Goal: Task Accomplishment & Management: Manage account settings

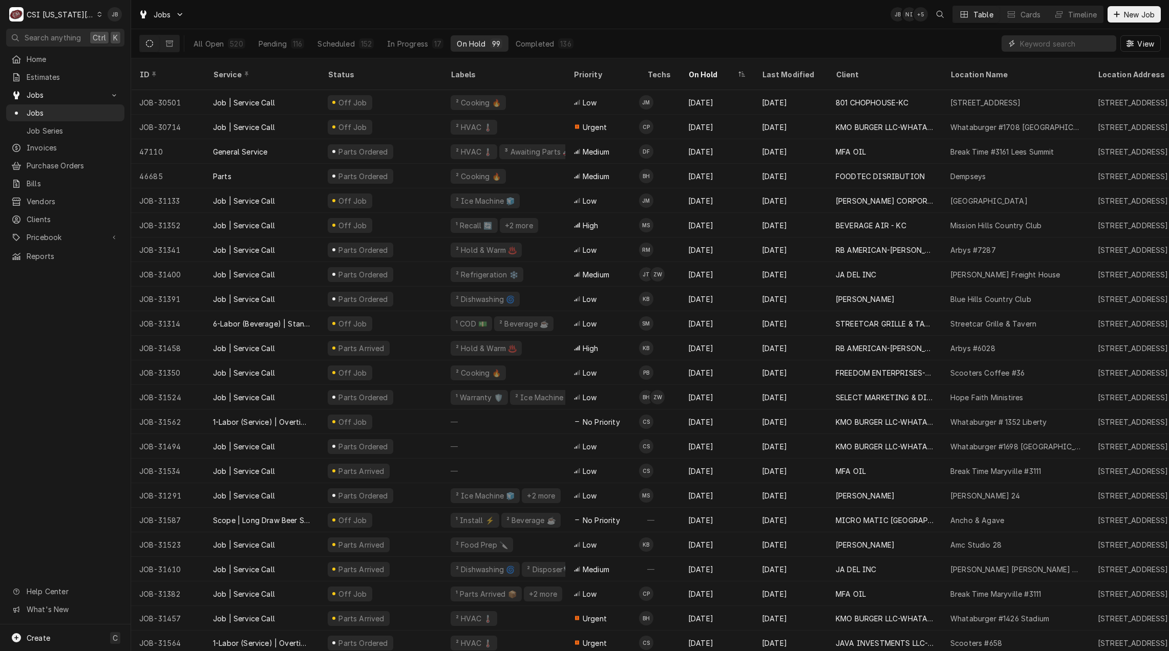
click at [1046, 46] on input "Dynamic Content Wrapper" at bounding box center [1065, 43] width 91 height 16
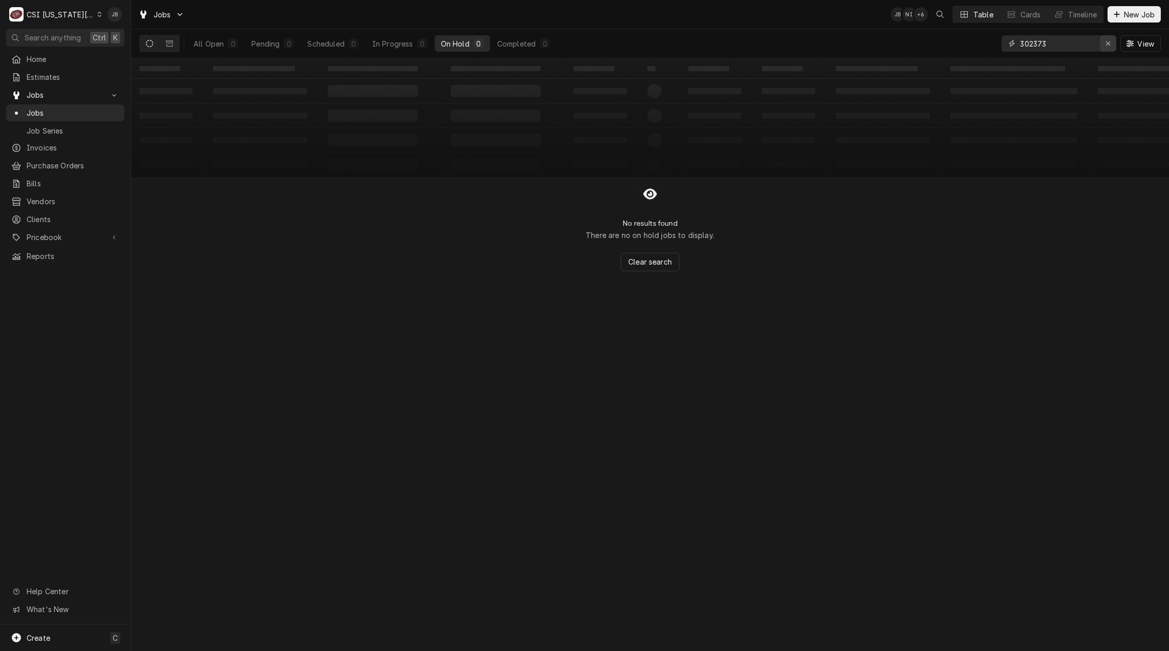
type input "302373"
click at [1106, 44] on icon "Erase input" at bounding box center [1109, 43] width 6 height 7
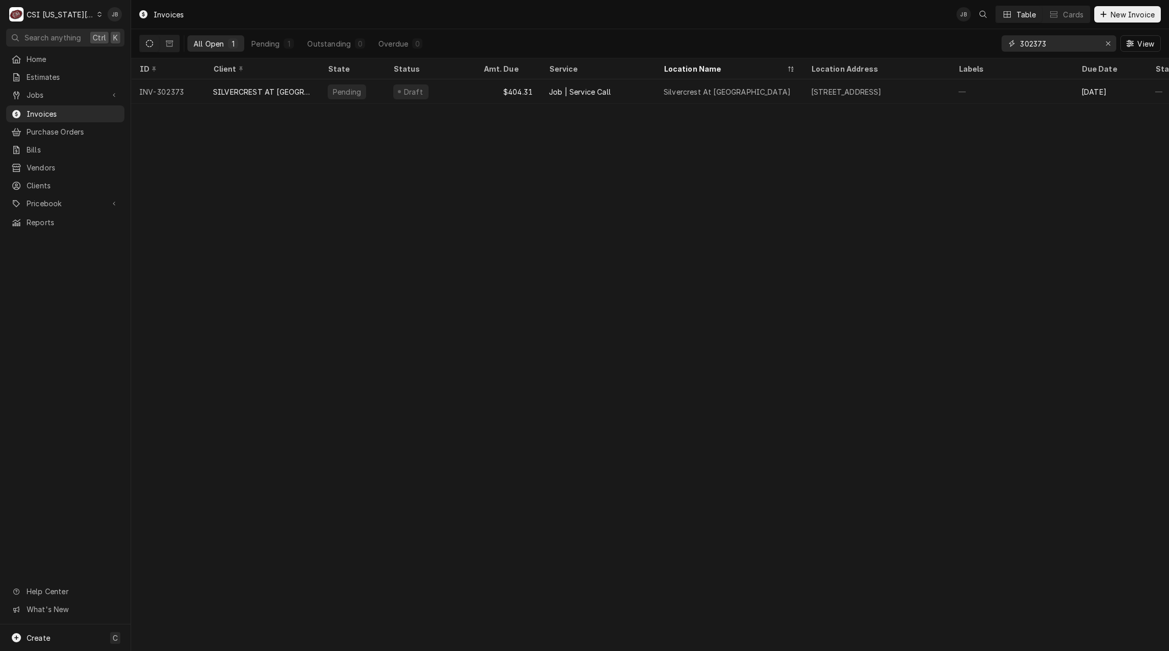
drag, startPoint x: 1062, startPoint y: 46, endPoint x: 1056, endPoint y: 37, distance: 10.7
click at [1056, 37] on input "302373" at bounding box center [1058, 43] width 77 height 16
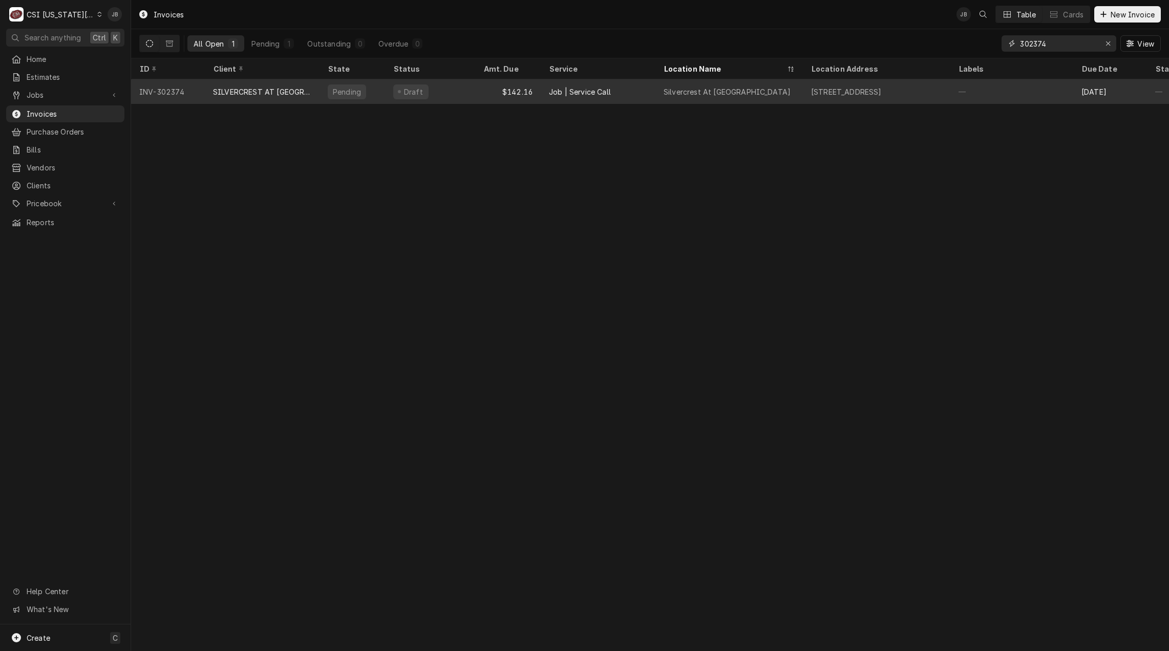
type input "302374"
click at [434, 93] on div "Draft" at bounding box center [430, 91] width 90 height 25
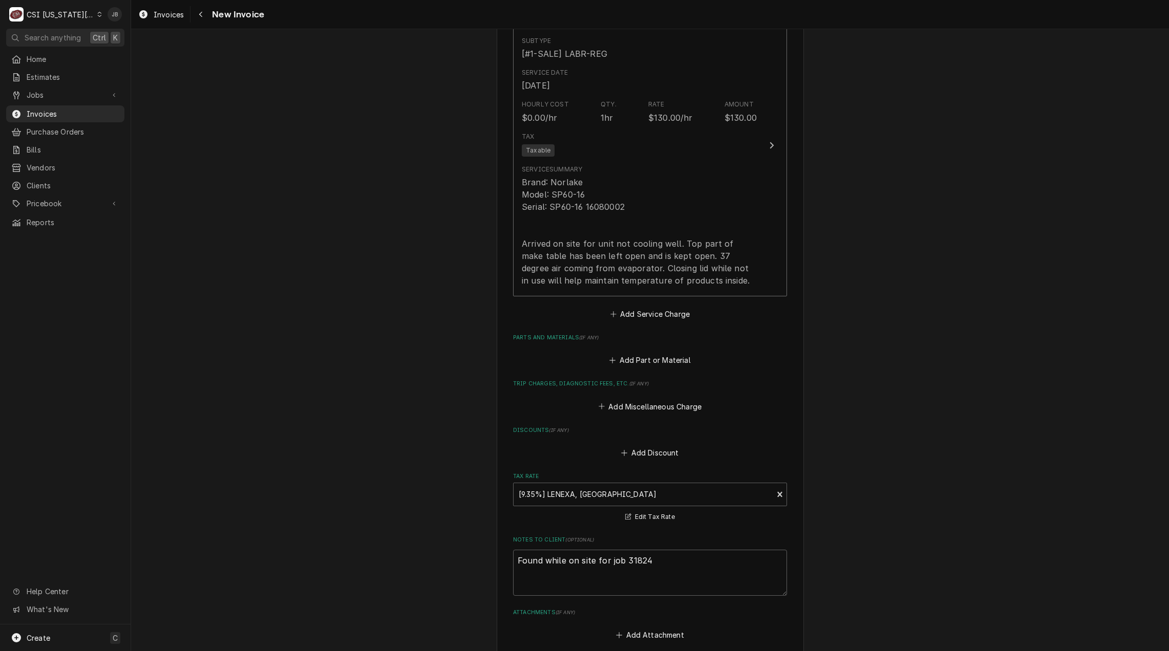
scroll to position [973, 0]
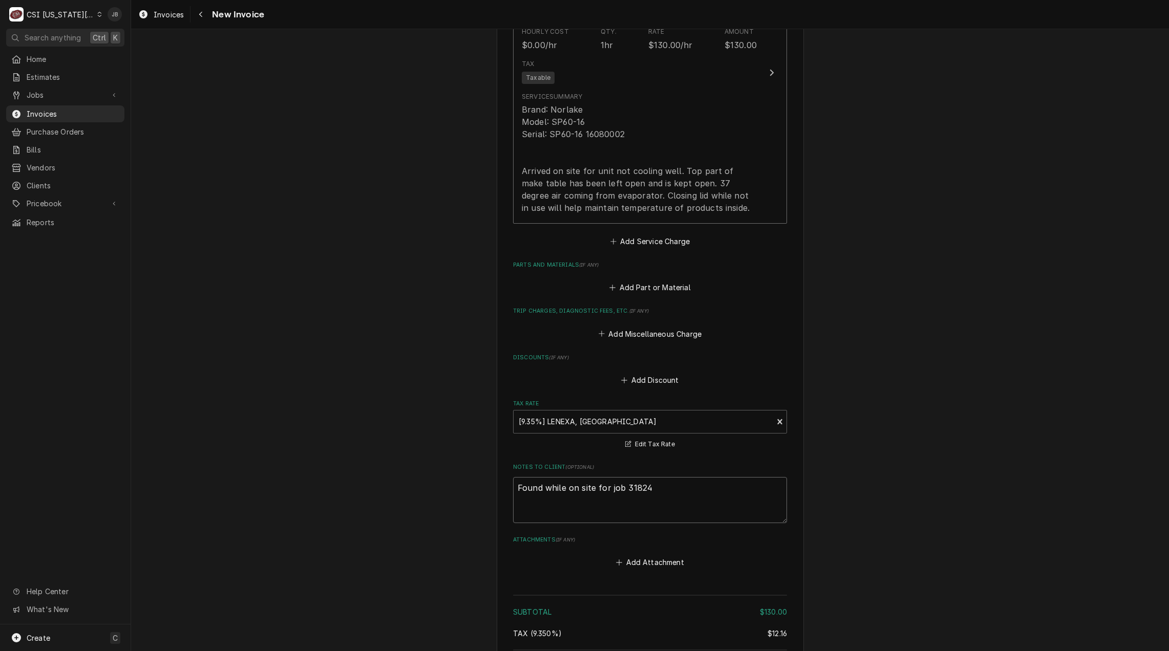
drag, startPoint x: 663, startPoint y: 489, endPoint x: 467, endPoint y: 486, distance: 196.1
type textarea "x"
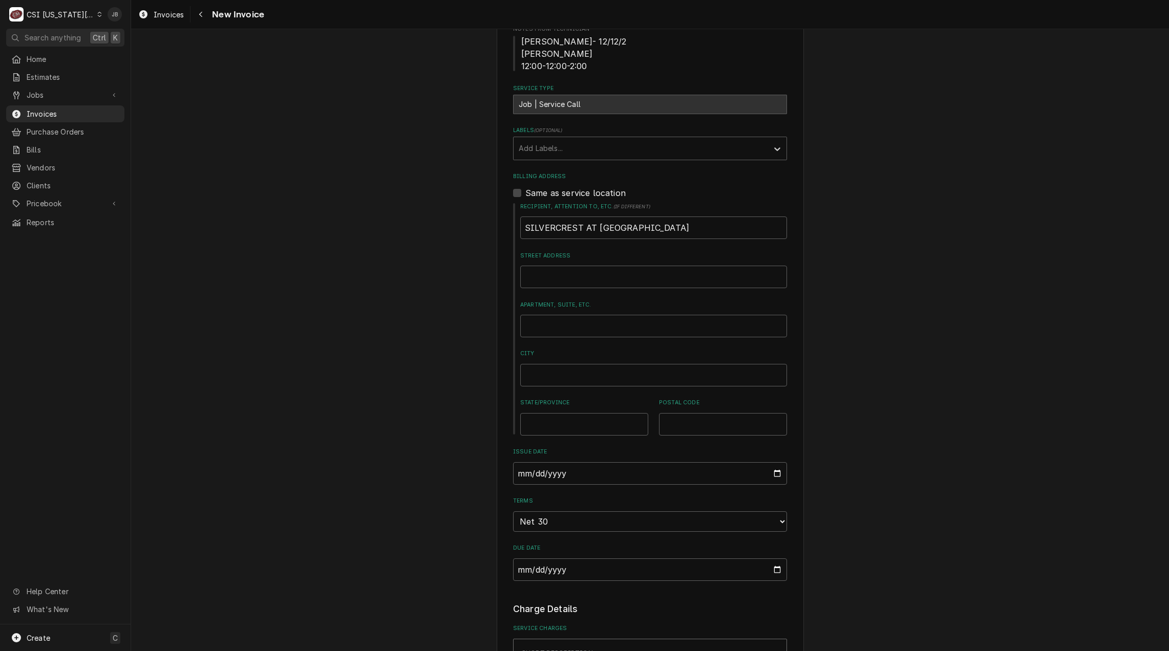
scroll to position [0, 0]
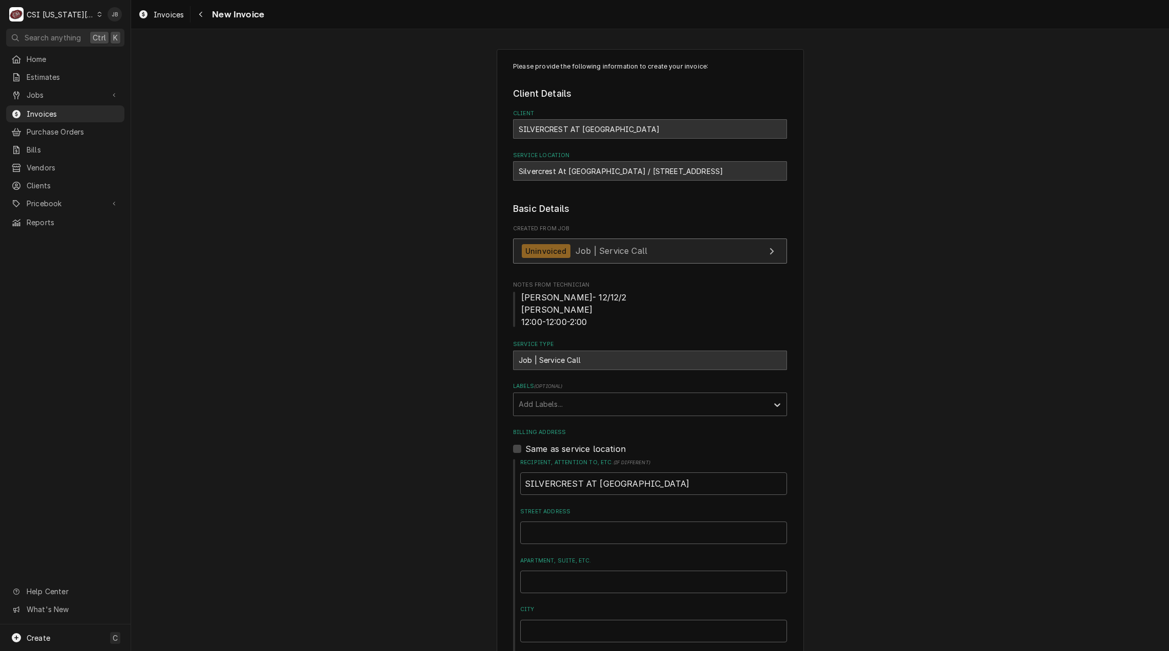
click at [591, 250] on span "Job | Service Call" at bounding box center [612, 251] width 72 height 10
click at [43, 112] on span "Invoices" at bounding box center [73, 114] width 93 height 11
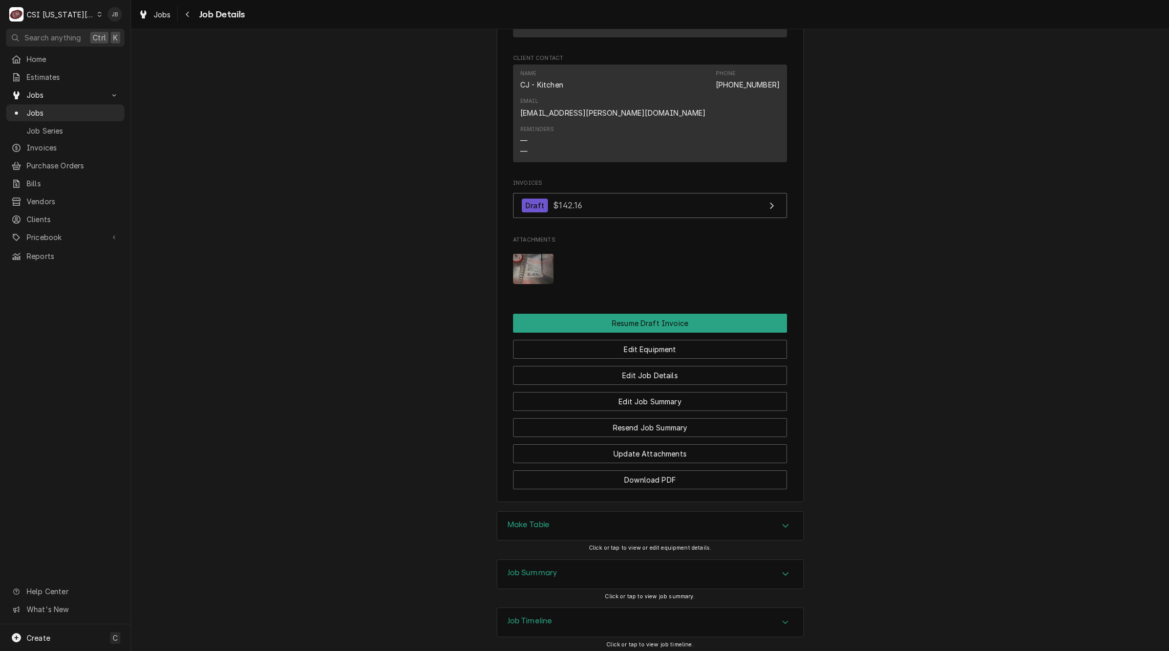
scroll to position [822, 0]
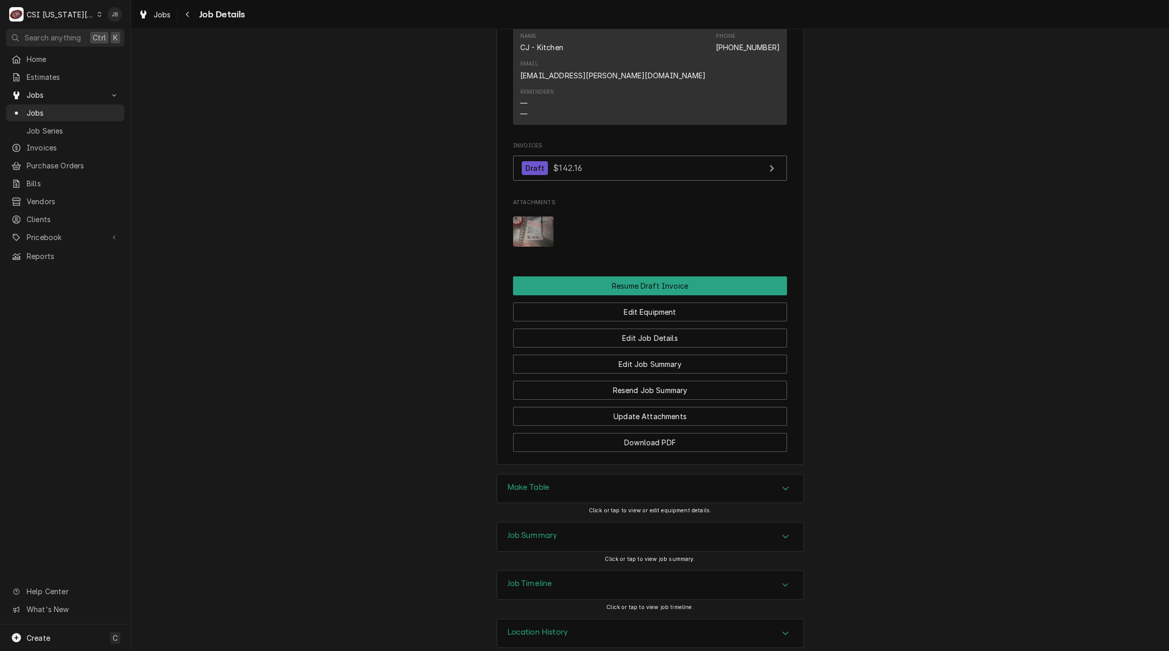
click at [536, 531] on h3 "Job Summary" at bounding box center [532, 536] width 50 height 10
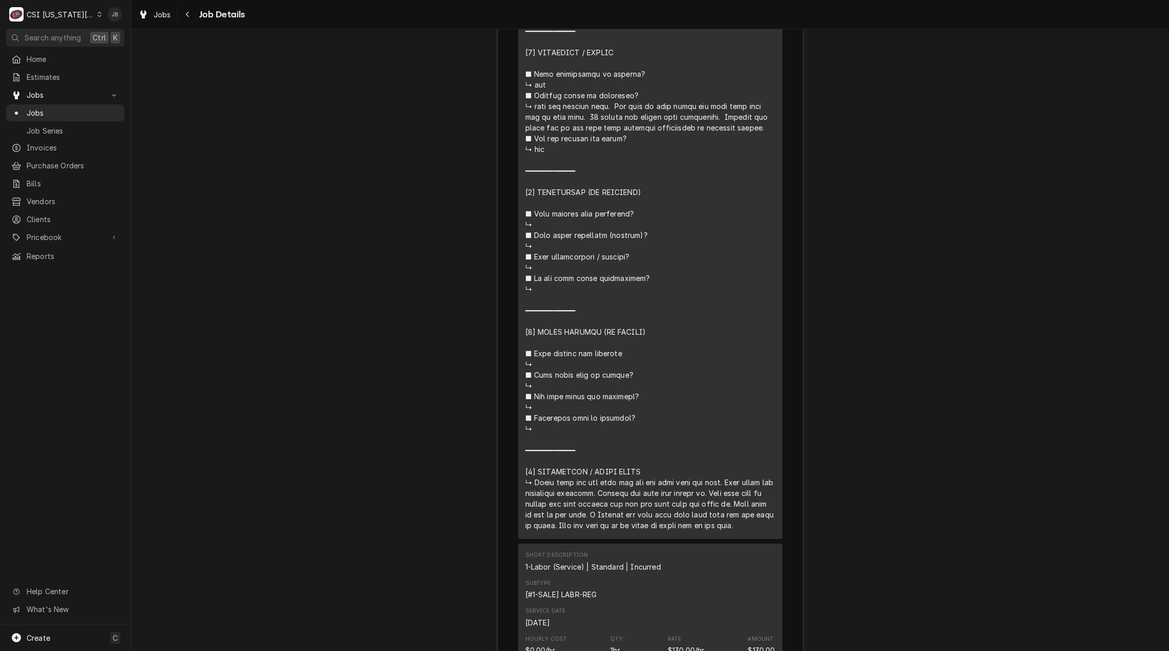
scroll to position [2205, 0]
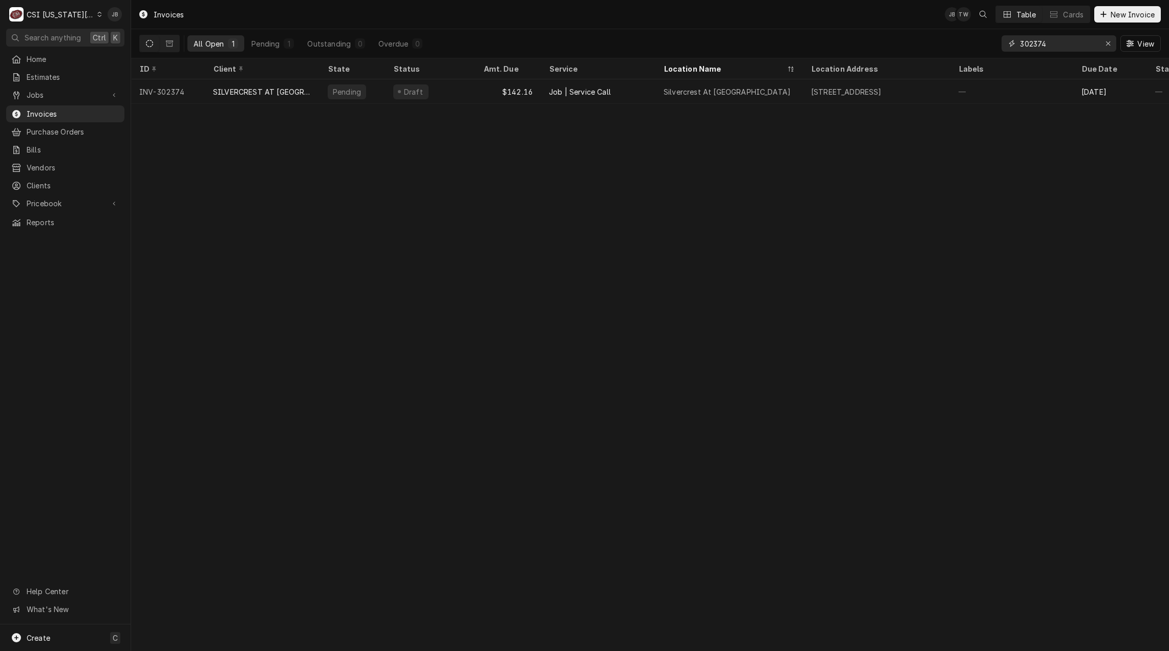
click at [1069, 36] on input "302374" at bounding box center [1058, 43] width 77 height 16
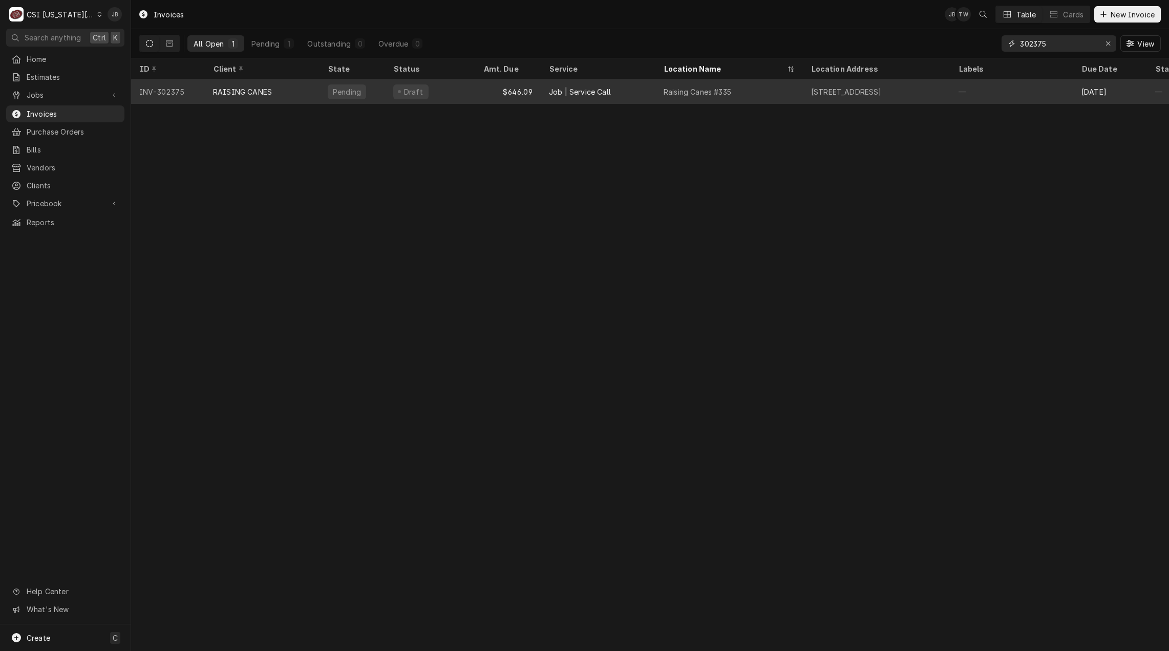
type input "302375"
click at [303, 99] on div "RAISING CANES" at bounding box center [262, 91] width 115 height 25
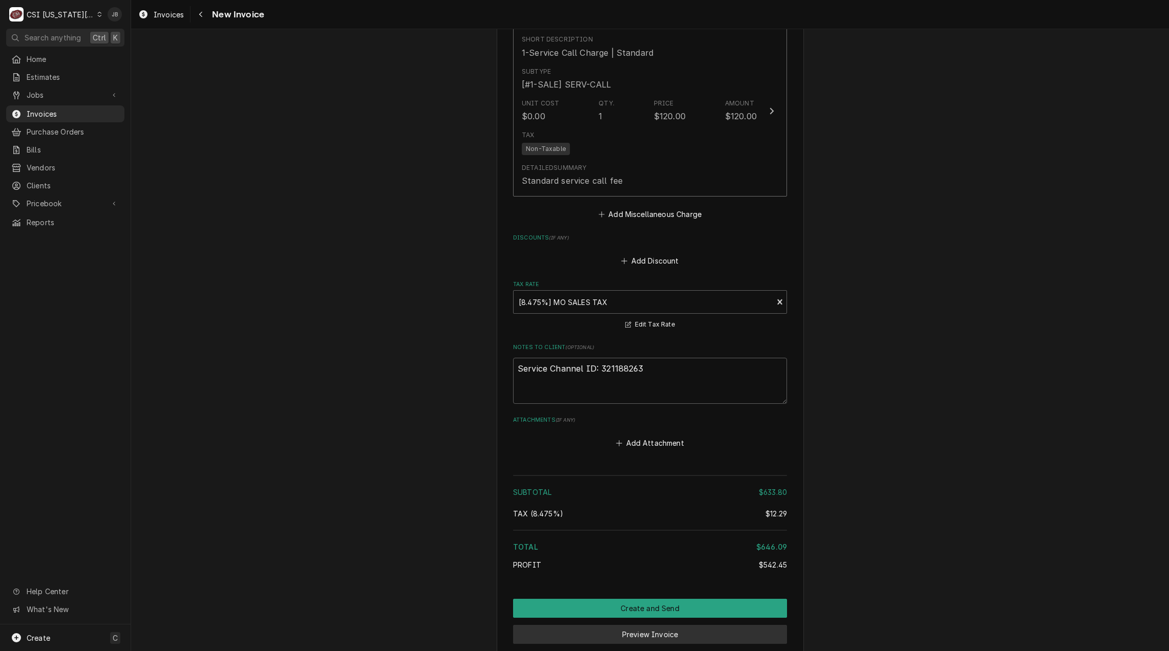
scroll to position [2249, 0]
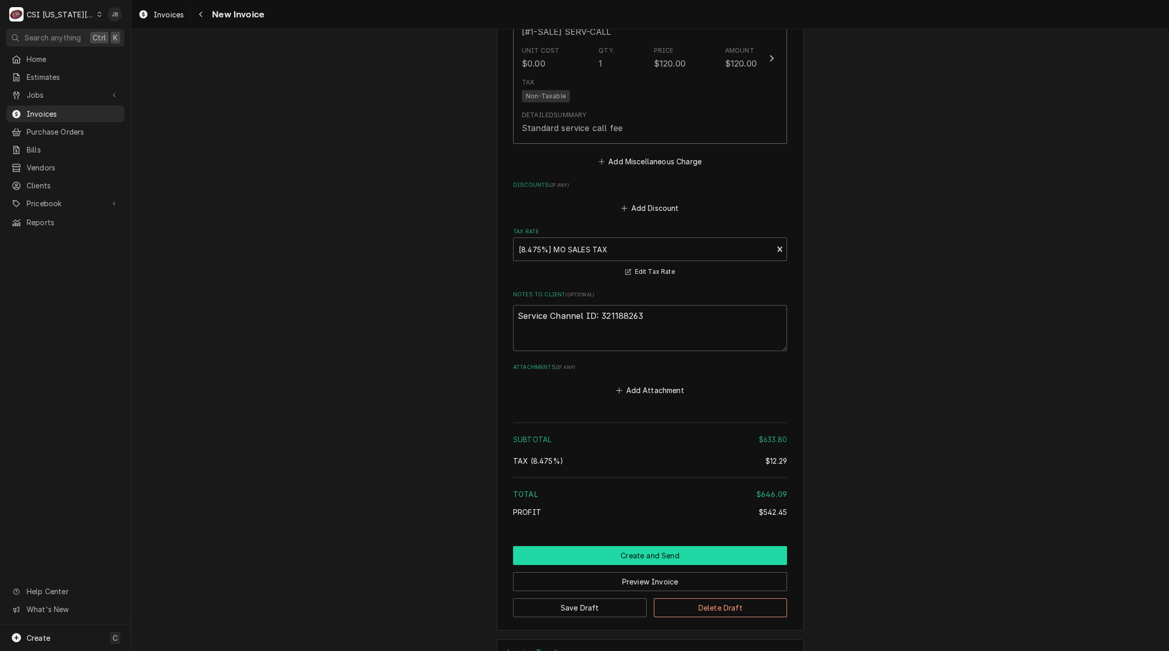
click at [619, 546] on button "Create and Send" at bounding box center [650, 555] width 274 height 19
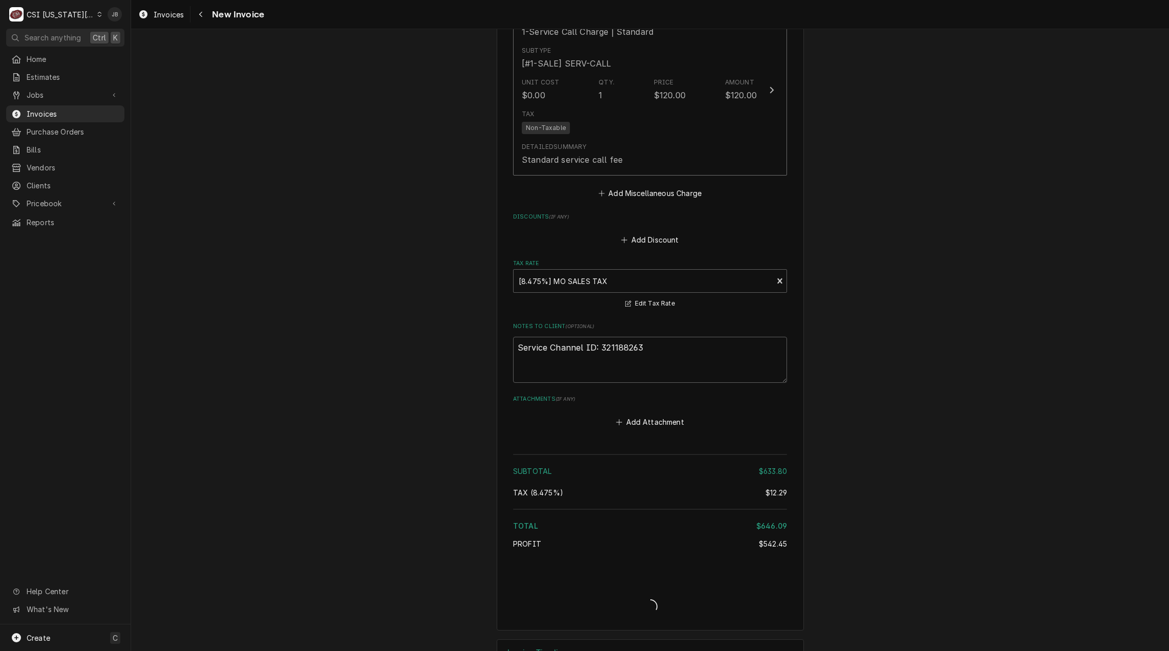
type textarea "x"
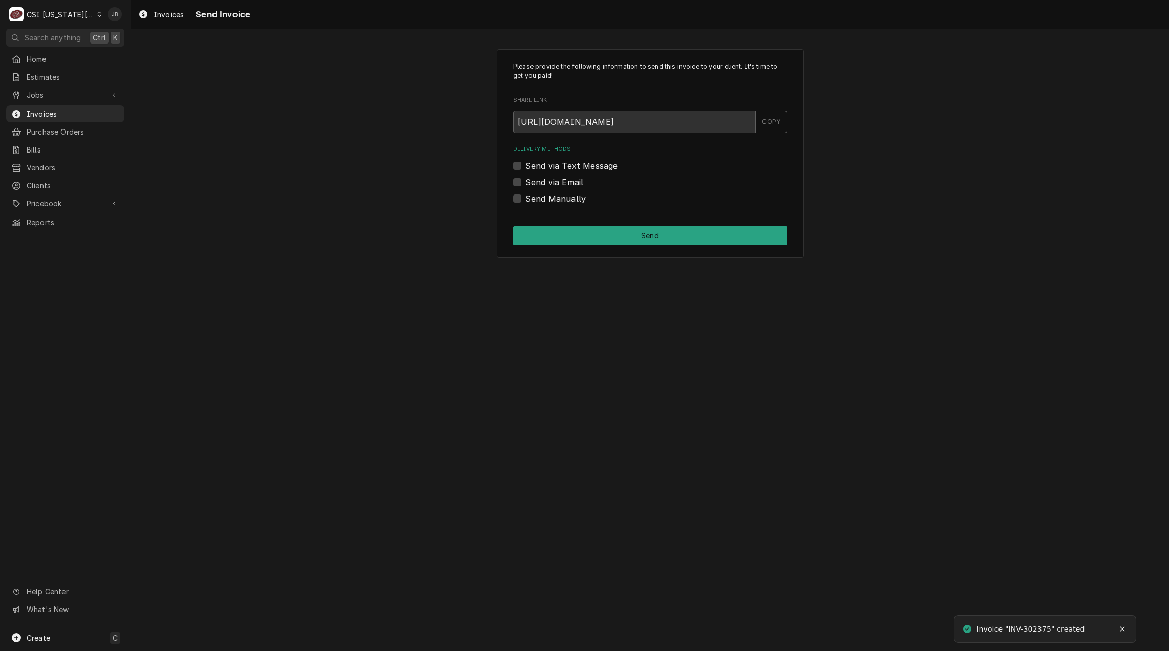
click at [557, 180] on label "Send via Email" at bounding box center [554, 182] width 58 height 12
click at [557, 180] on input "Send via Email" at bounding box center [662, 187] width 274 height 23
checkbox input "true"
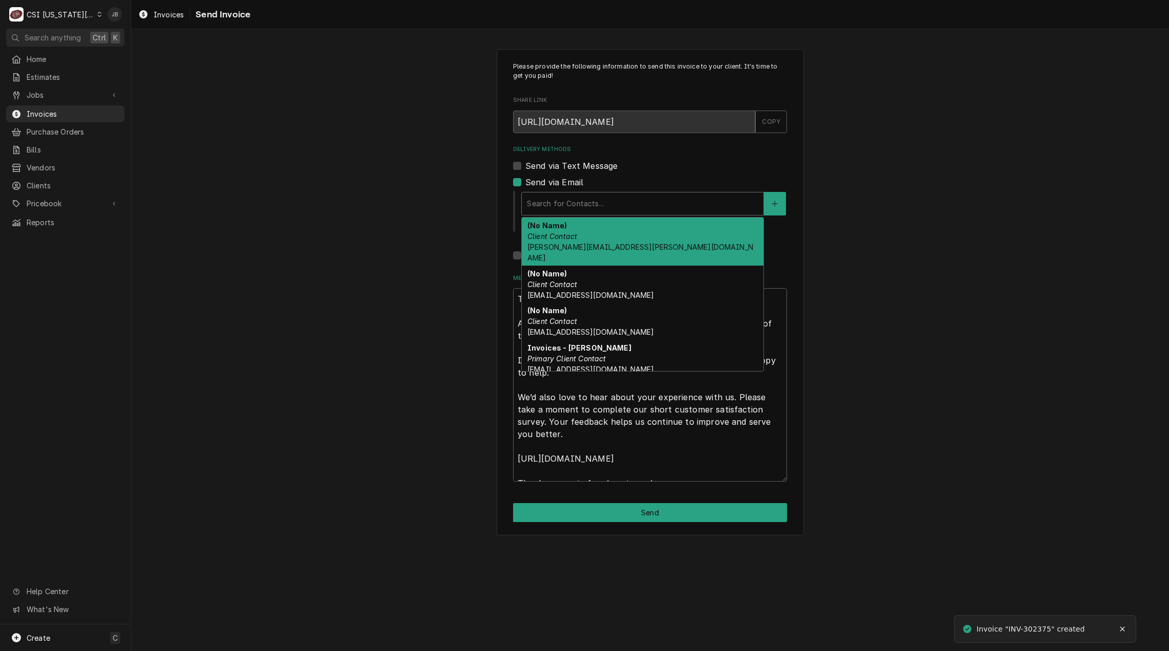
click at [573, 201] on div "Delivery Methods" at bounding box center [642, 204] width 231 height 18
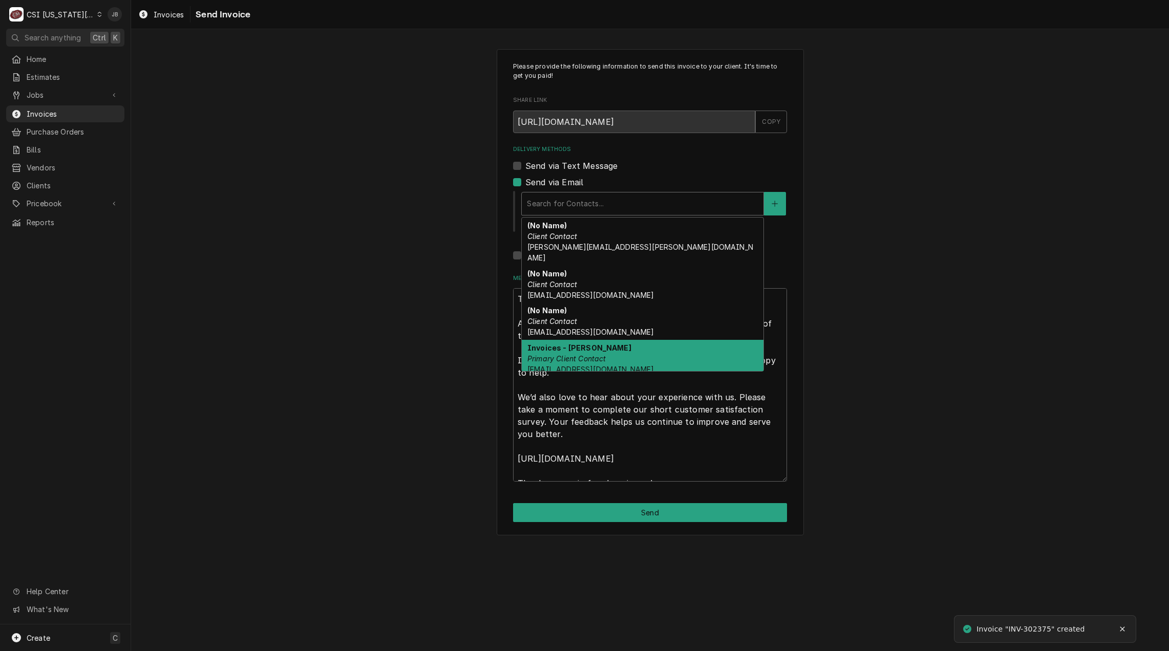
click at [595, 354] on em "Primary Client Contact" at bounding box center [566, 358] width 79 height 9
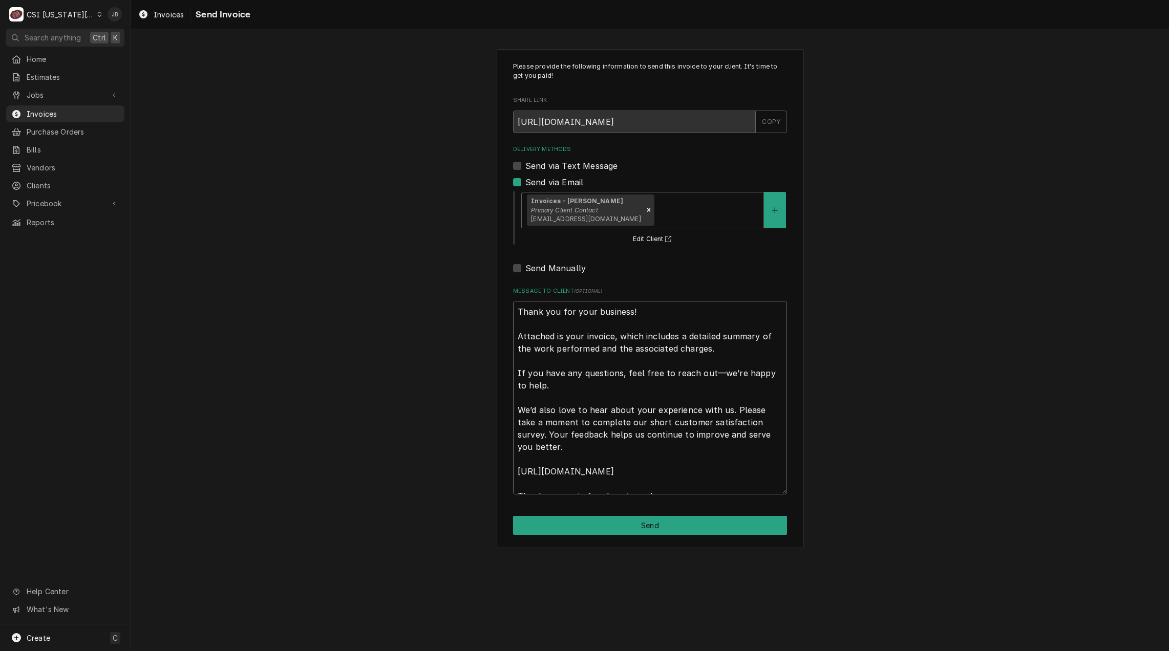
scroll to position [12, 0]
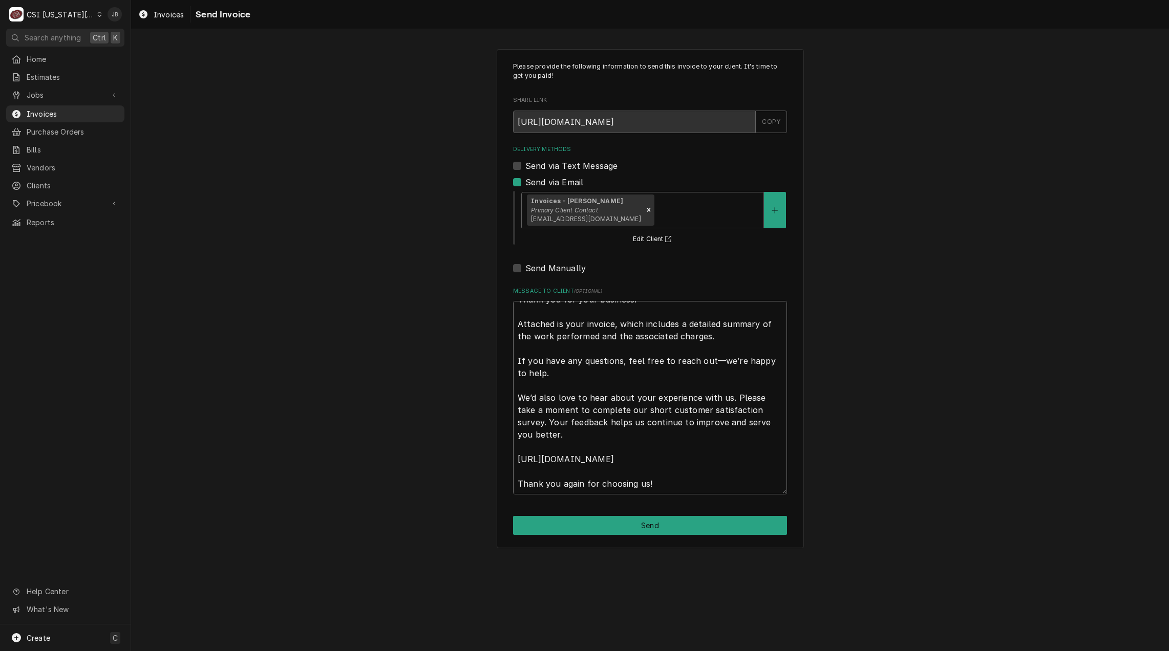
drag, startPoint x: 518, startPoint y: 309, endPoint x: 665, endPoint y: 581, distance: 308.8
click at [666, 580] on div "Please provide the following information to send this invoice to your client. I…" at bounding box center [650, 340] width 1038 height 622
type textarea "x"
type textarea "a"
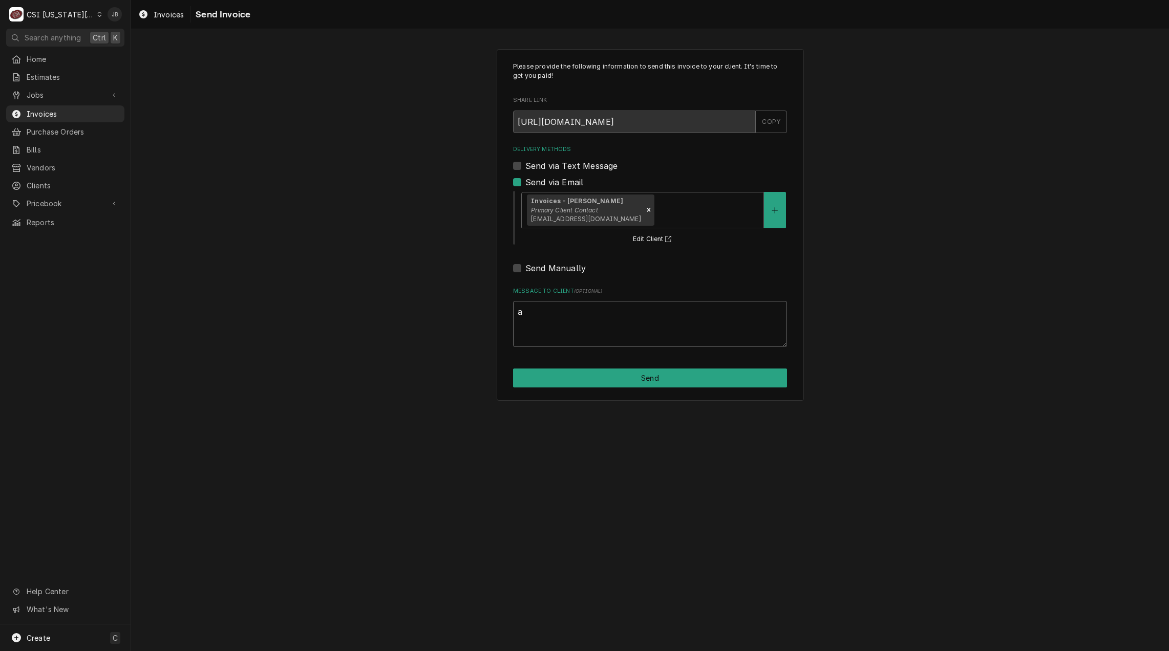
scroll to position [0, 0]
type textarea "x"
type textarea "ap"
type textarea "x"
type textarea "app"
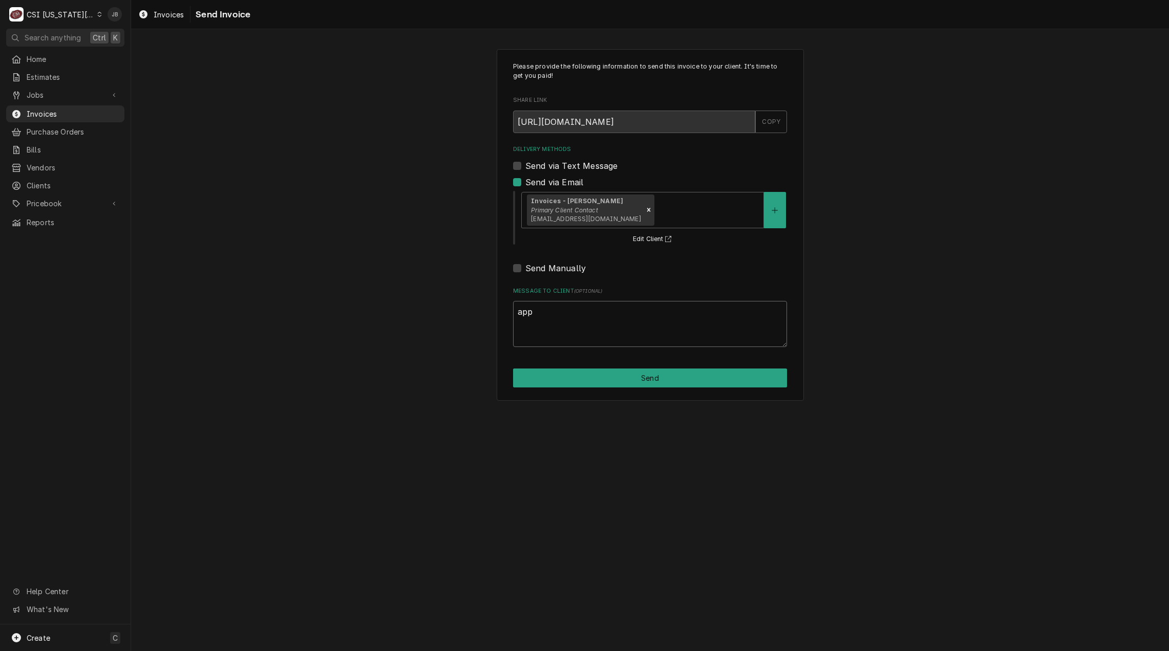
type textarea "x"
type textarea "appr"
type textarea "x"
type textarea "appro"
type textarea "x"
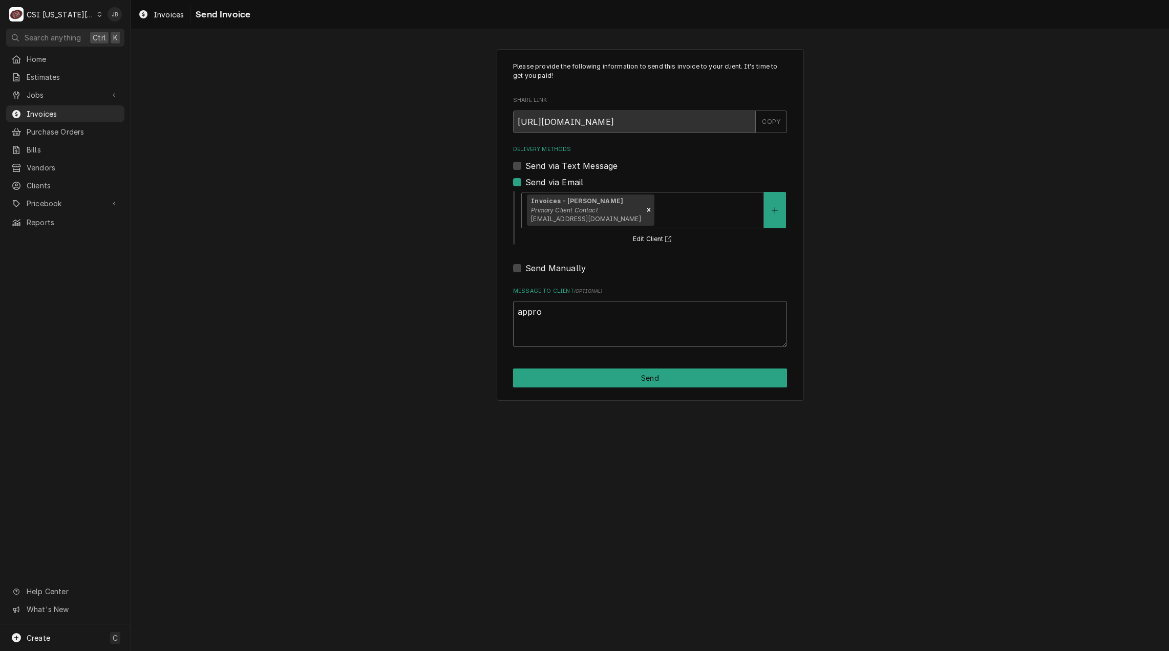
type textarea "approv"
type textarea "x"
type textarea "approve"
type textarea "x"
type textarea "approved"
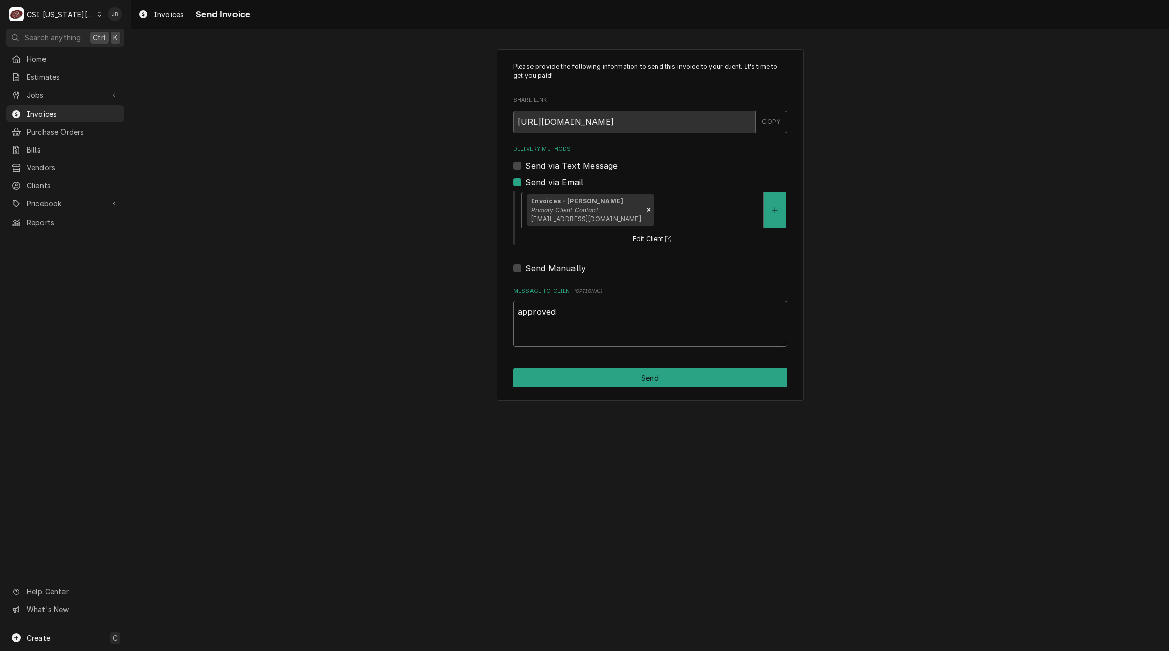
type textarea "x"
type textarea "approved"
click at [553, 378] on button "Send" at bounding box center [650, 378] width 274 height 19
type textarea "x"
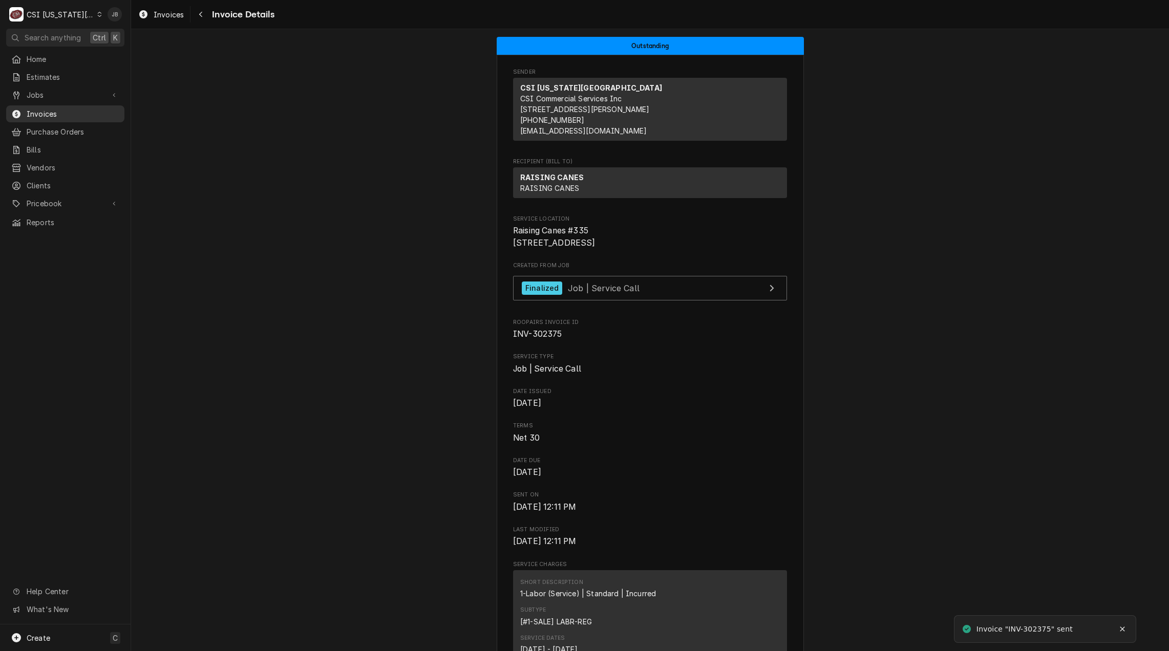
click at [63, 109] on span "Invoices" at bounding box center [73, 114] width 93 height 11
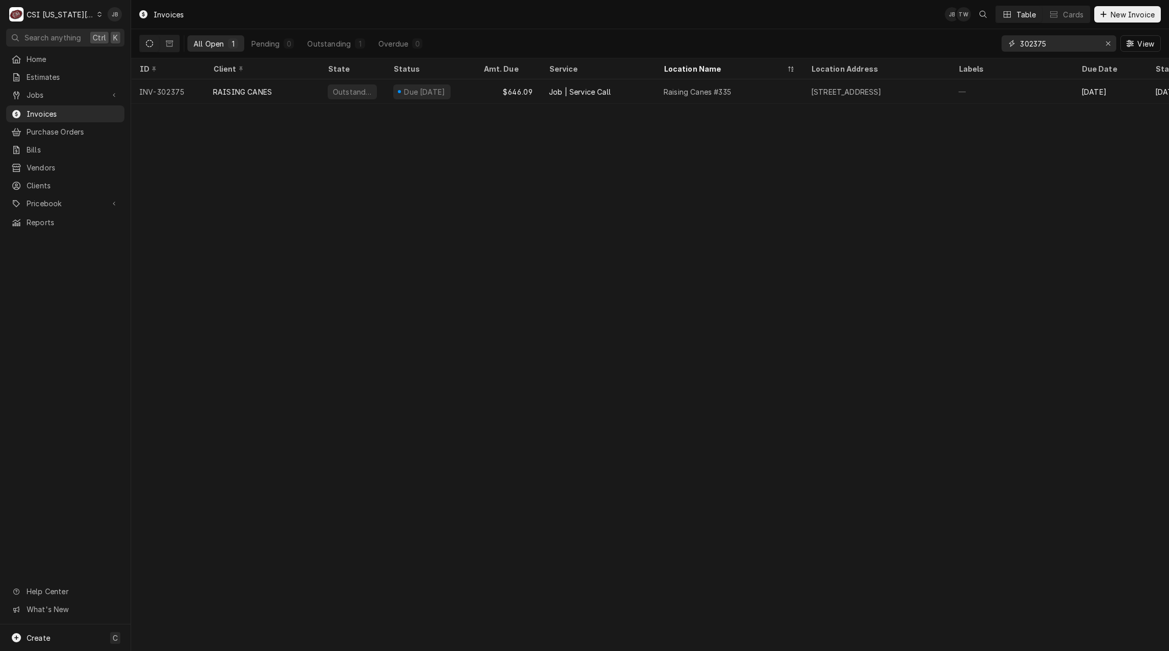
click at [1075, 36] on input "302375" at bounding box center [1058, 43] width 77 height 16
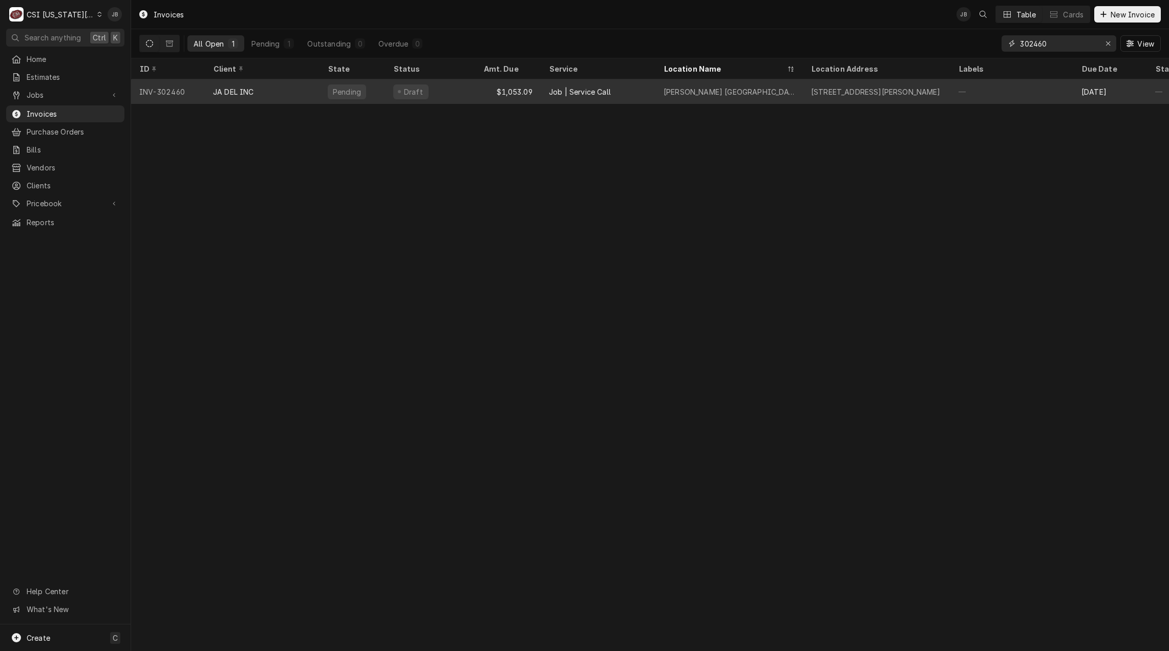
type input "302460"
click at [431, 93] on div "Draft" at bounding box center [430, 91] width 90 height 25
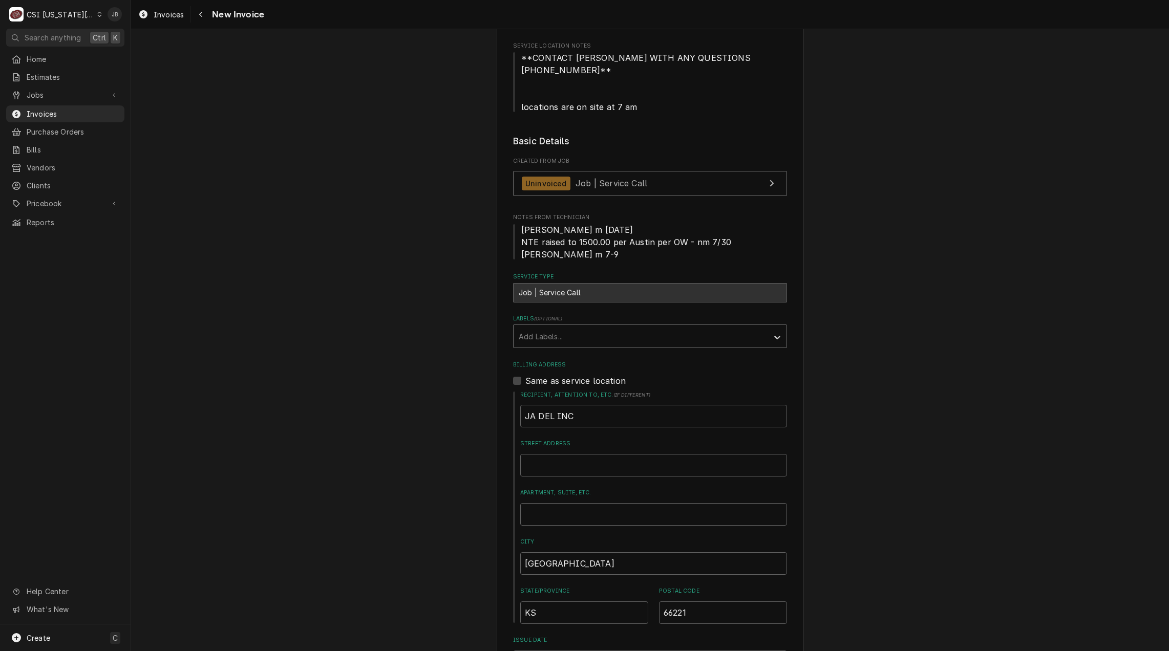
scroll to position [358, 0]
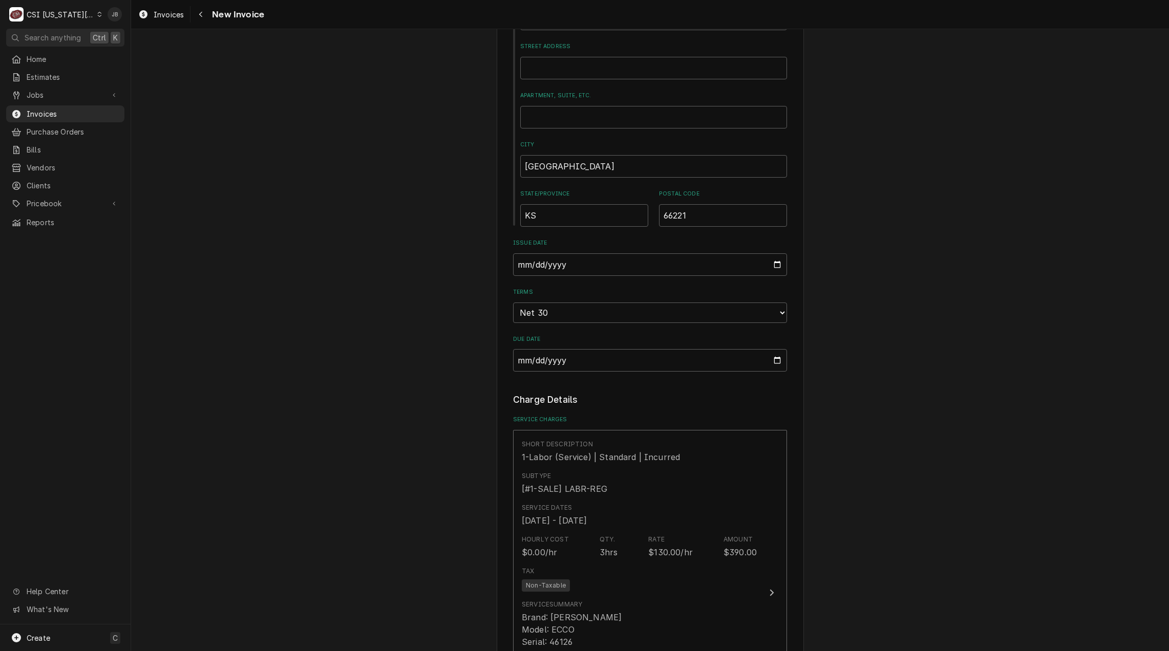
scroll to position [717, 0]
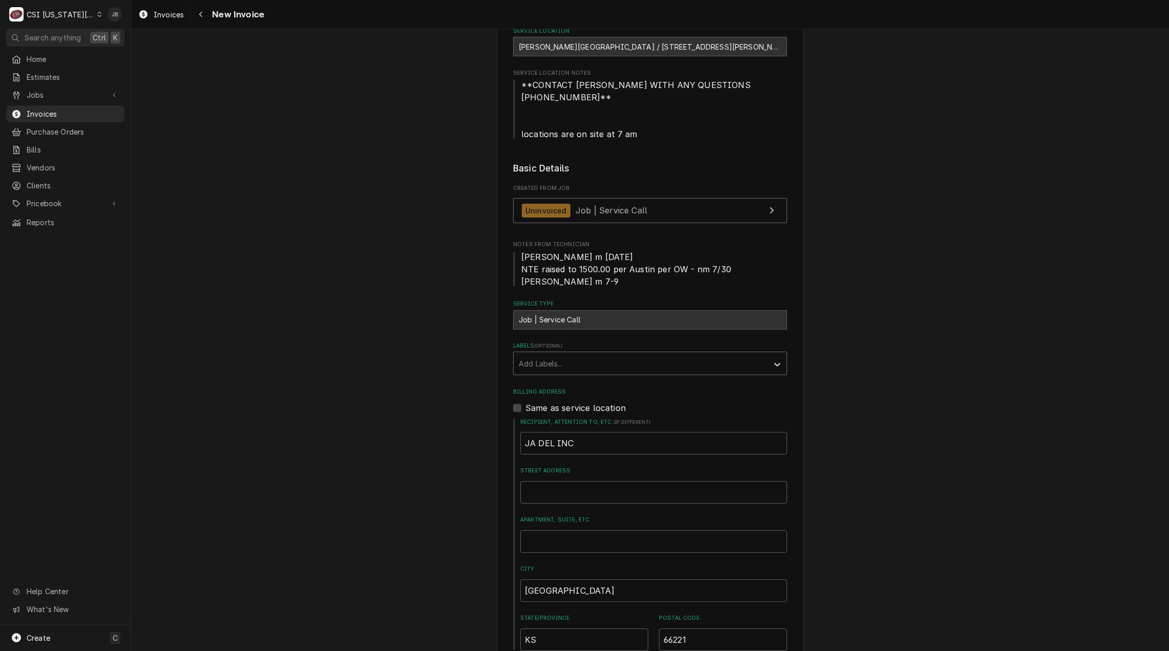
scroll to position [205, 0]
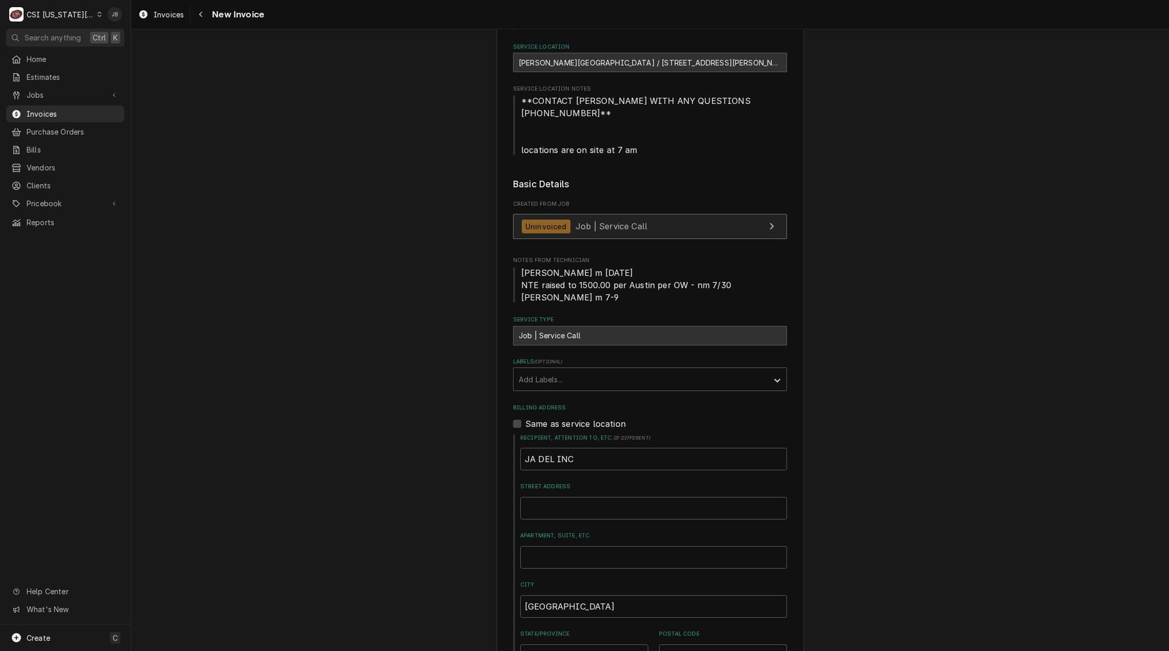
click at [585, 220] on div "Uninvoiced Job | Service Call" at bounding box center [584, 227] width 125 height 14
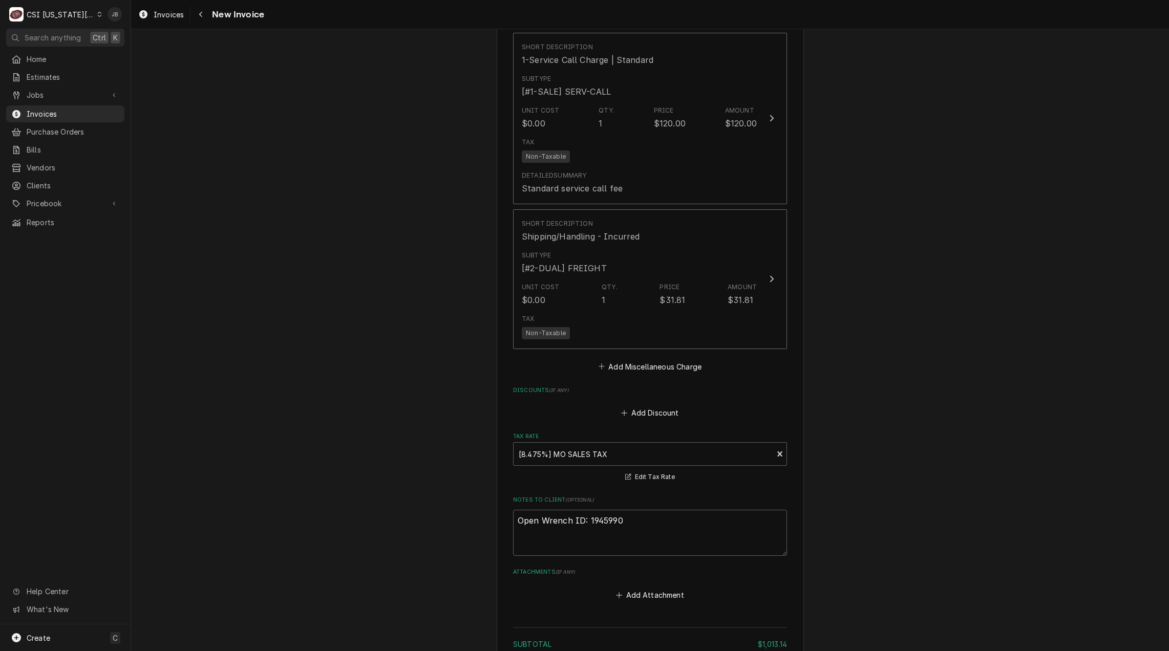
scroll to position [1997, 0]
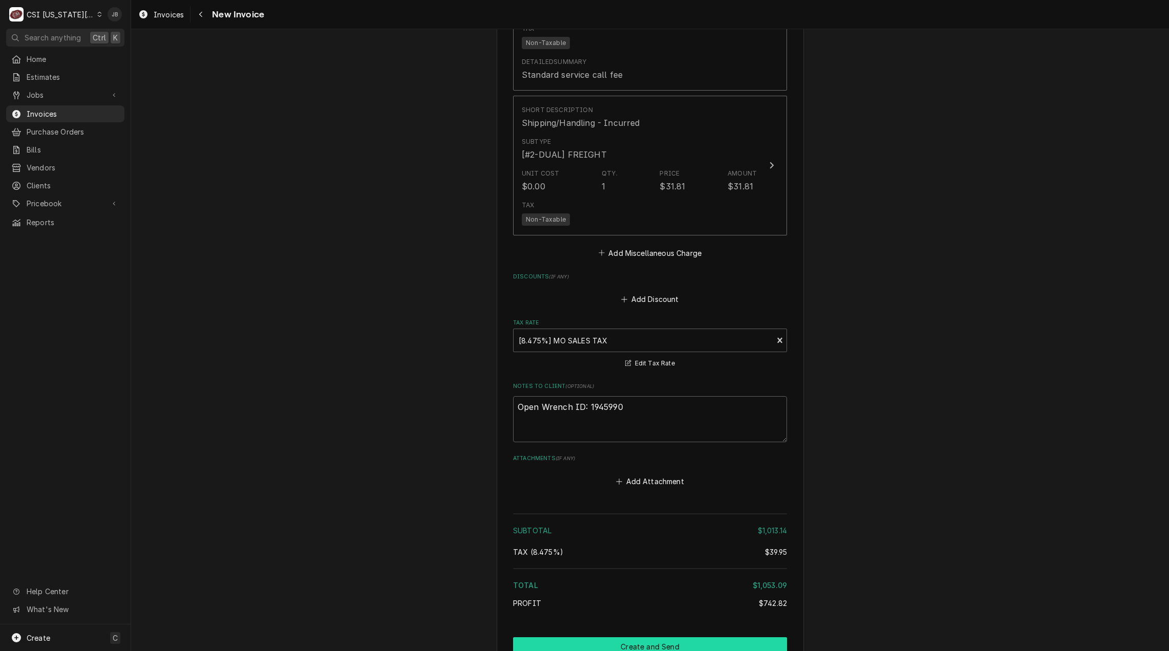
click at [584, 638] on button "Create and Send" at bounding box center [650, 647] width 274 height 19
type textarea "x"
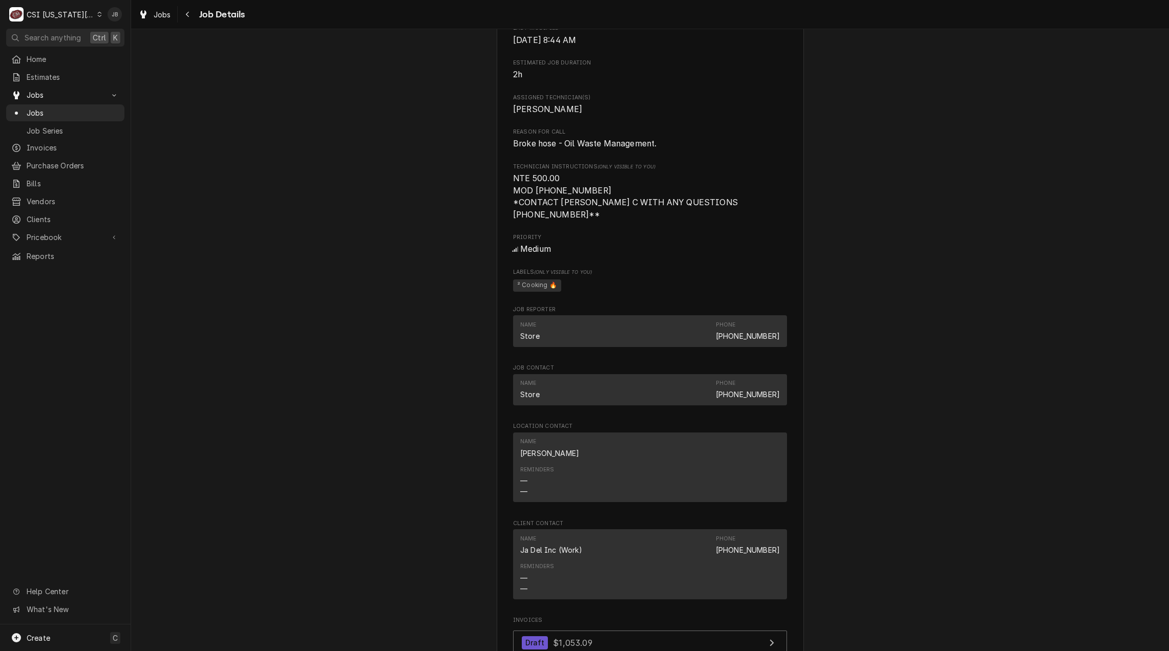
scroll to position [871, 0]
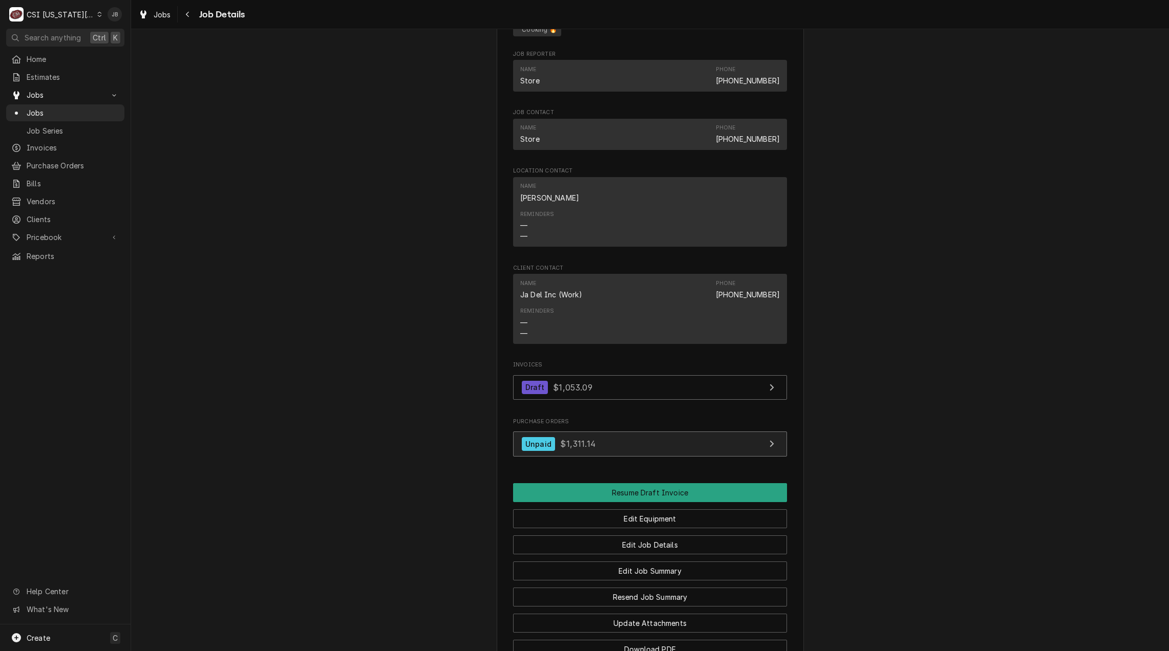
click at [570, 439] on span "$1,311.14" at bounding box center [577, 444] width 35 height 10
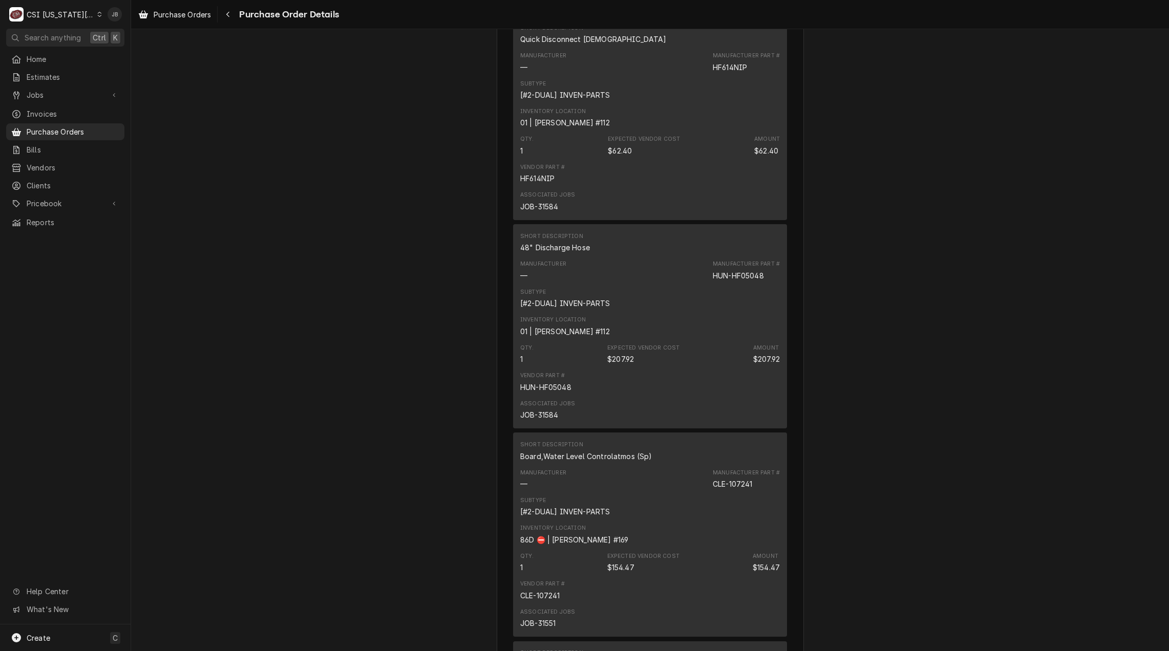
scroll to position [922, 0]
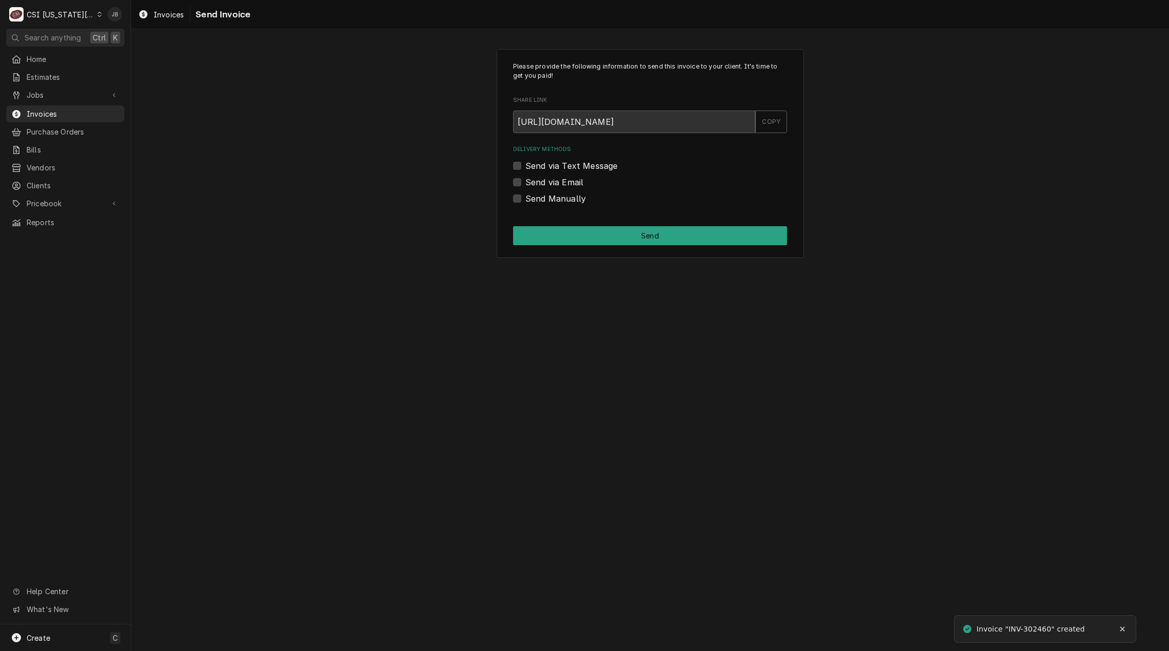
click at [557, 184] on label "Send via Email" at bounding box center [554, 182] width 58 height 12
click at [557, 184] on input "Send via Email" at bounding box center [662, 187] width 274 height 23
checkbox input "true"
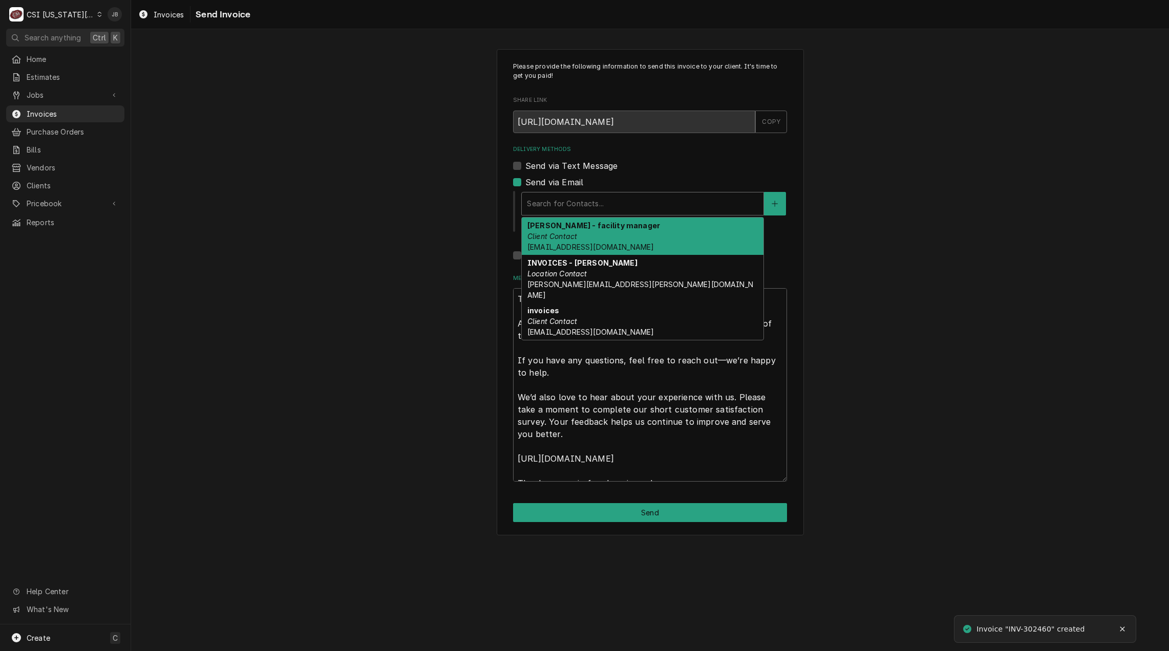
click at [587, 207] on div "Delivery Methods" at bounding box center [642, 204] width 231 height 18
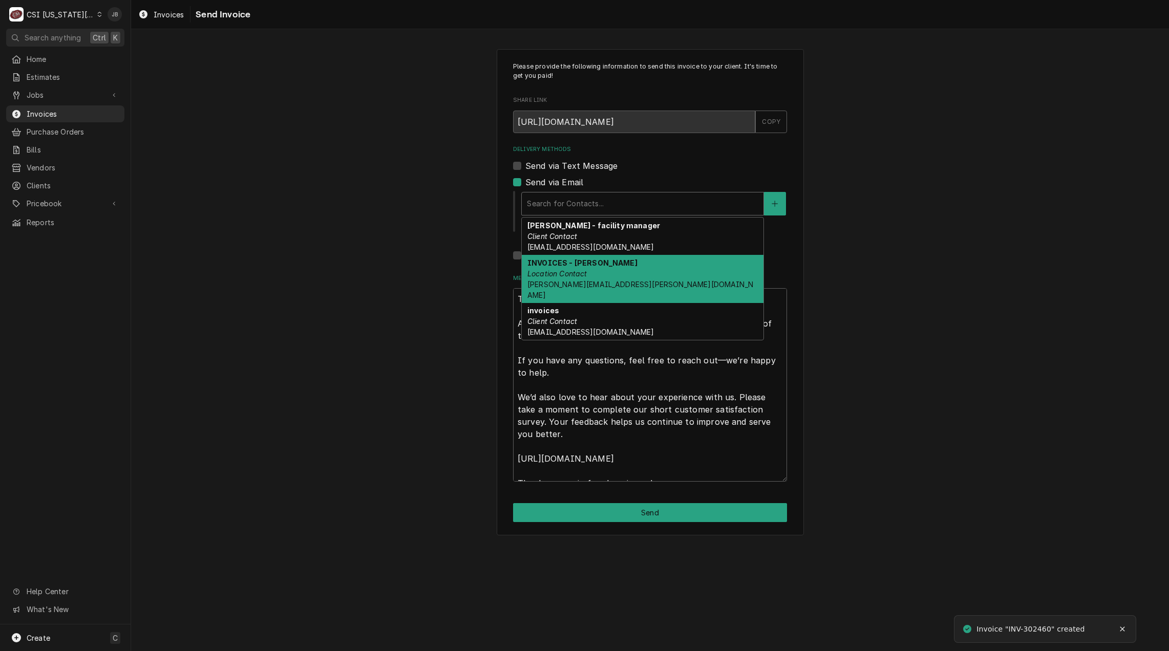
click at [591, 261] on strong "INVOICES - [PERSON_NAME]" at bounding box center [582, 263] width 110 height 9
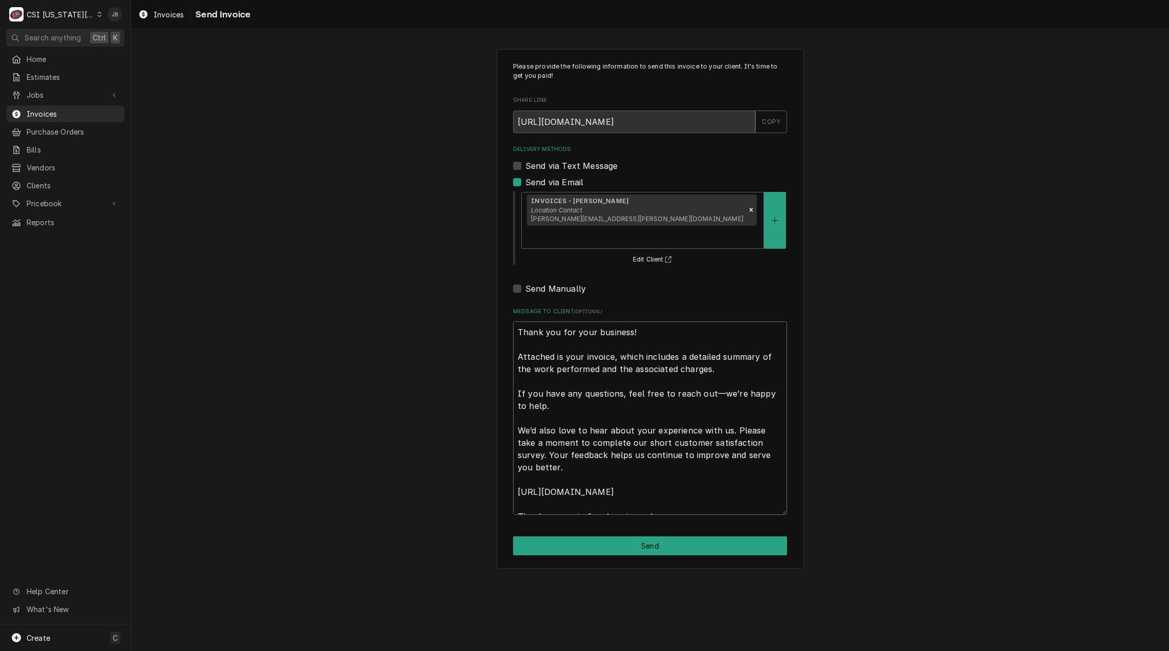
scroll to position [12, 0]
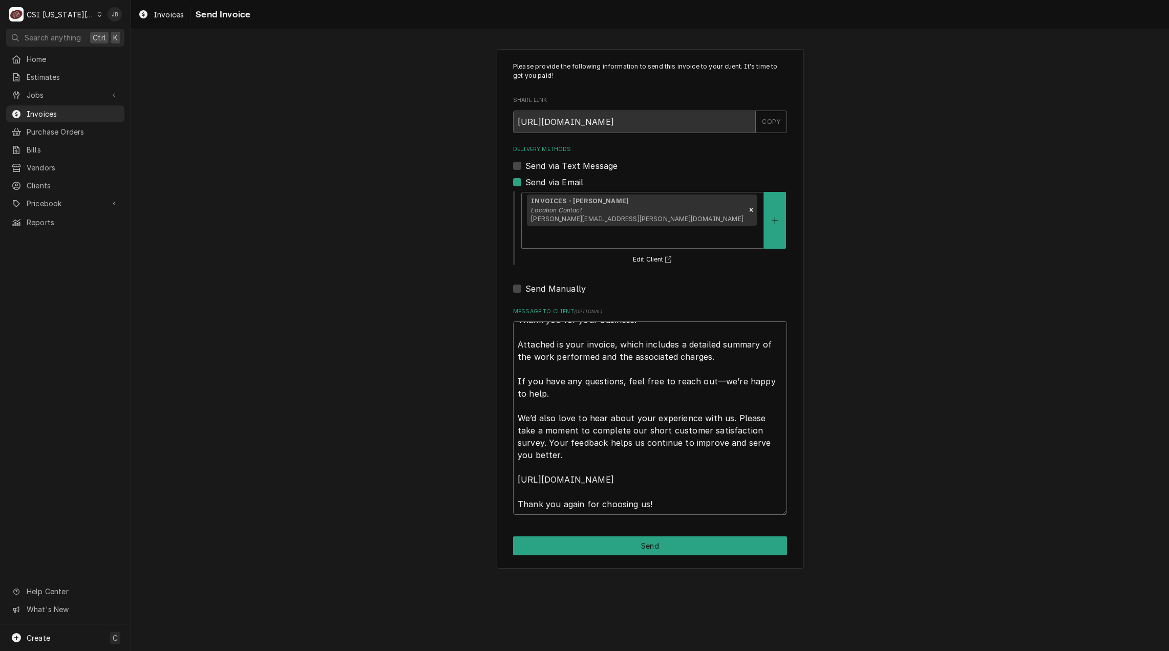
drag, startPoint x: 514, startPoint y: 311, endPoint x: 1044, endPoint y: 650, distance: 629.0
click at [1044, 651] on html "C CSI [US_STATE] City JB Search anything Ctrl K Home Estimates Jobs Jobs Job Se…" at bounding box center [584, 325] width 1169 height 651
type textarea "x"
type textarea "a"
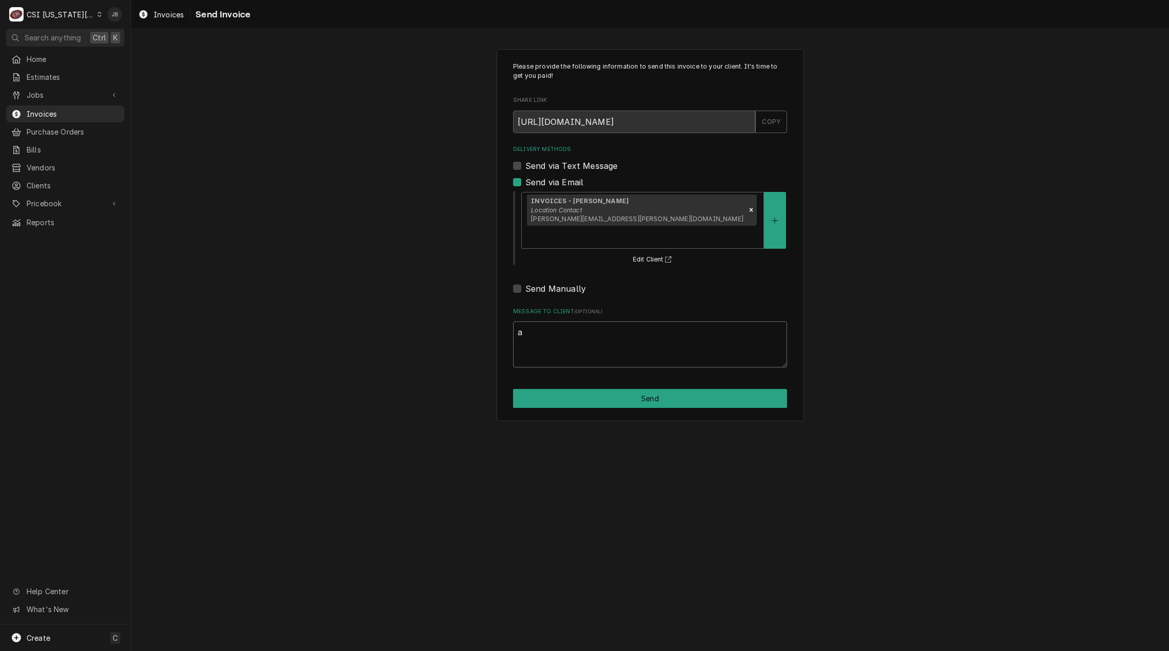
scroll to position [0, 0]
type textarea "x"
type textarea "ap"
type textarea "x"
type textarea "app"
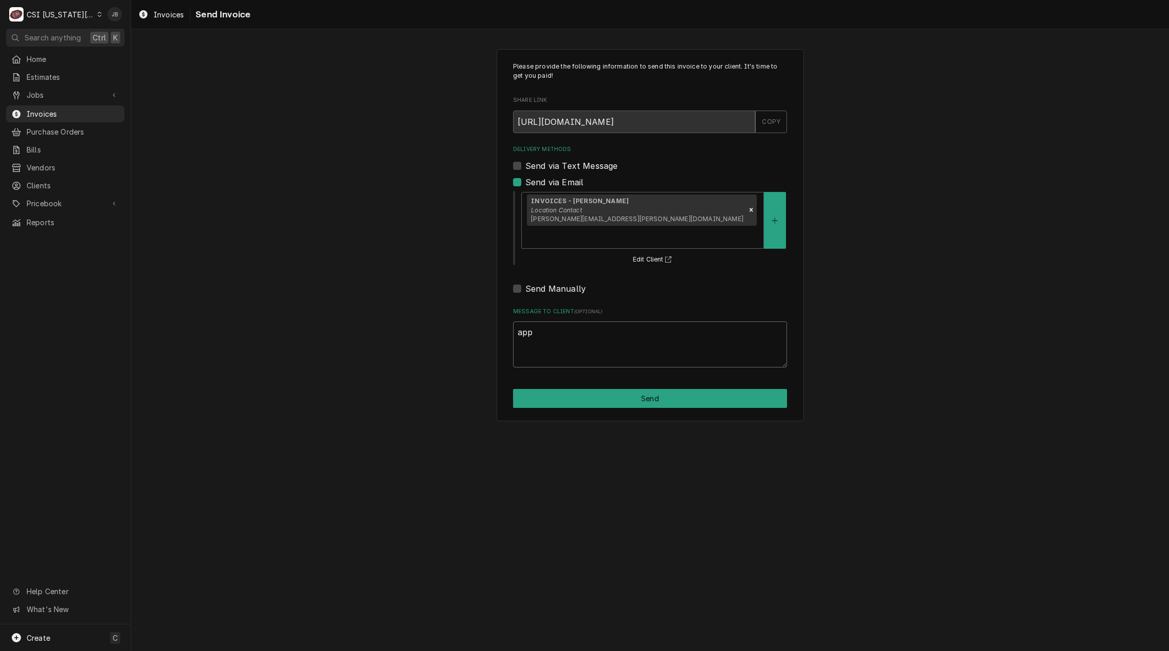
type textarea "x"
type textarea "appr"
type textarea "x"
type textarea "appro"
type textarea "x"
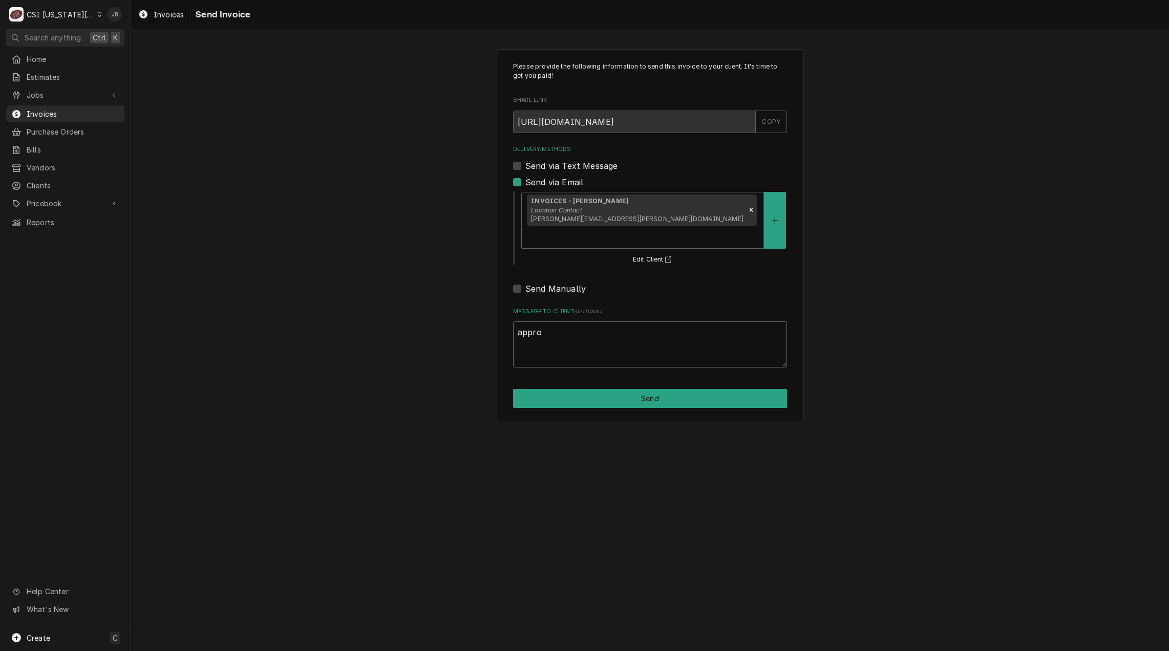
type textarea "approv"
type textarea "x"
type textarea "approve"
type textarea "x"
type textarea "approved"
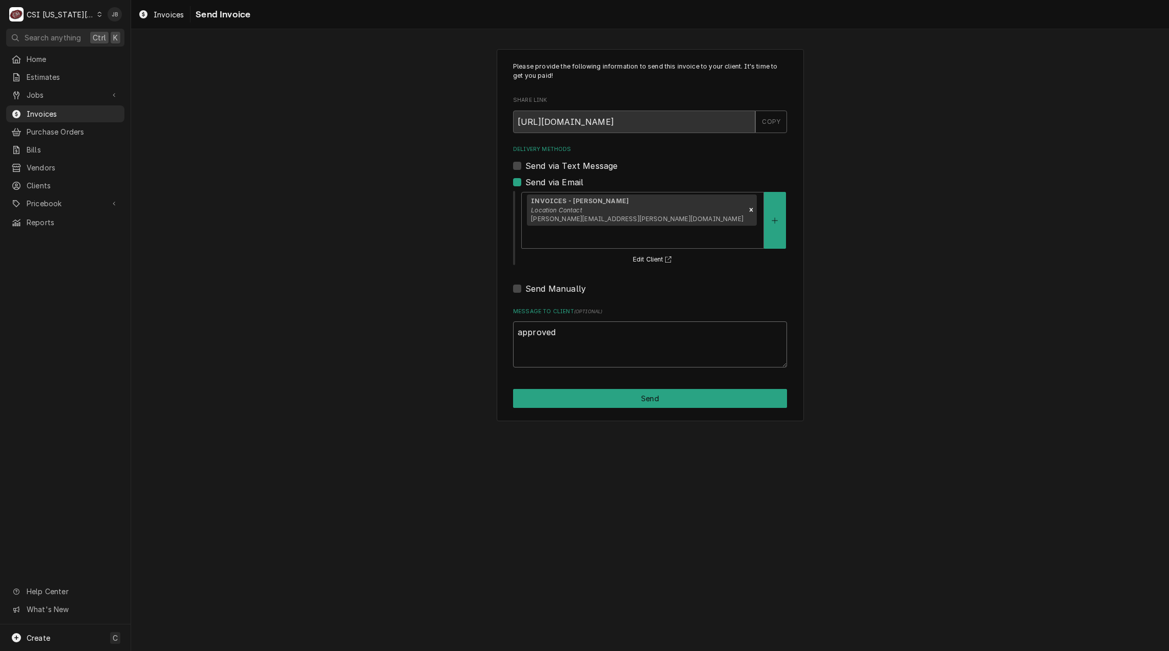
type textarea "x"
type textarea "approved"
click at [685, 389] on button "Send" at bounding box center [650, 398] width 274 height 19
type textarea "x"
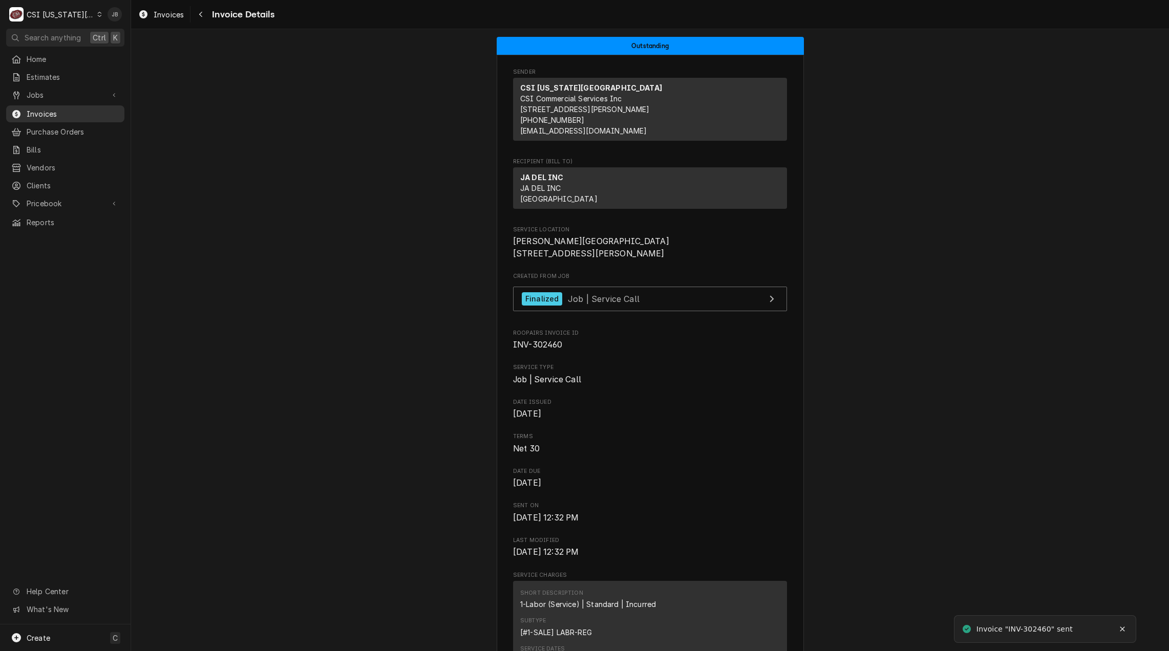
click at [86, 113] on span "Invoices" at bounding box center [73, 114] width 93 height 11
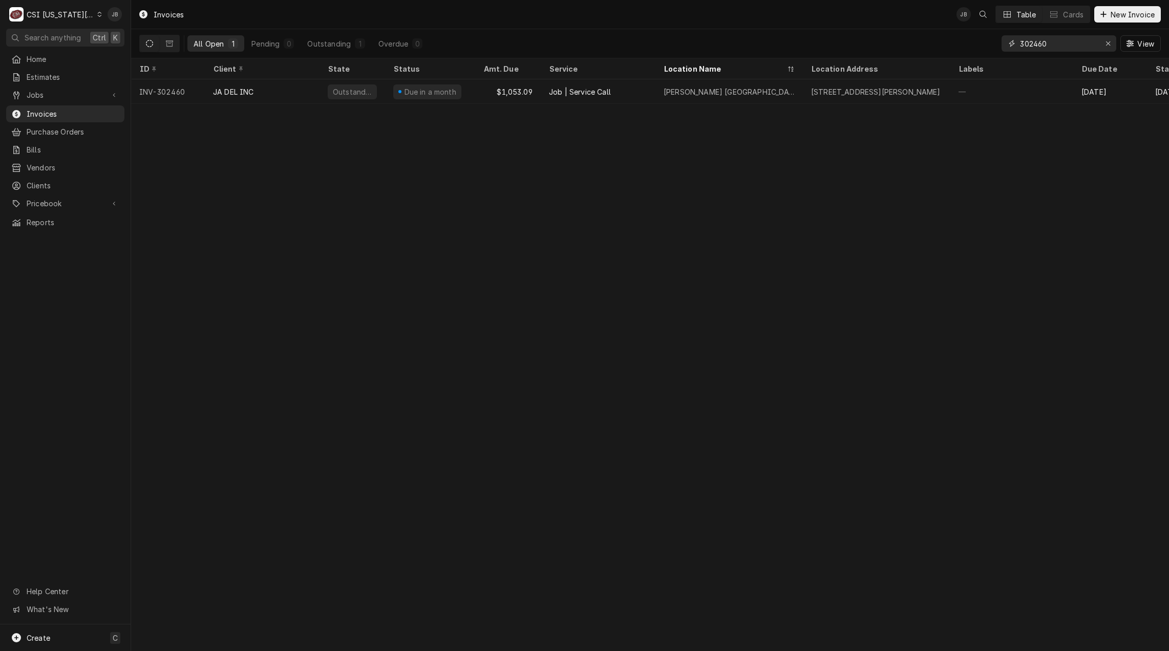
click at [1059, 44] on input "302460" at bounding box center [1058, 43] width 77 height 16
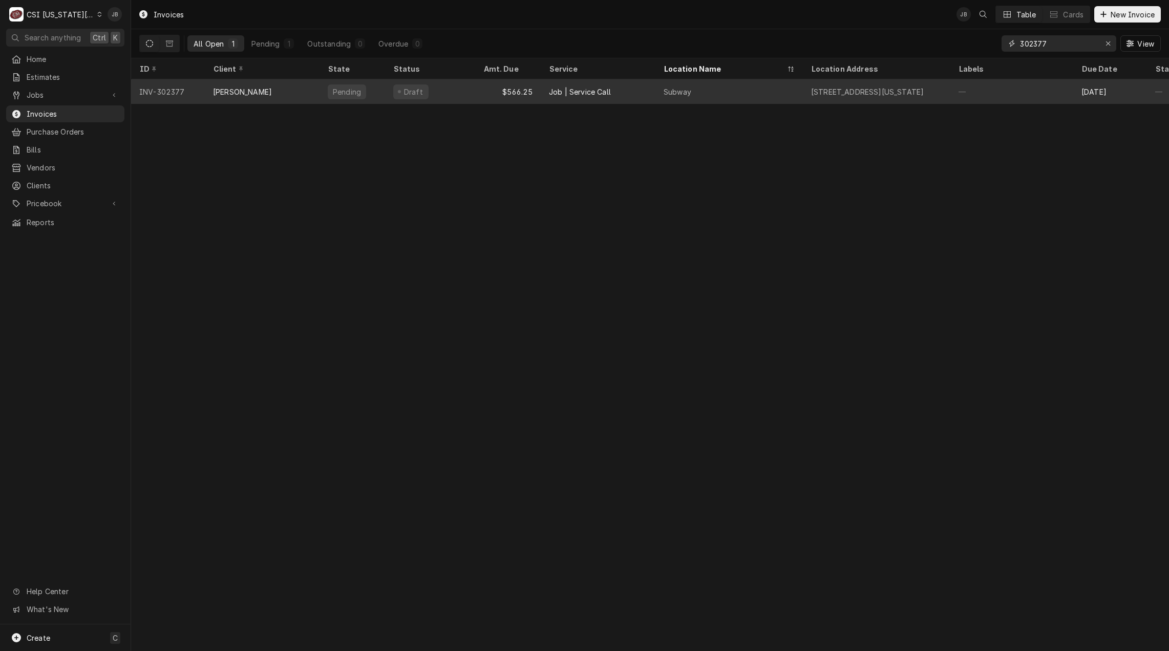
type input "302377"
click at [512, 94] on div "$566.25" at bounding box center [508, 91] width 66 height 25
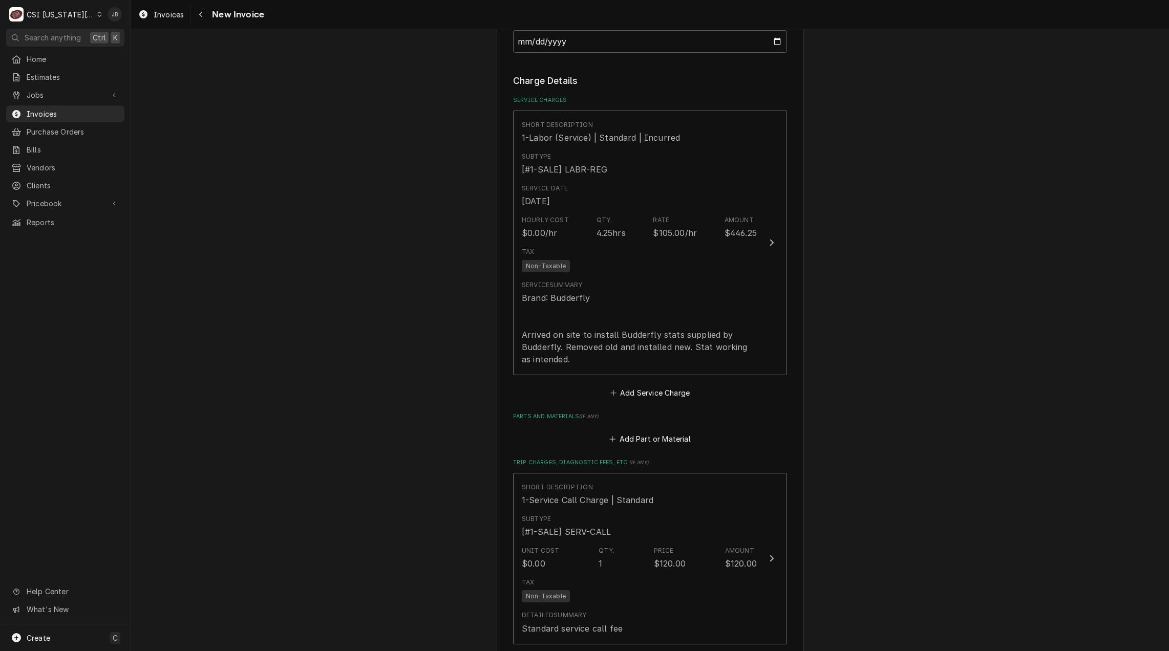
scroll to position [818, 0]
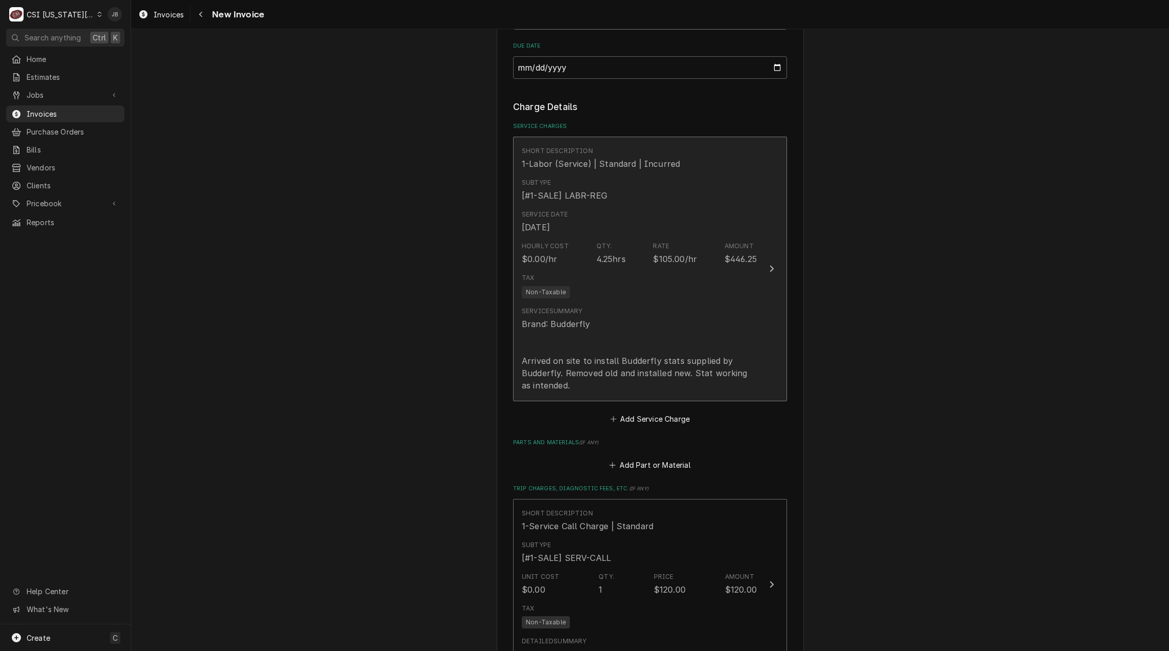
click at [626, 314] on div "Service Summary Brand: Budderfly Arrived on site to install Budderfly stats sup…" at bounding box center [639, 349] width 235 height 85
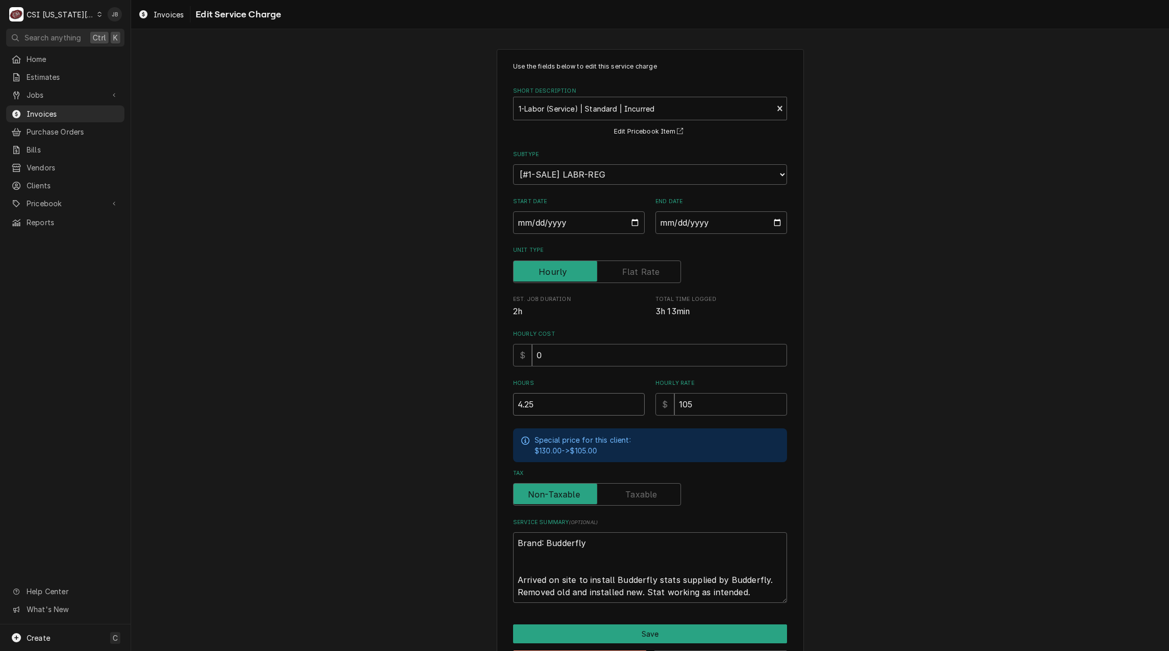
drag, startPoint x: 538, startPoint y: 408, endPoint x: 483, endPoint y: 406, distance: 54.8
click at [483, 407] on div "Use the fields below to edit this service charge Short Description 1-Labor (Ser…" at bounding box center [650, 366] width 1038 height 652
type textarea "x"
type input "4"
type textarea "x"
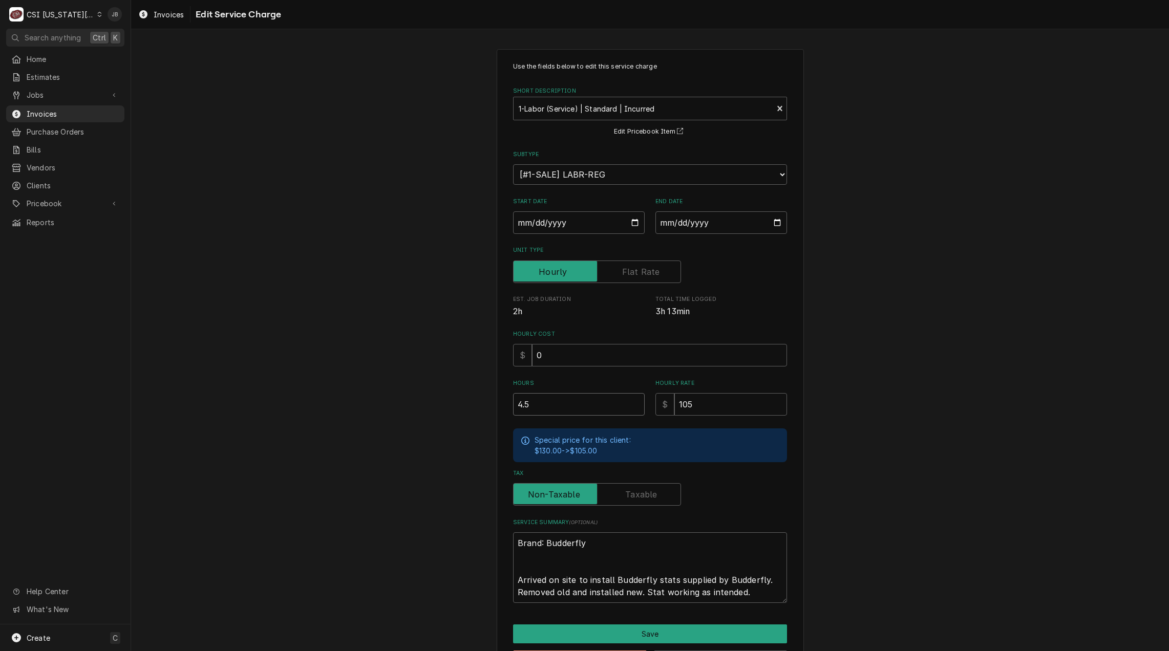
type input "4.5"
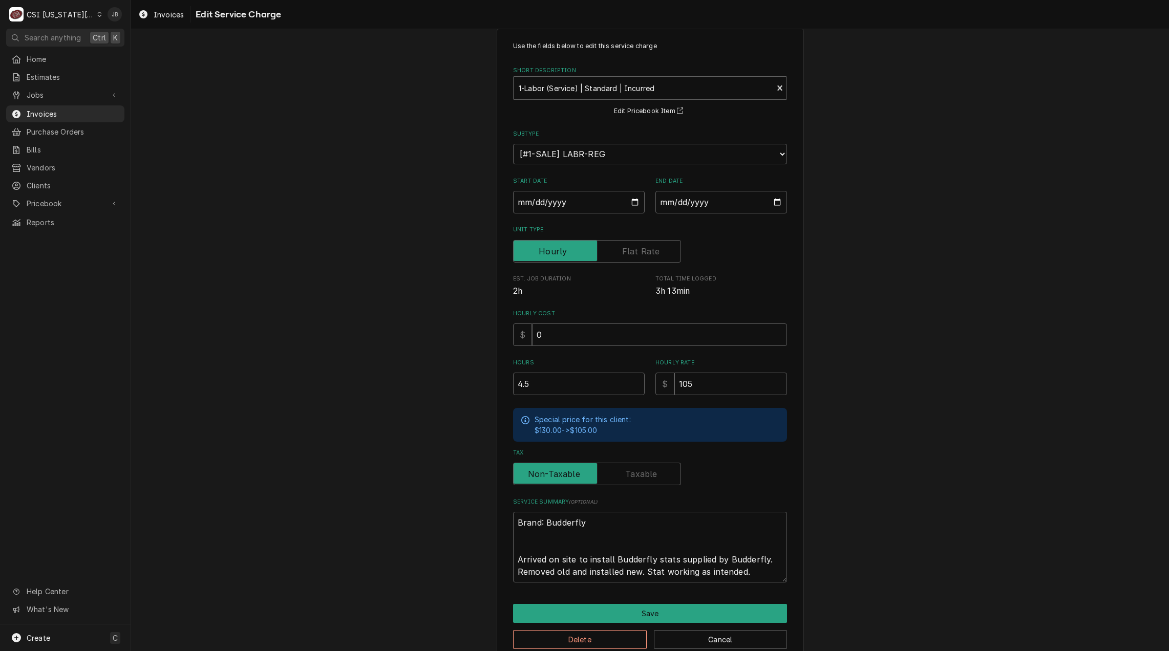
scroll to position [39, 0]
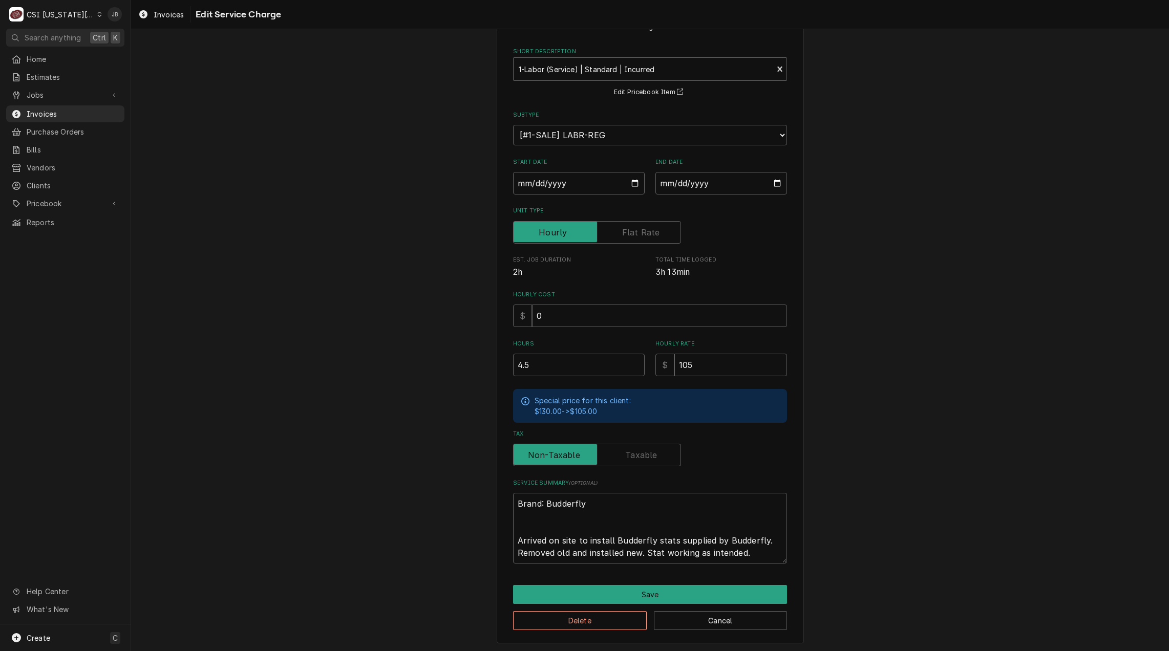
click at [609, 582] on div "Use the fields below to edit this service charge Short Description 1-Labor (Ser…" at bounding box center [650, 327] width 307 height 634
click at [614, 590] on button "Save" at bounding box center [650, 594] width 274 height 19
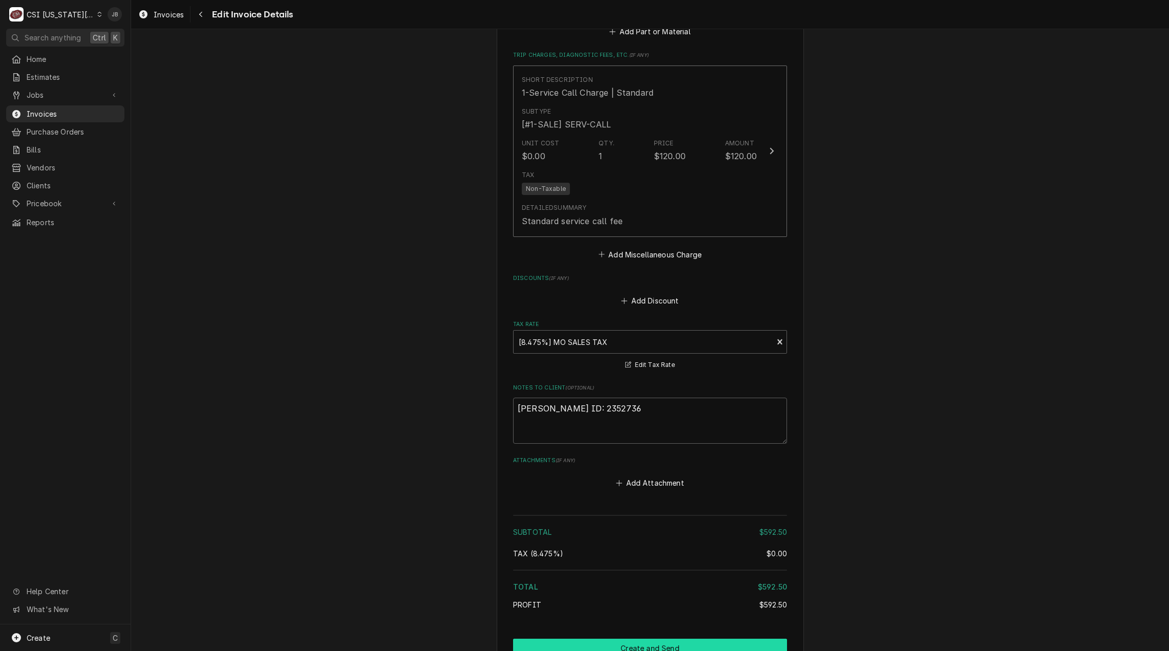
scroll to position [1381, 0]
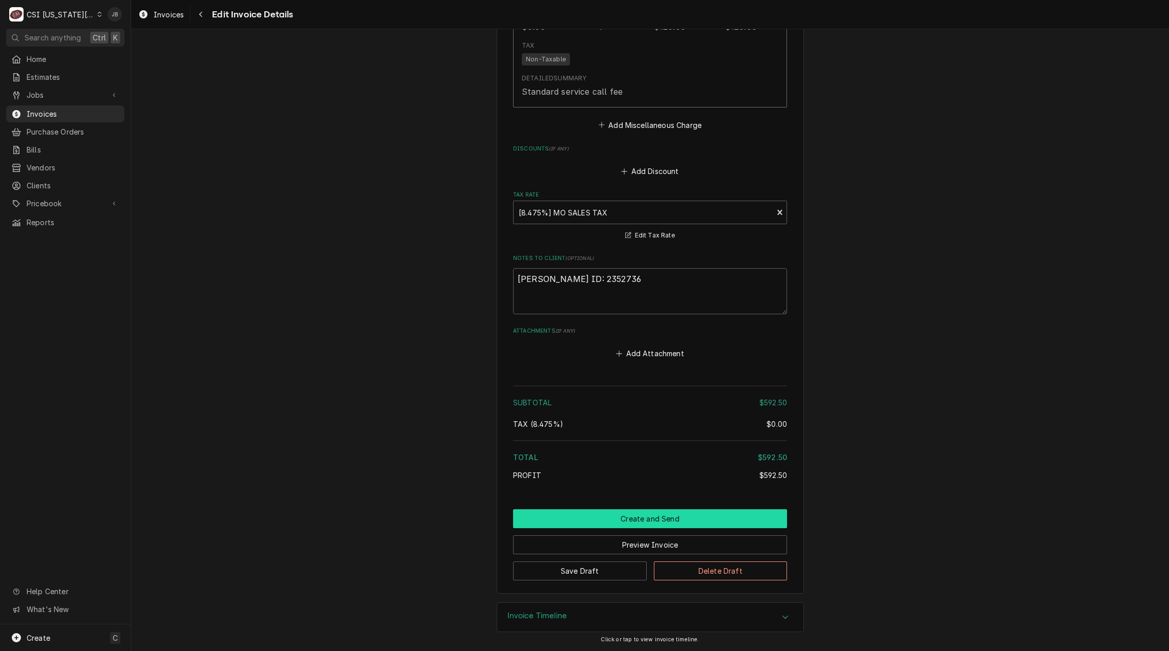
click at [611, 513] on button "Create and Send" at bounding box center [650, 519] width 274 height 19
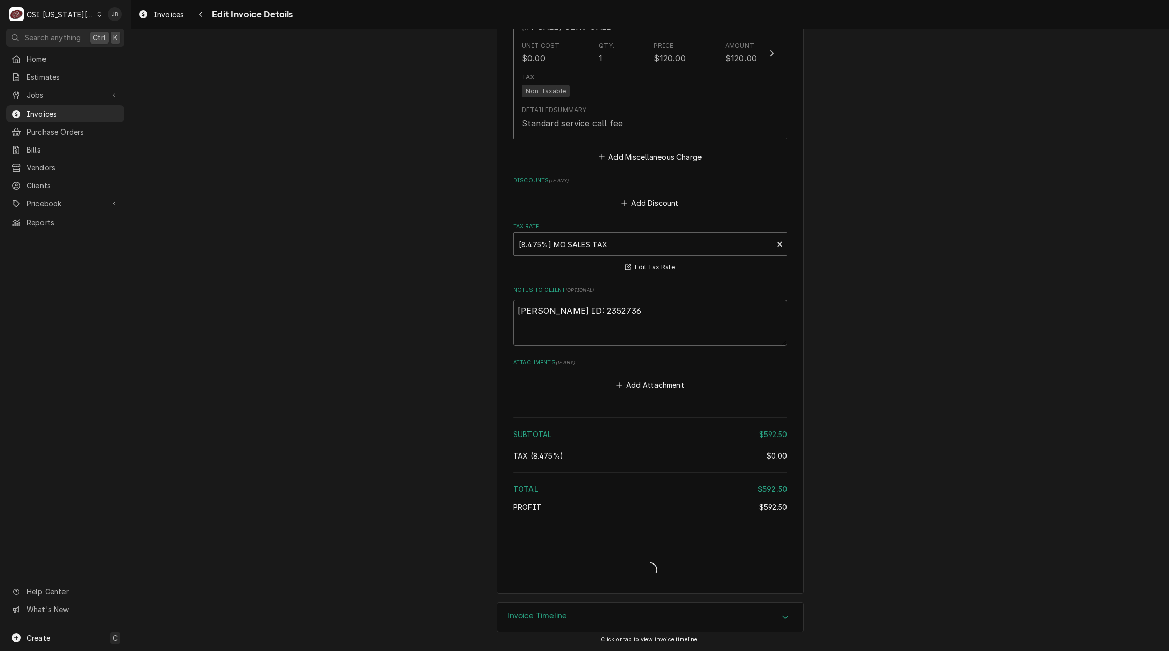
scroll to position [1349, 0]
type textarea "x"
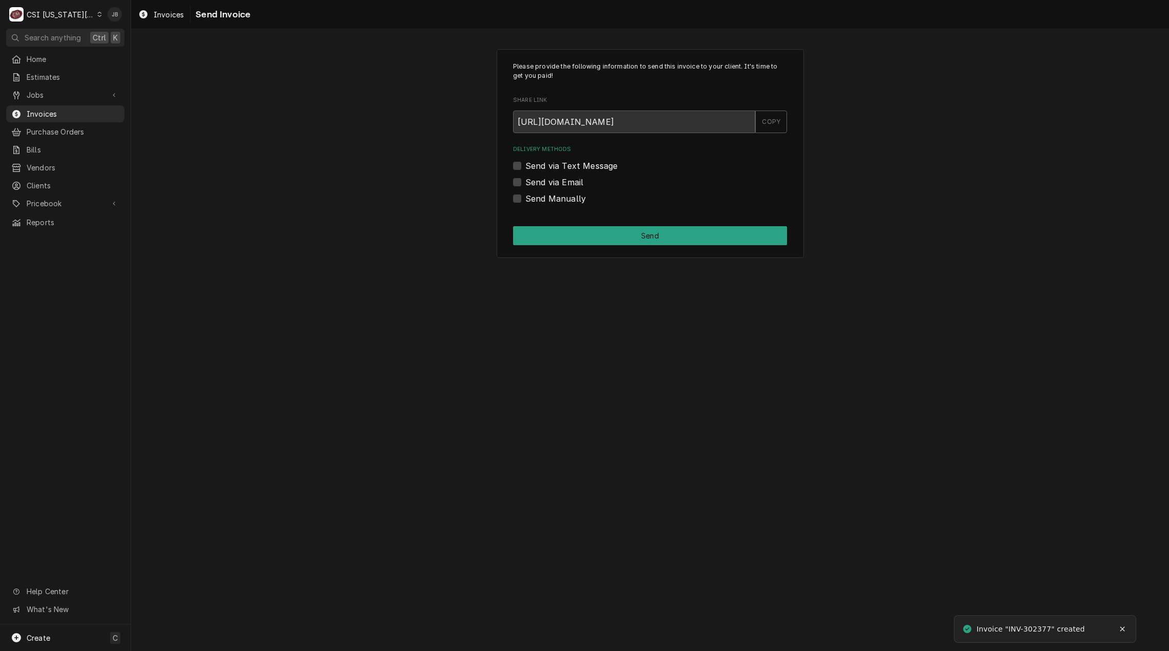
click at [567, 185] on label "Send via Email" at bounding box center [554, 182] width 58 height 12
click at [567, 185] on input "Send via Email" at bounding box center [662, 187] width 274 height 23
checkbox input "true"
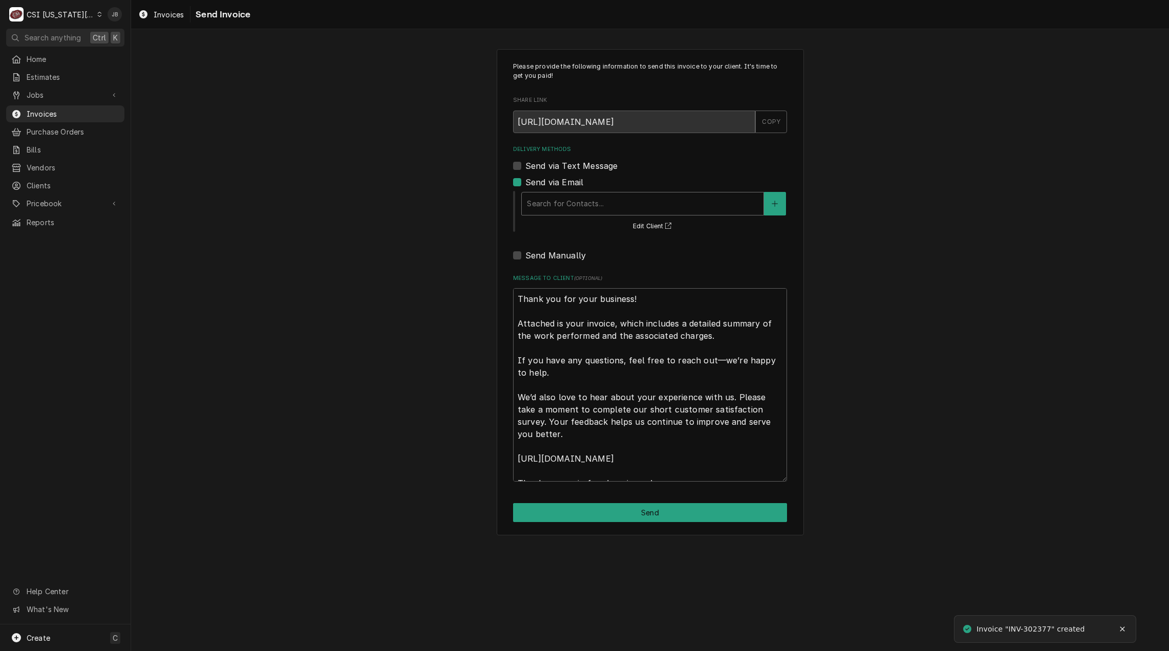
click at [574, 207] on div "Delivery Methods" at bounding box center [642, 204] width 231 height 18
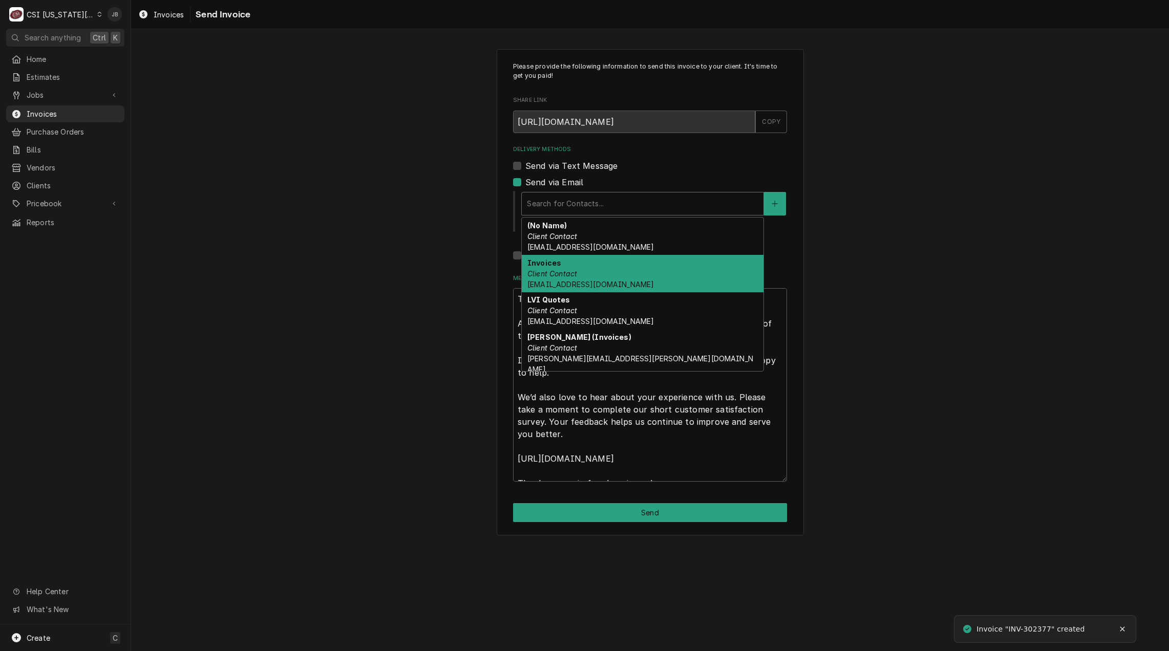
click at [602, 283] on span "[EMAIL_ADDRESS][DOMAIN_NAME]" at bounding box center [590, 284] width 126 height 9
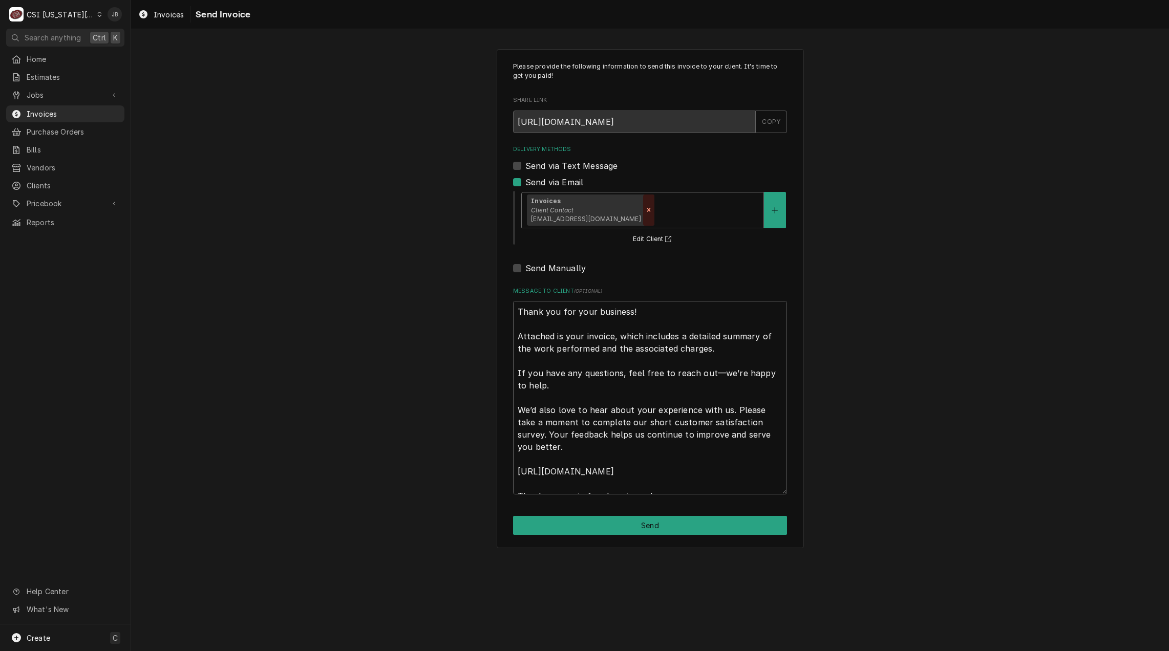
click at [645, 213] on icon "Remove [object Object]" at bounding box center [648, 209] width 7 height 7
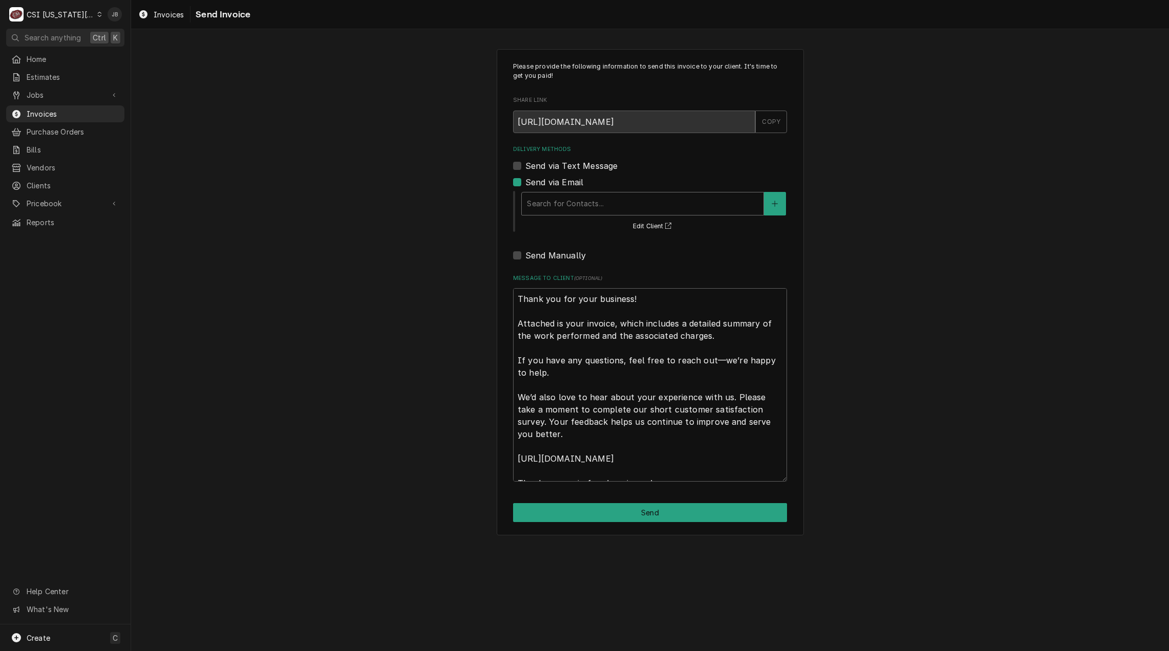
click at [611, 210] on div "Delivery Methods" at bounding box center [642, 204] width 231 height 18
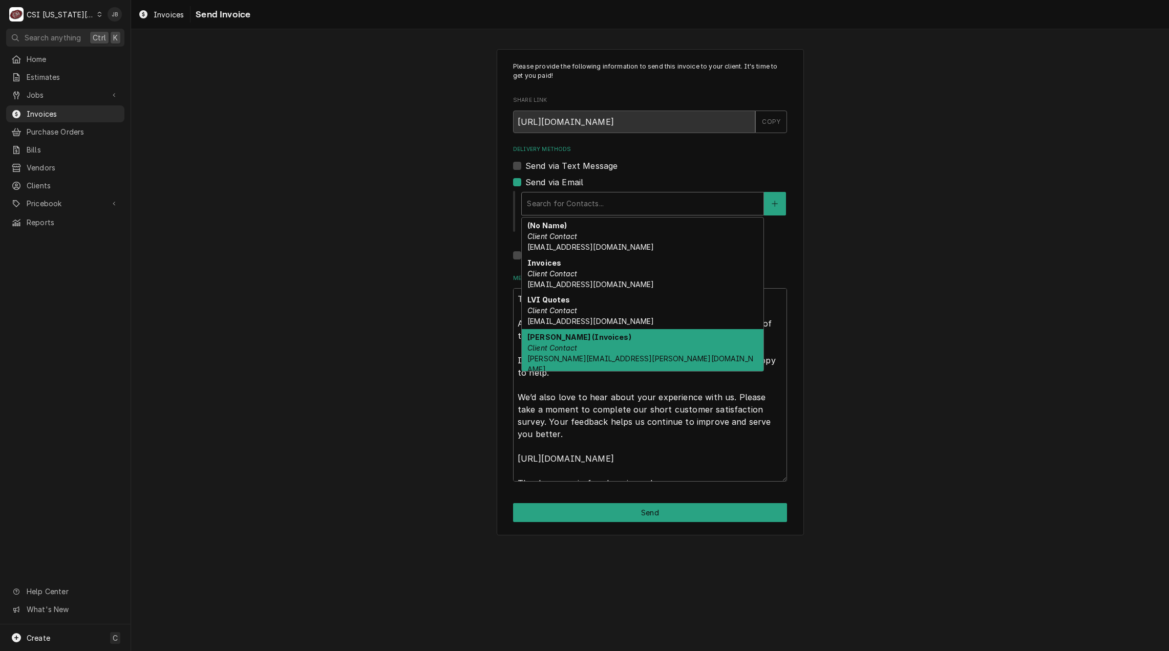
click at [585, 349] on div "Vicky Stuesse (Invoices) Client Contact vicky.stuesse@csi1.com" at bounding box center [643, 353] width 242 height 48
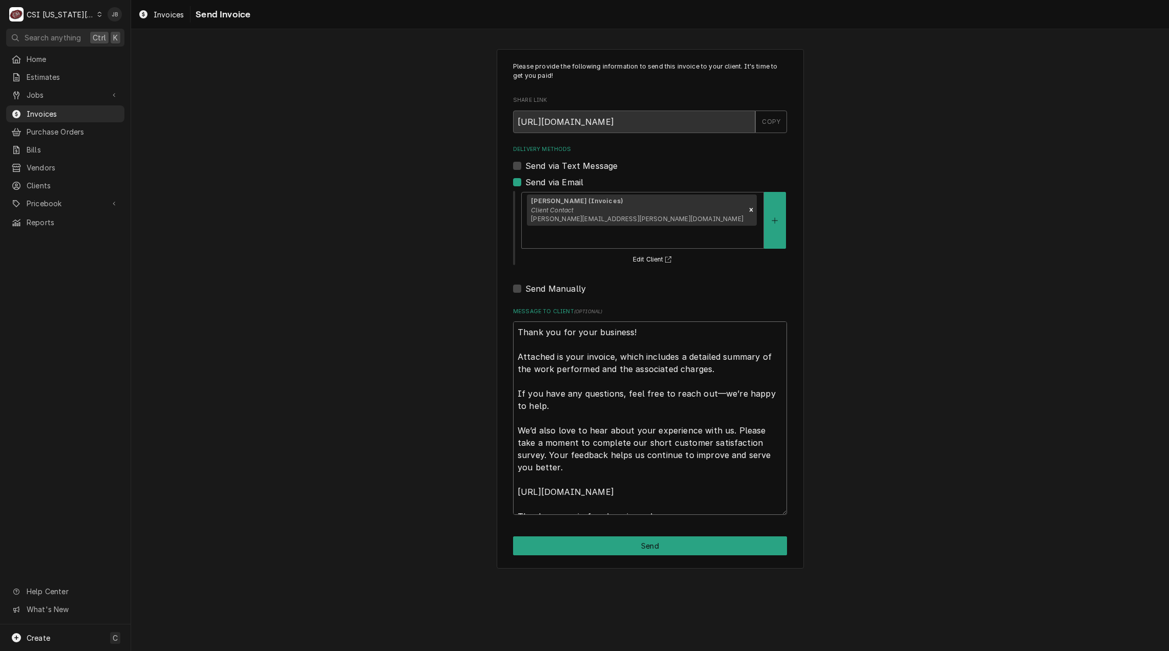
scroll to position [12, 0]
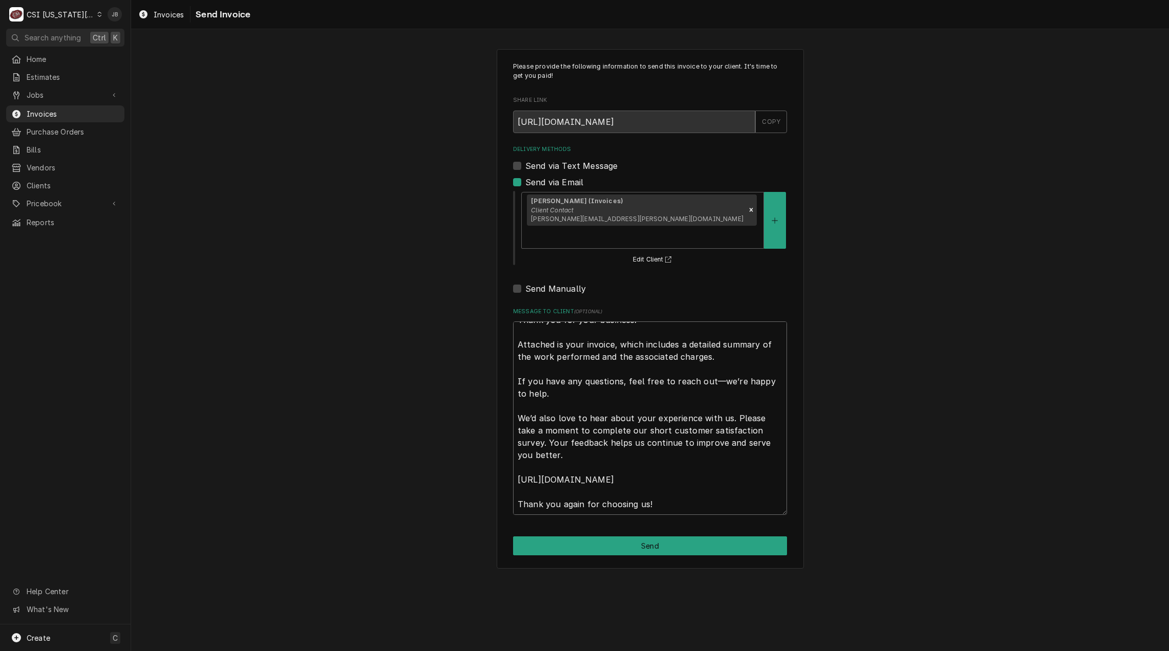
drag, startPoint x: 517, startPoint y: 310, endPoint x: 1022, endPoint y: 678, distance: 625.3
click at [1022, 651] on html "C CSI Kansas City JB Search anything Ctrl K Home Estimates Jobs Jobs Job Series…" at bounding box center [584, 325] width 1169 height 651
type textarea "x"
type textarea "a"
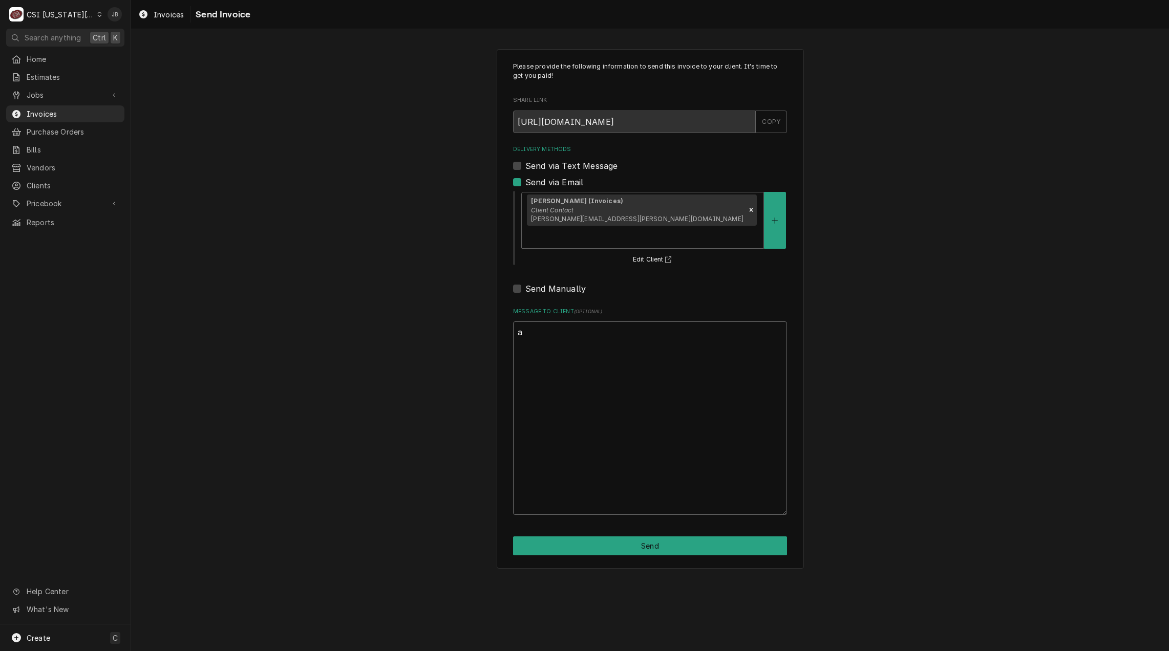
scroll to position [0, 0]
type textarea "x"
type textarea "ap"
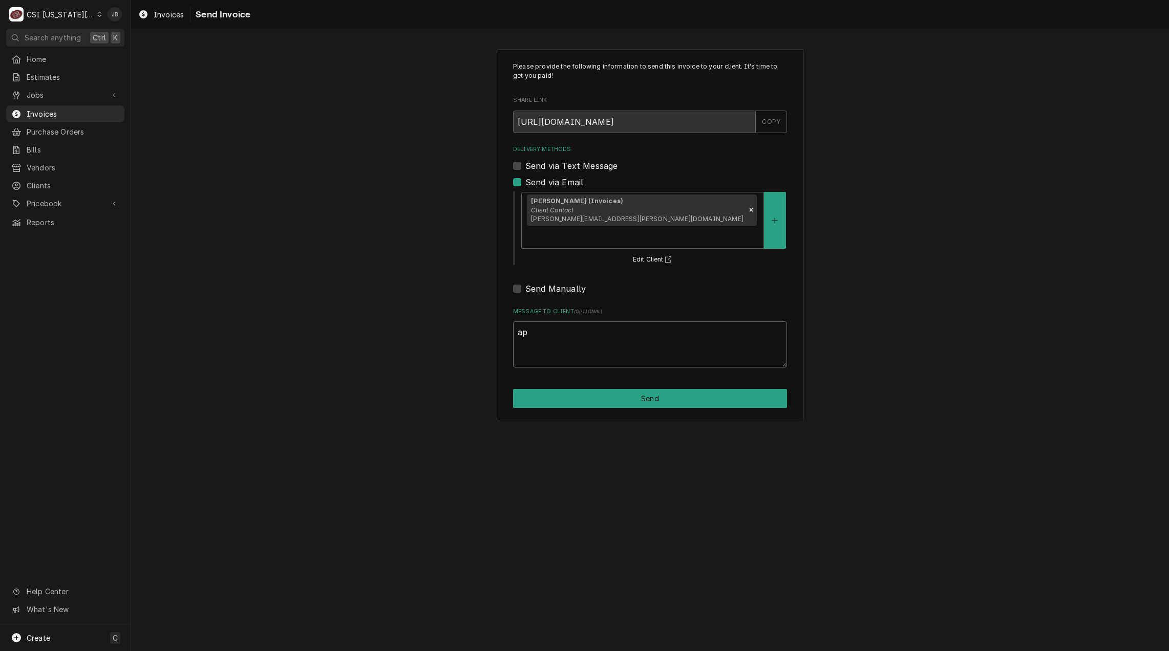
type textarea "x"
type textarea "app"
type textarea "x"
type textarea "appr"
type textarea "x"
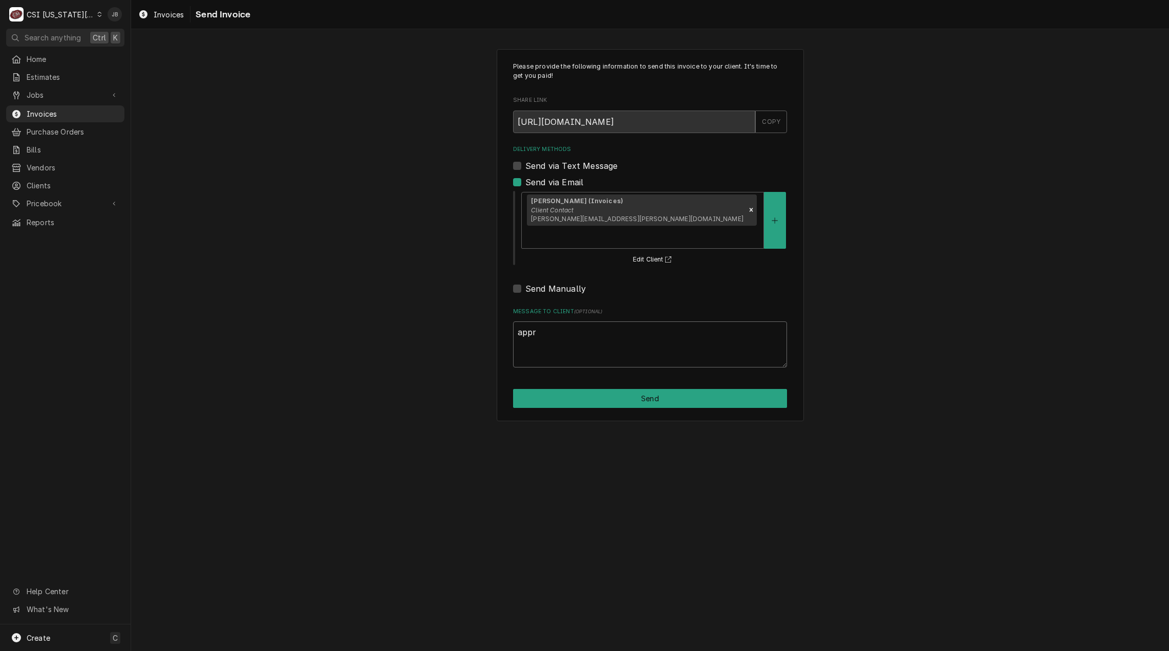
type textarea "appro"
type textarea "x"
type textarea "approv"
type textarea "x"
type textarea "approve"
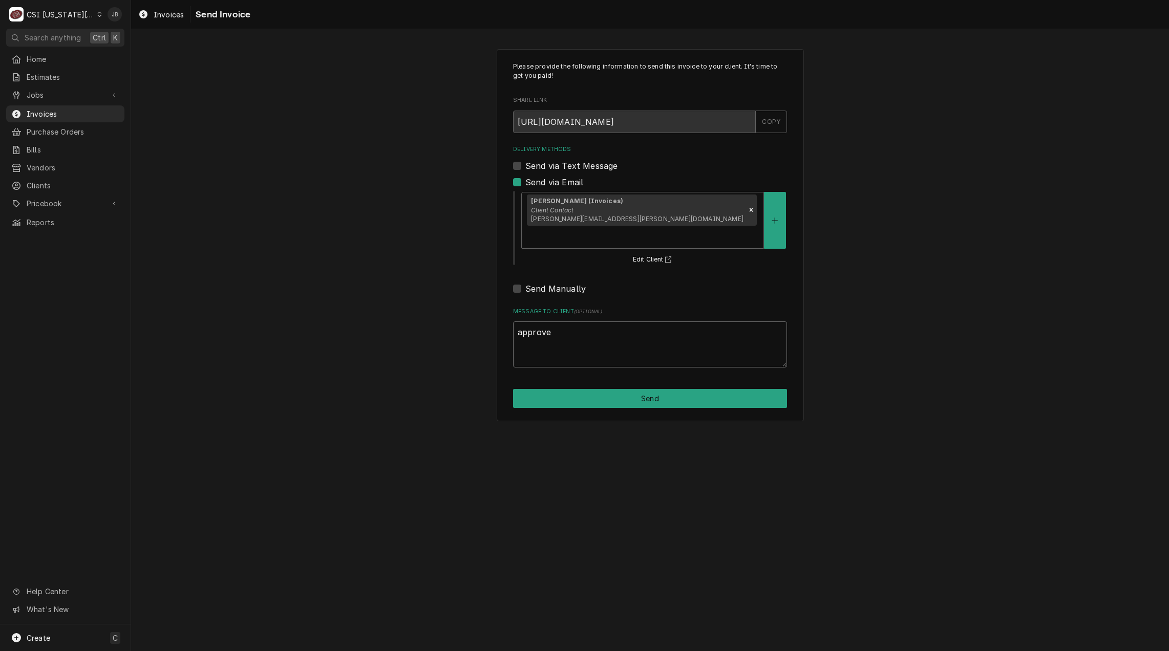
type textarea "x"
type textarea "approved"
type textarea "x"
type textarea "approved"
click at [651, 389] on button "Send" at bounding box center [650, 398] width 274 height 19
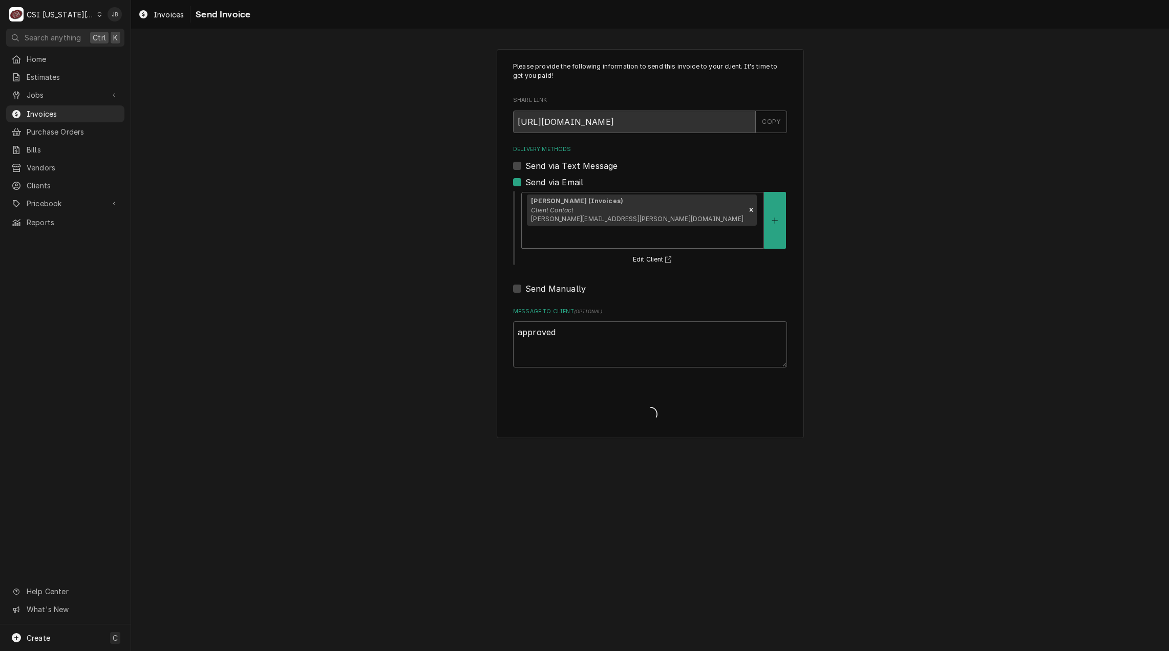
type textarea "x"
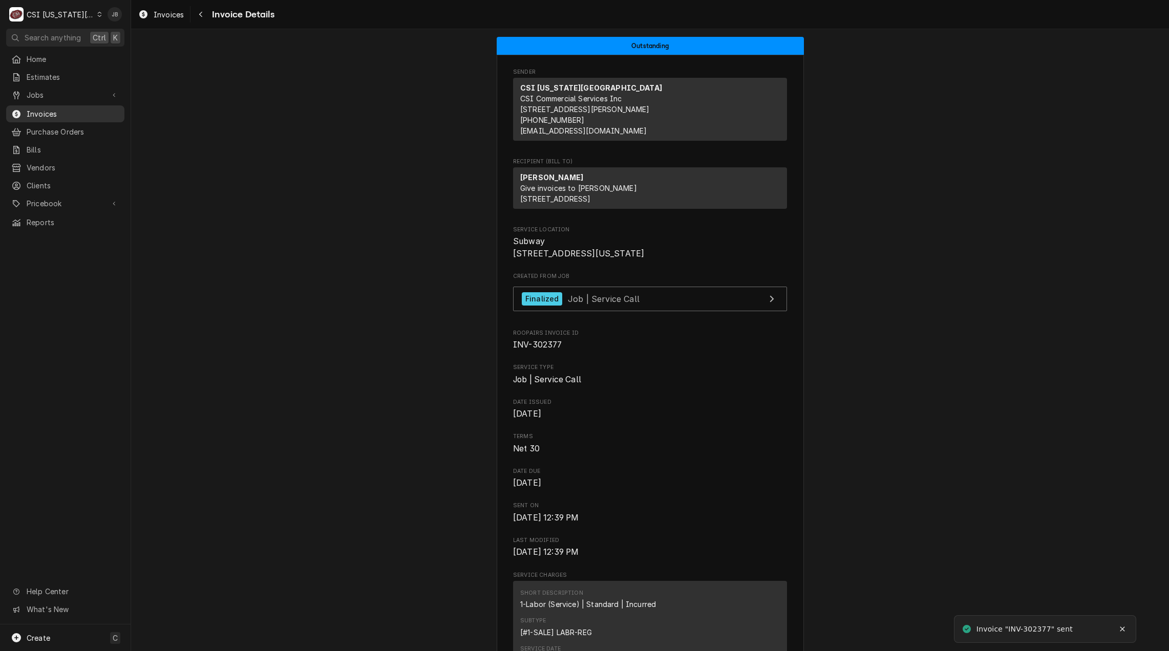
click at [45, 112] on span "Invoices" at bounding box center [73, 114] width 93 height 11
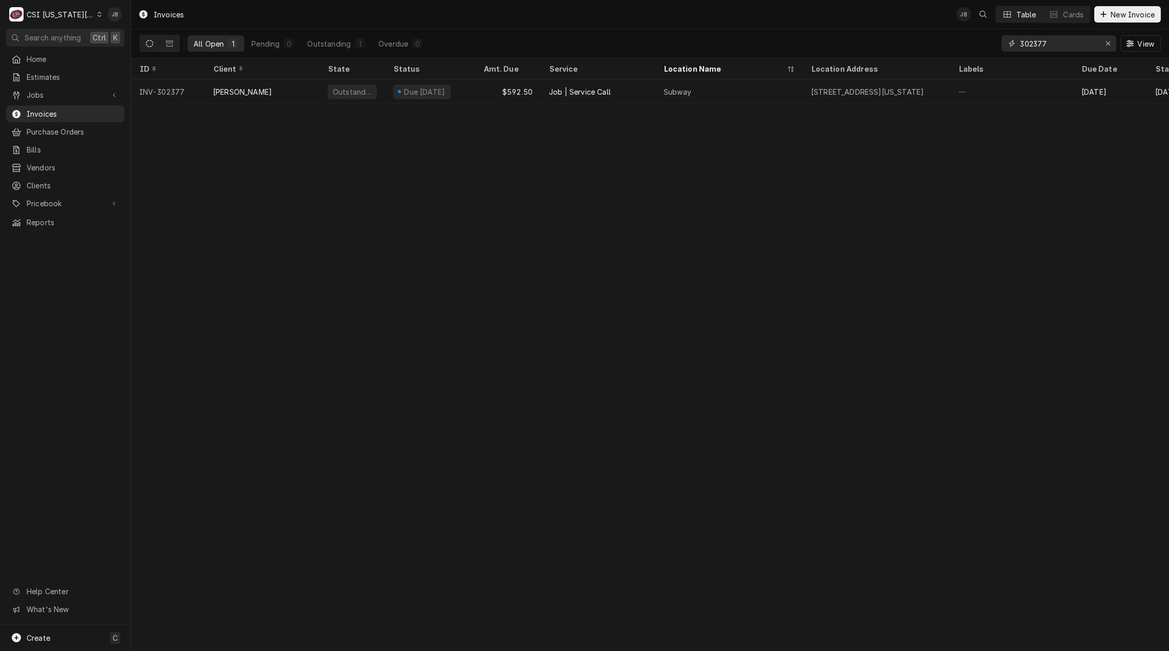
click at [1059, 45] on input "302377" at bounding box center [1058, 43] width 77 height 16
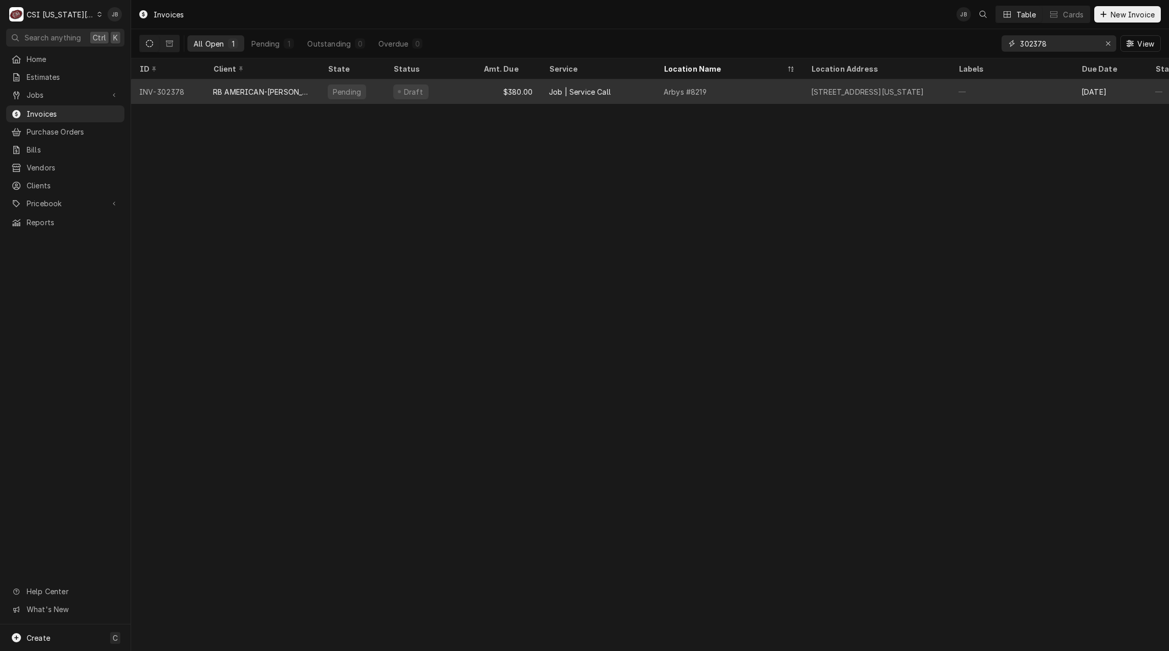
type input "302378"
click at [914, 92] on div "[STREET_ADDRESS][US_STATE]" at bounding box center [867, 92] width 113 height 11
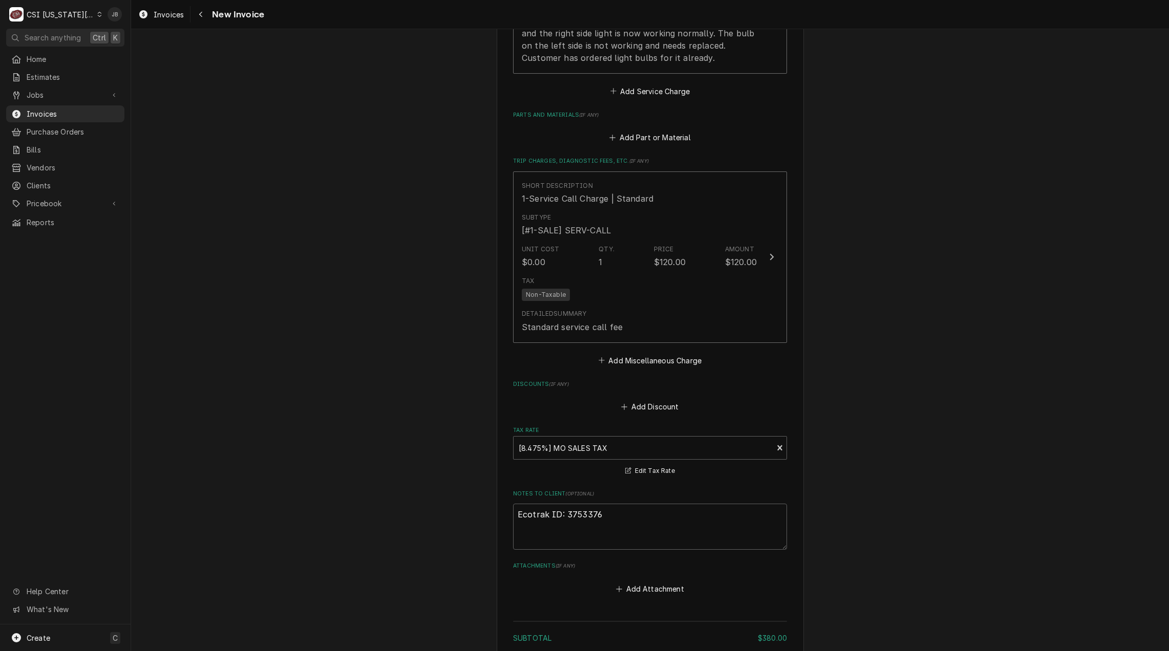
scroll to position [1613, 0]
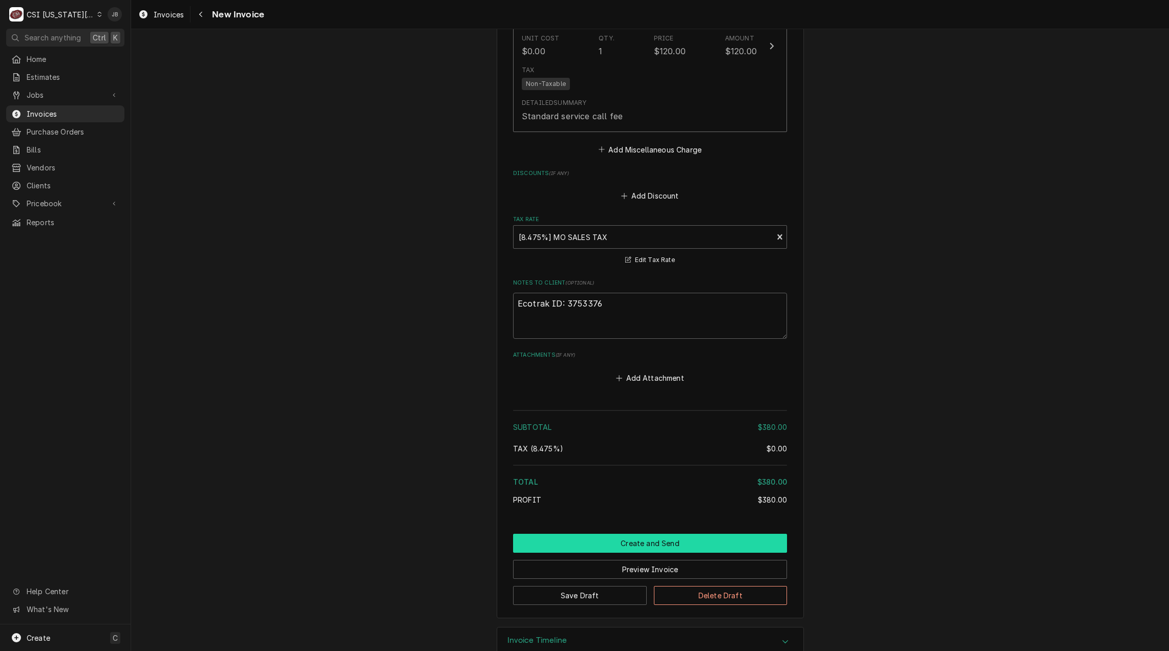
click at [613, 534] on button "Create and Send" at bounding box center [650, 543] width 274 height 19
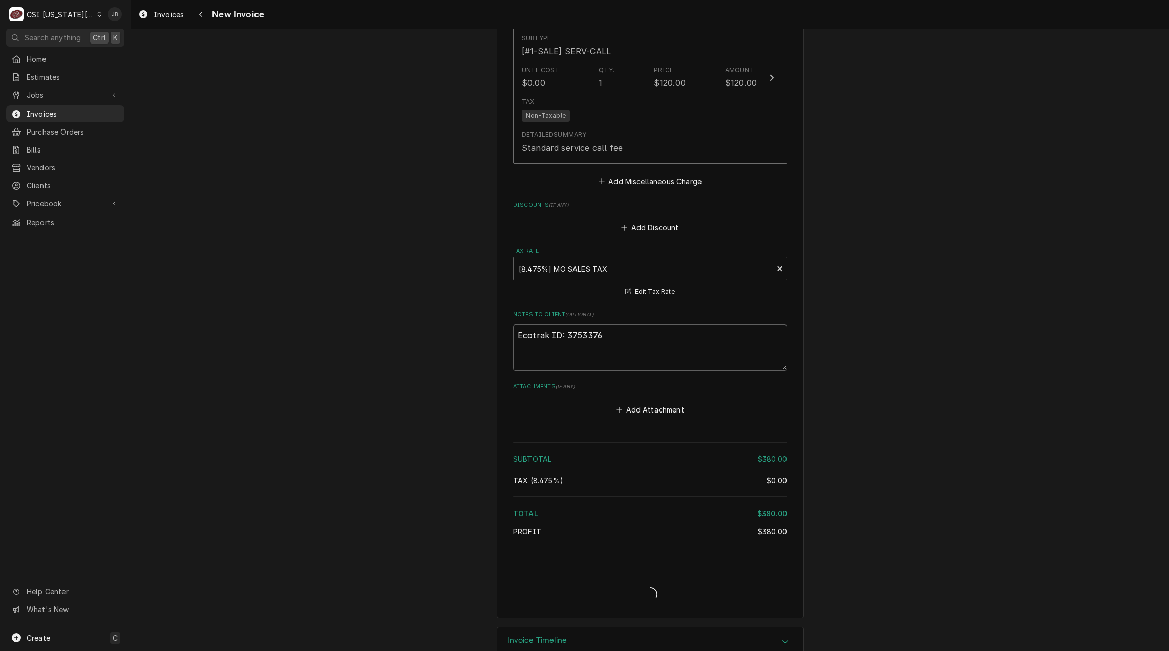
type textarea "x"
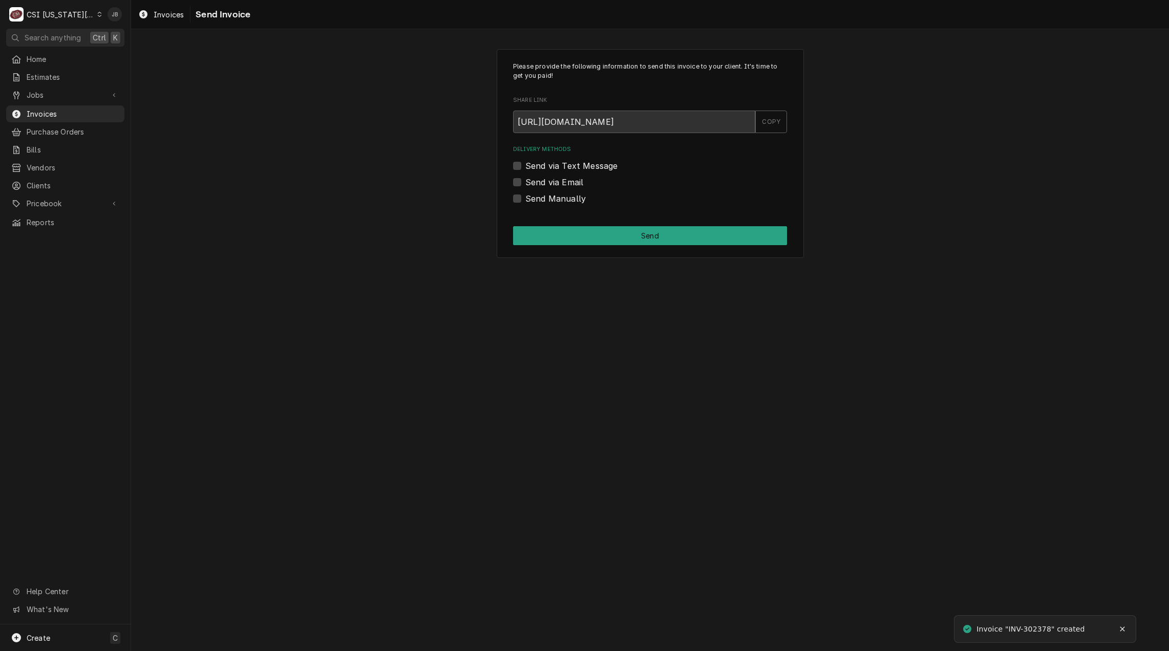
click at [571, 183] on label "Send via Email" at bounding box center [554, 182] width 58 height 12
click at [571, 183] on input "Send via Email" at bounding box center [662, 187] width 274 height 23
checkbox input "true"
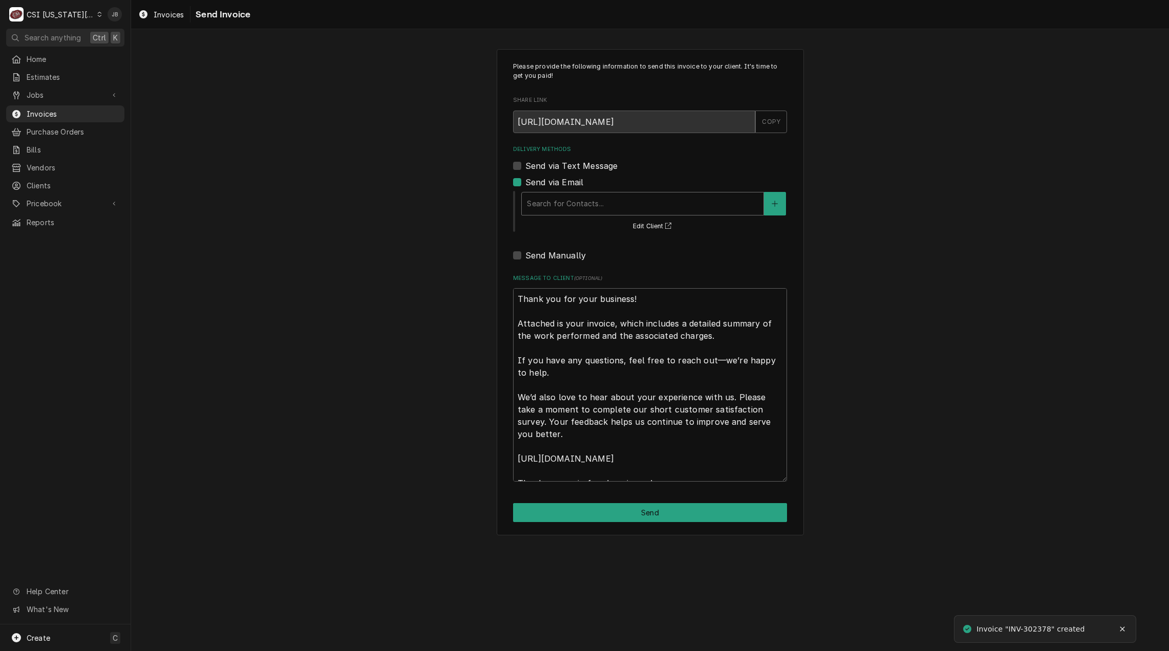
click at [593, 212] on div "Delivery Methods" at bounding box center [642, 204] width 231 height 18
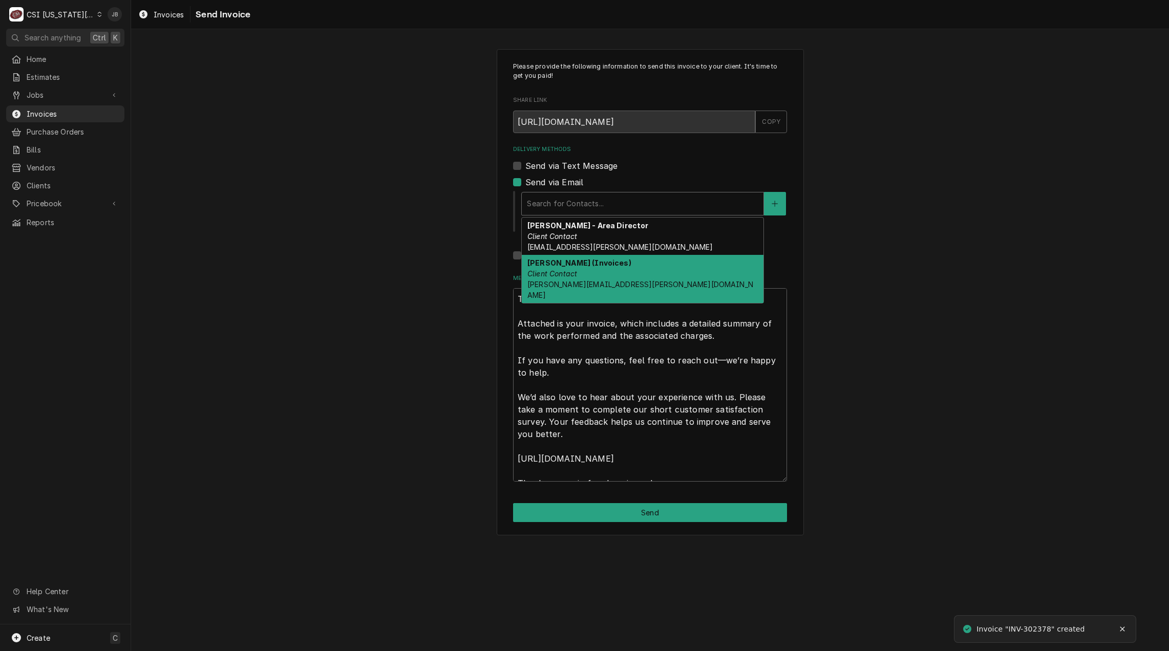
click at [612, 269] on div "Vicky Stuesse (Invoices) Client Contact vicky.stuesse@csi1.com" at bounding box center [643, 279] width 242 height 48
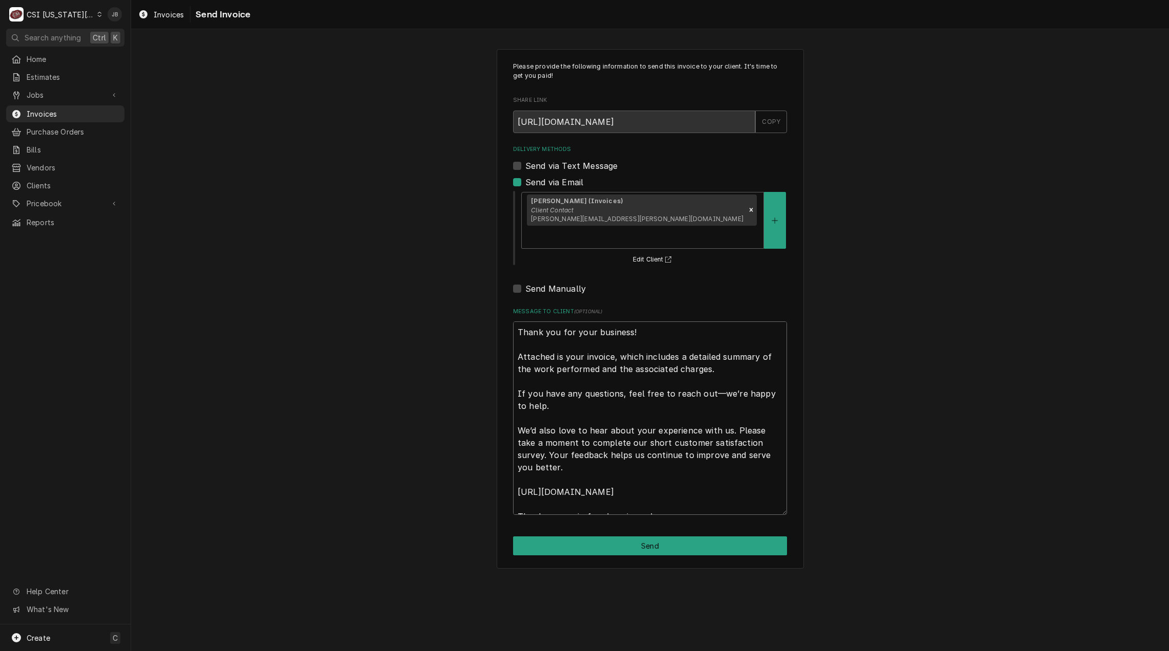
drag, startPoint x: 517, startPoint y: 307, endPoint x: 787, endPoint y: 634, distance: 423.8
click at [756, 622] on div "Please provide the following information to send this invoice to your client. I…" at bounding box center [650, 340] width 1038 height 622
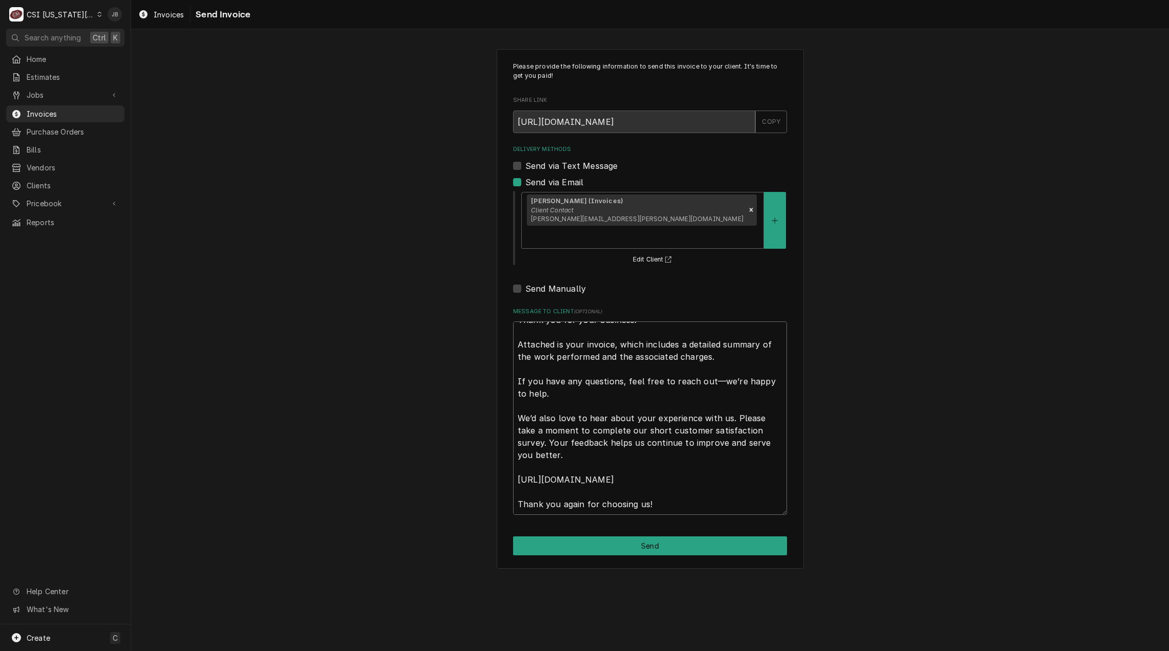
type textarea "x"
type textarea "a"
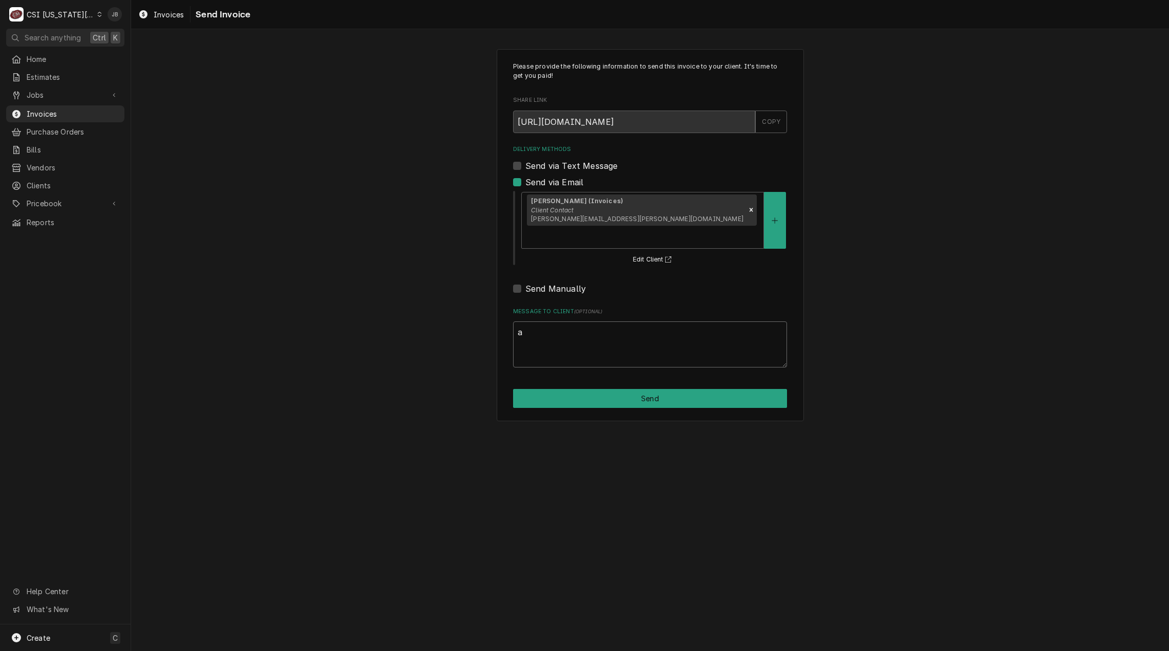
scroll to position [0, 0]
type textarea "x"
type textarea "ap"
type textarea "x"
type textarea "app"
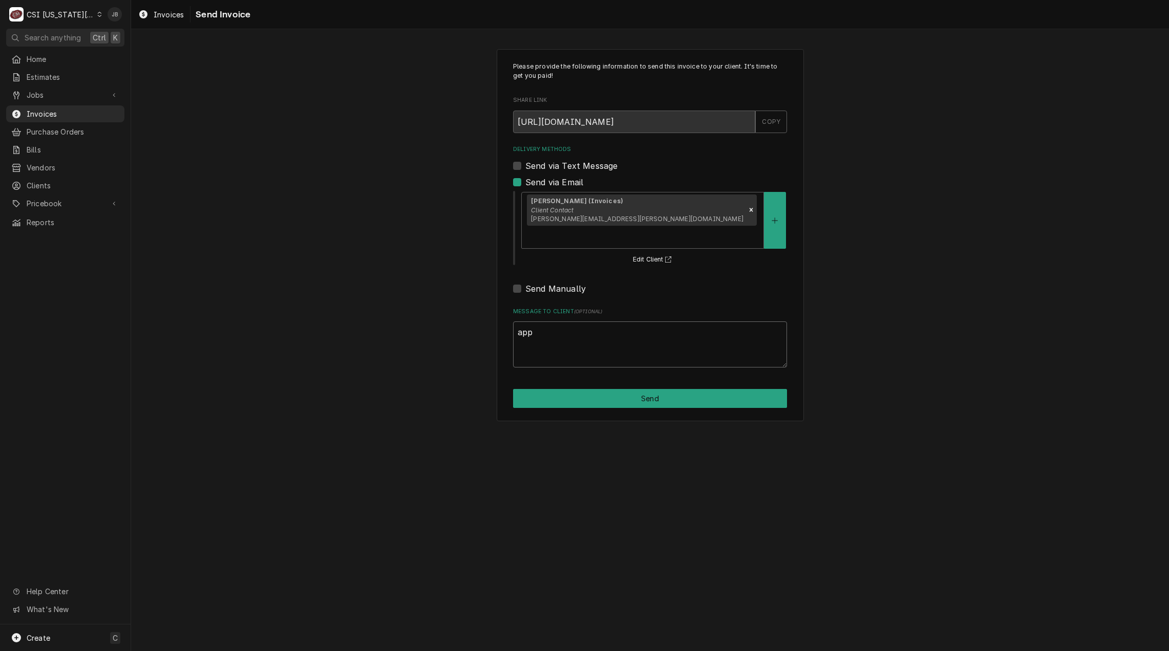
type textarea "x"
type textarea "appr"
type textarea "x"
type textarea "appro"
type textarea "x"
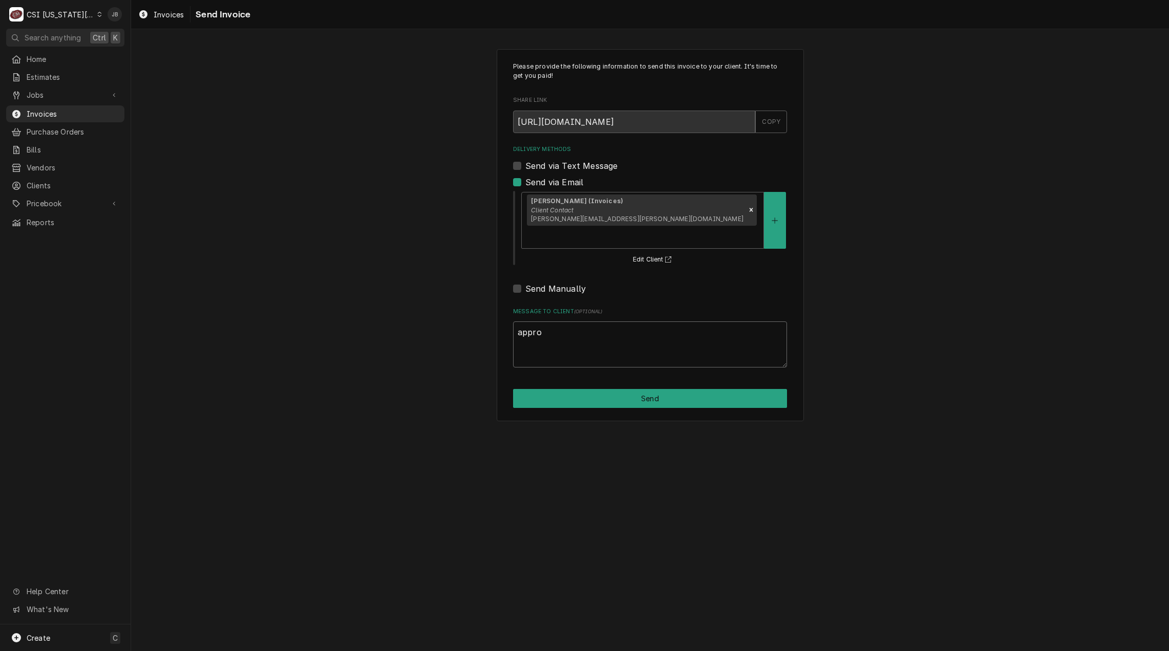
type textarea "approv"
type textarea "x"
type textarea "approve"
type textarea "x"
type textarea "approved"
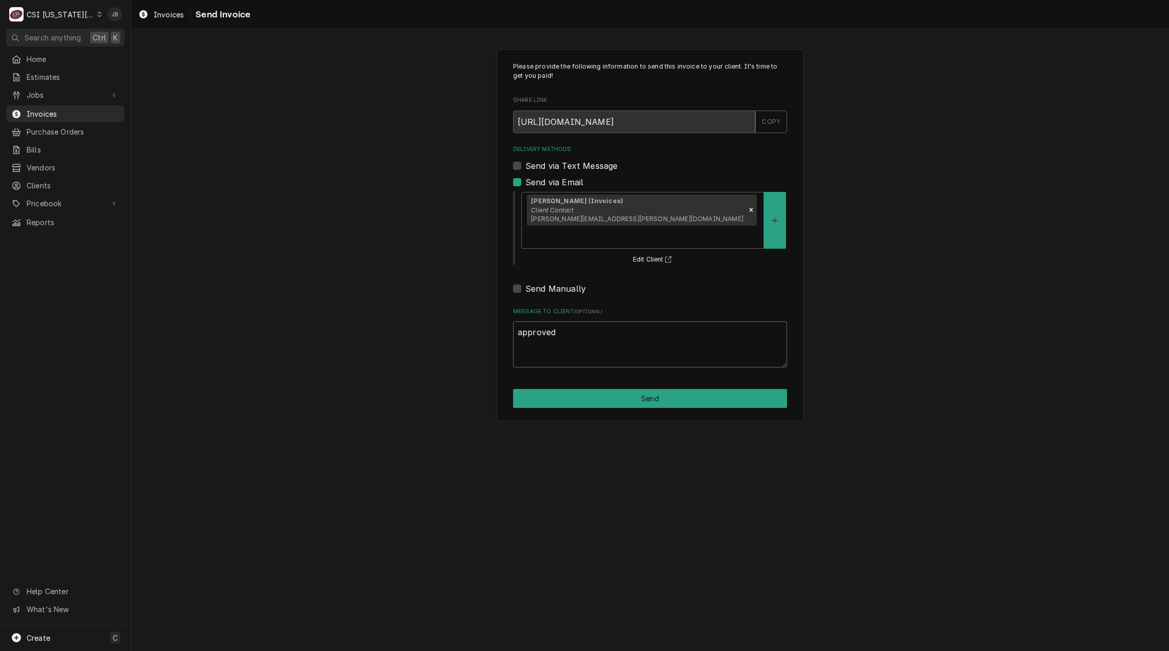
type textarea "x"
type textarea "approved"
drag, startPoint x: 688, startPoint y: 368, endPoint x: 705, endPoint y: 368, distance: 16.9
click at [697, 368] on div "Please provide the following information to send this invoice to your client. I…" at bounding box center [650, 235] width 307 height 372
click at [724, 389] on button "Send" at bounding box center [650, 398] width 274 height 19
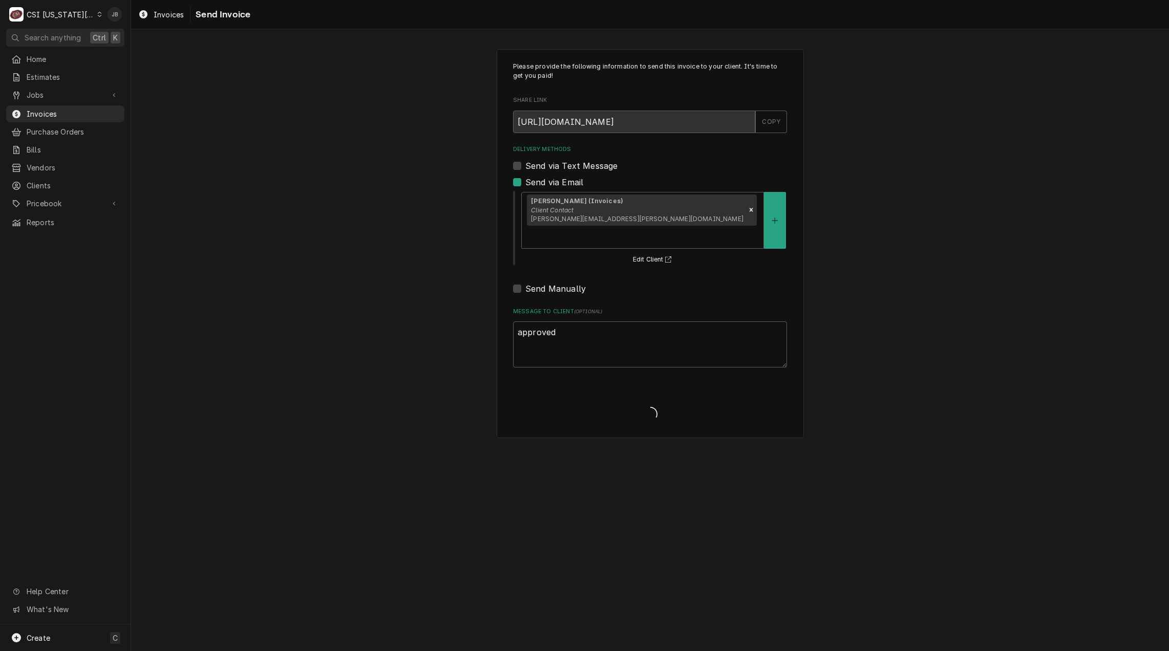
type textarea "x"
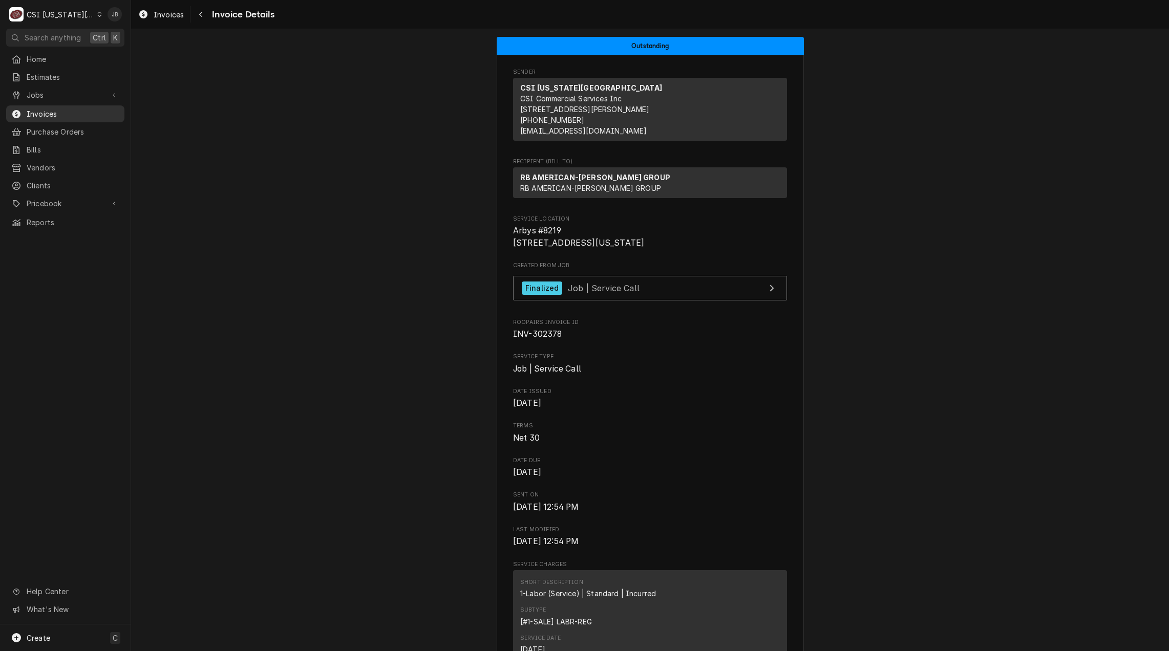
click at [50, 111] on span "Invoices" at bounding box center [73, 114] width 93 height 11
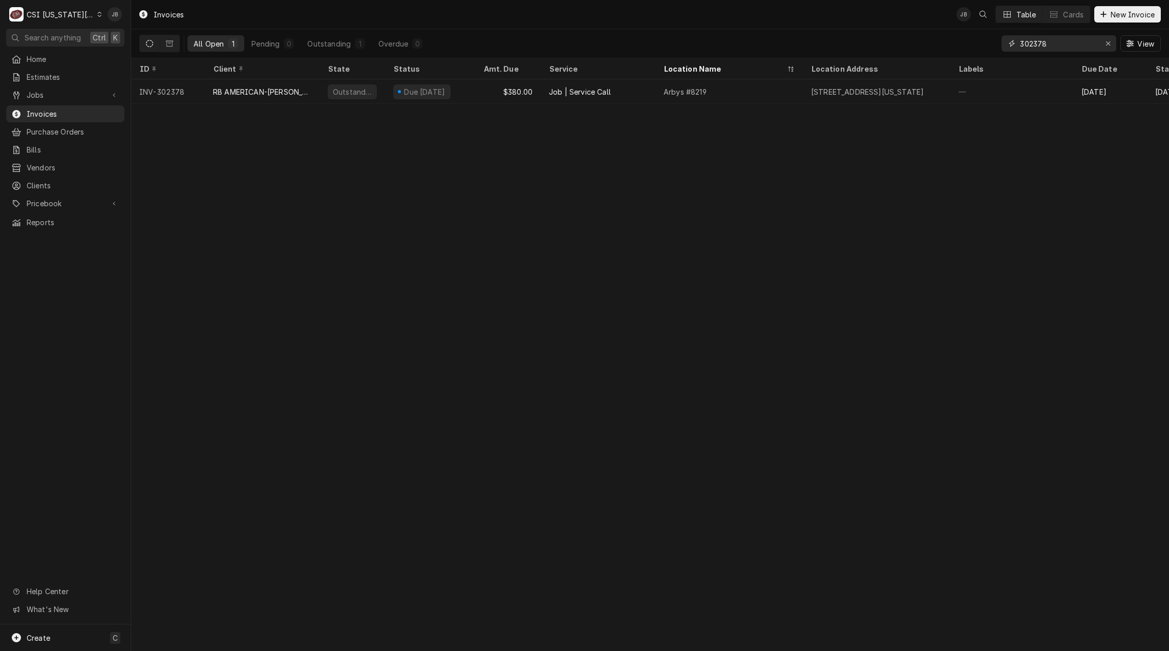
click at [1062, 41] on input "302378" at bounding box center [1058, 43] width 77 height 16
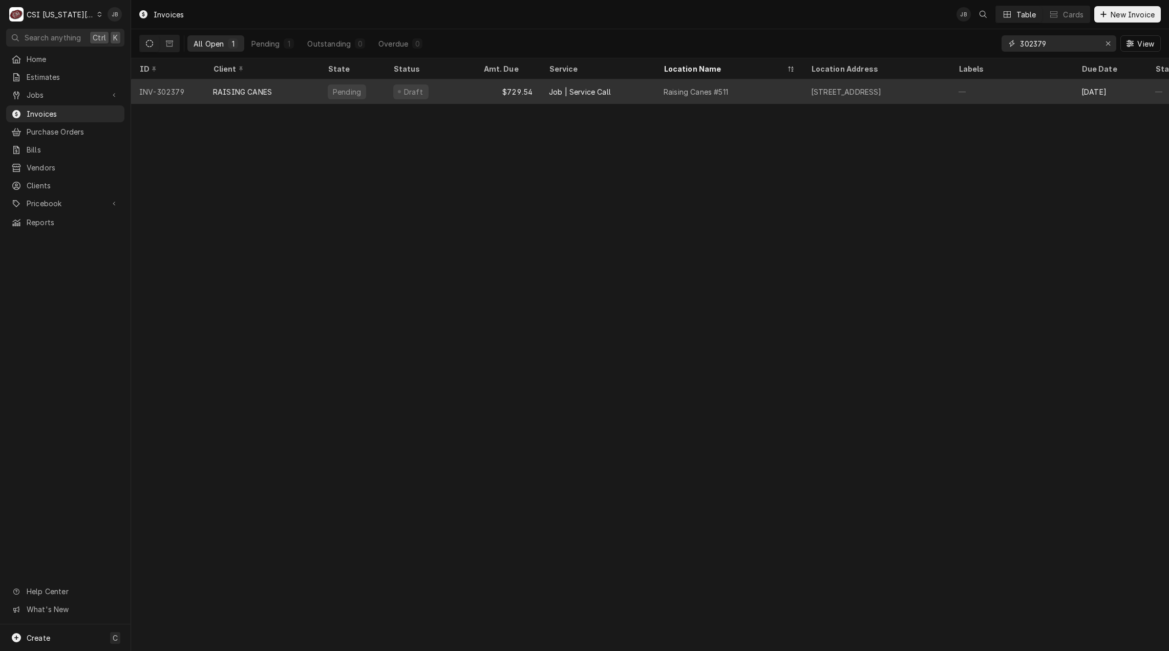
type input "302379"
click at [408, 96] on div "Draft" at bounding box center [410, 91] width 35 height 15
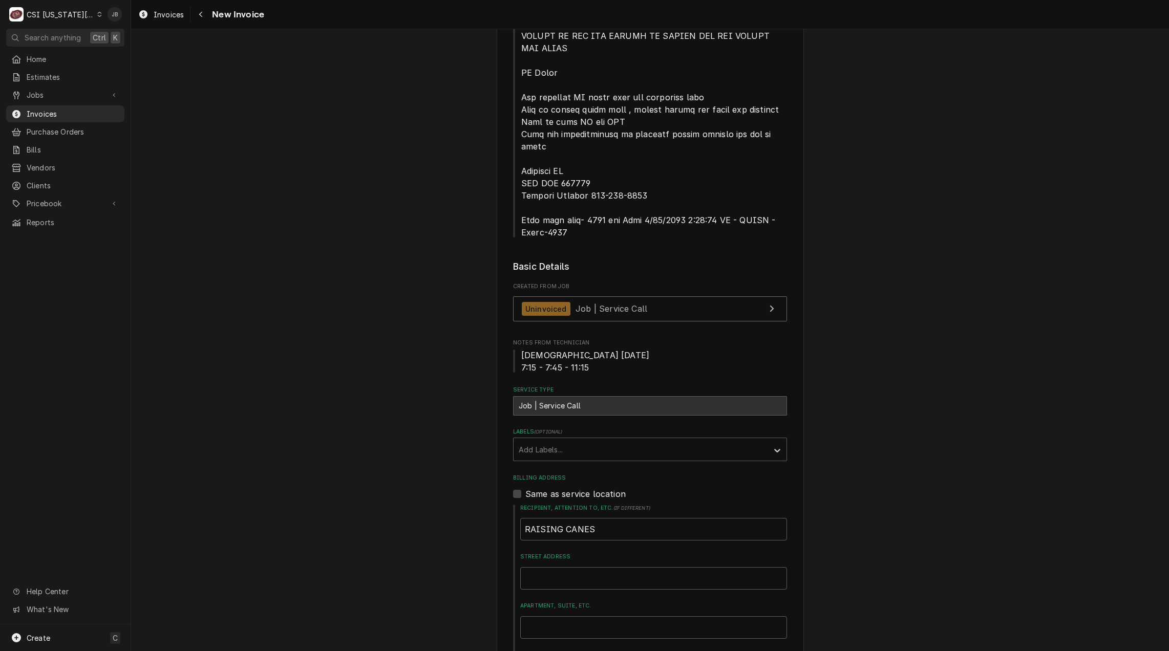
scroll to position [256, 0]
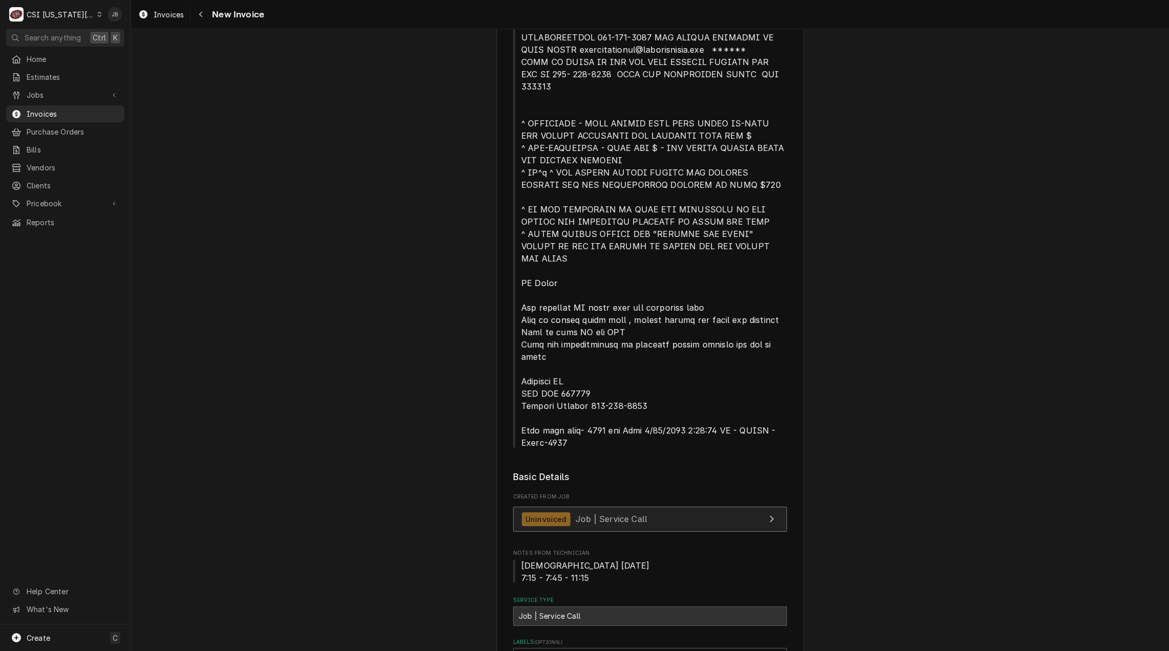
click at [591, 514] on span "Job | Service Call" at bounding box center [612, 519] width 72 height 10
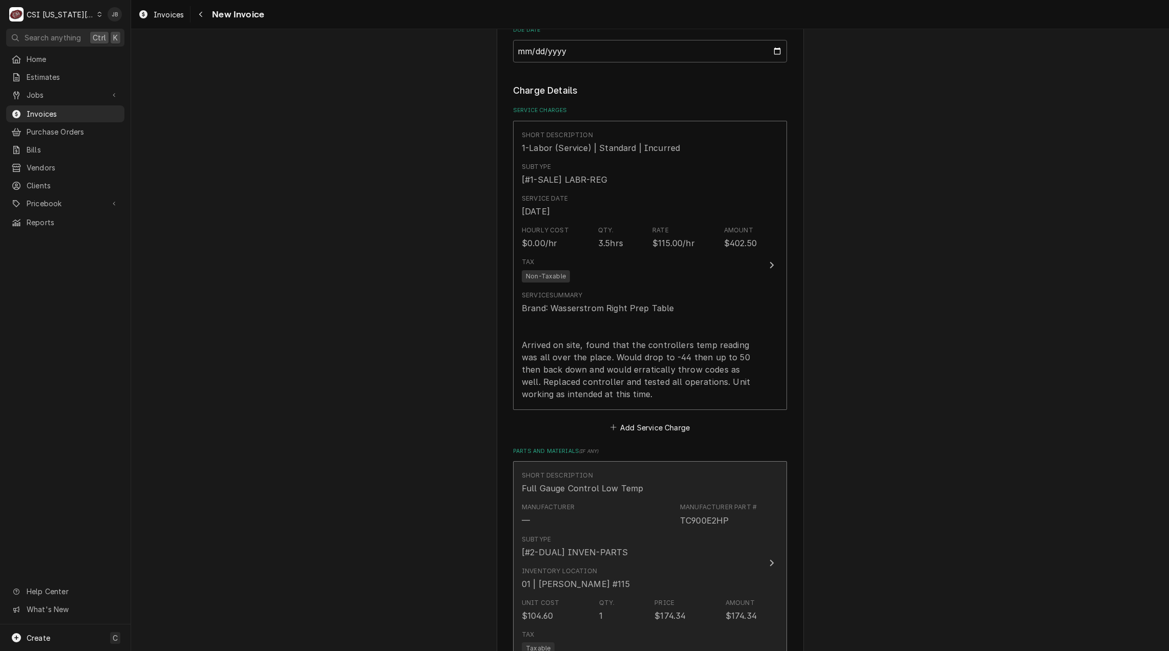
scroll to position [1383, 0]
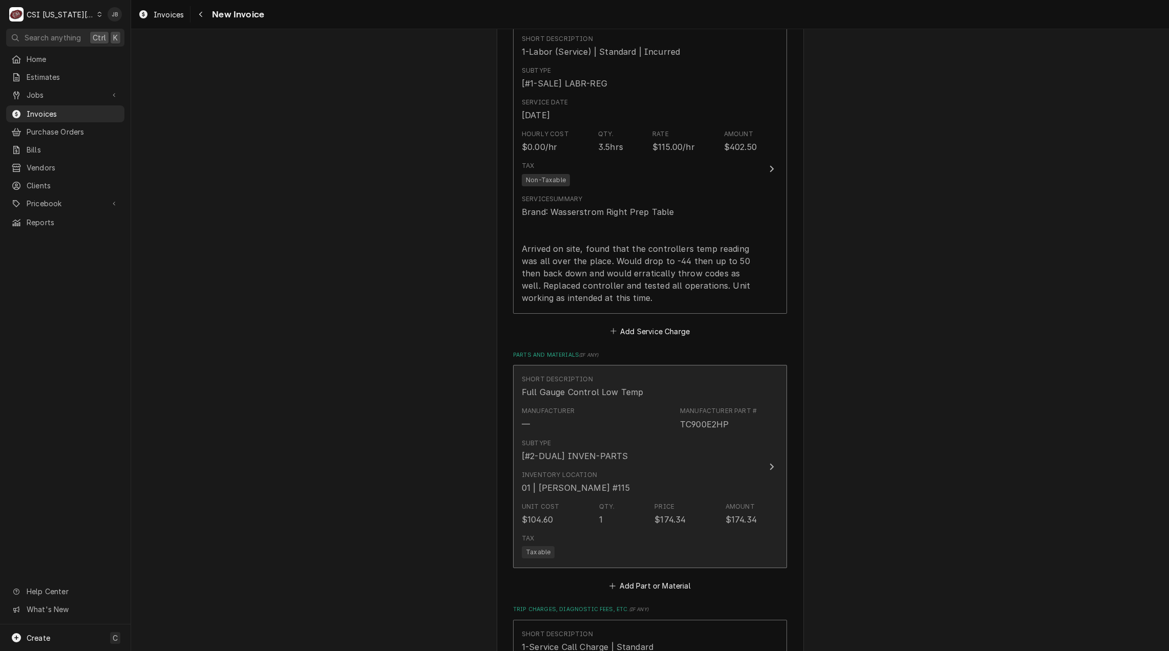
click at [680, 435] on div "Subtype [#2-DUAL] INVEN-PARTS" at bounding box center [639, 451] width 235 height 32
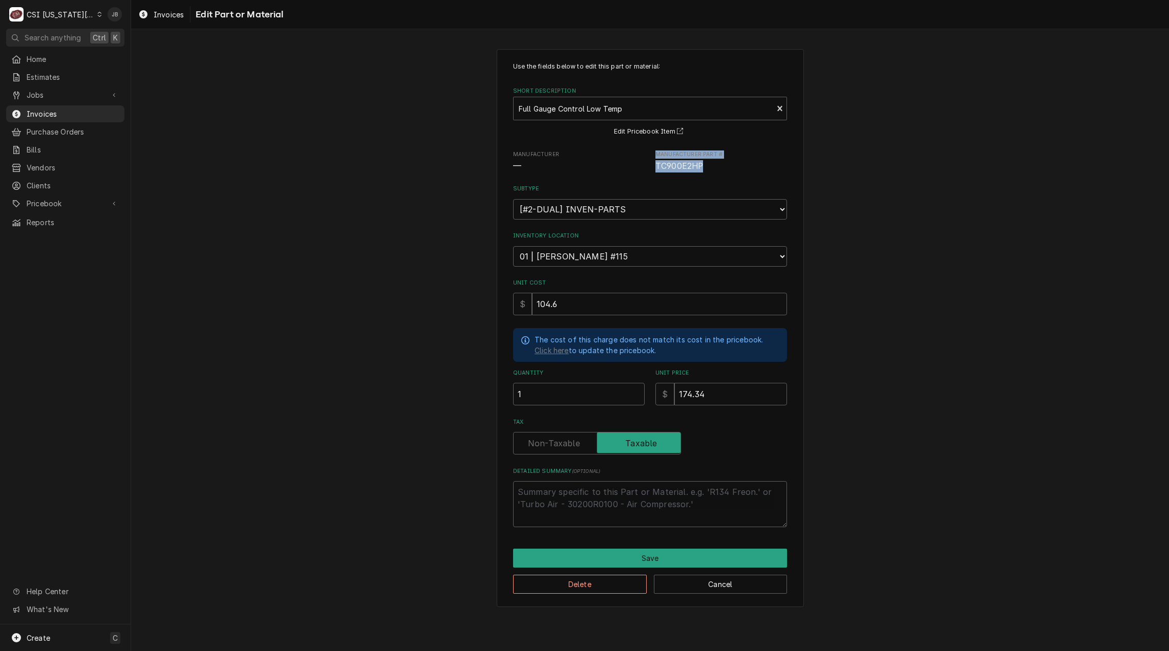
drag, startPoint x: 709, startPoint y: 167, endPoint x: 643, endPoint y: 167, distance: 65.5
click at [643, 167] on div "Manufacturer — Manufacturer Part # TC900E2HP" at bounding box center [650, 162] width 274 height 22
drag, startPoint x: 643, startPoint y: 167, endPoint x: 711, endPoint y: 164, distance: 68.2
click at [712, 164] on span "TC900E2HP" at bounding box center [721, 166] width 132 height 12
drag, startPoint x: 702, startPoint y: 164, endPoint x: 651, endPoint y: 164, distance: 50.7
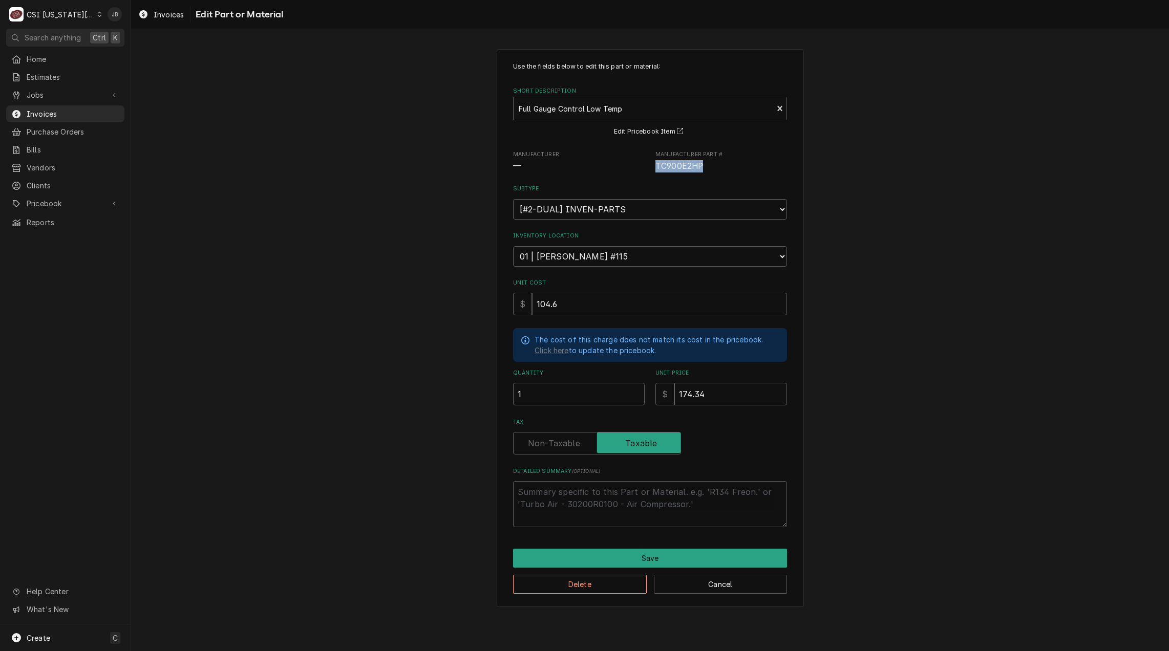
click at [651, 164] on div "Manufacturer — Manufacturer Part # TC900E2HP" at bounding box center [650, 162] width 274 height 22
click at [459, 407] on div "Use the fields below to edit this part or material: Short Description Full Gaug…" at bounding box center [650, 328] width 1038 height 576
click at [711, 585] on button "Cancel" at bounding box center [721, 584] width 134 height 19
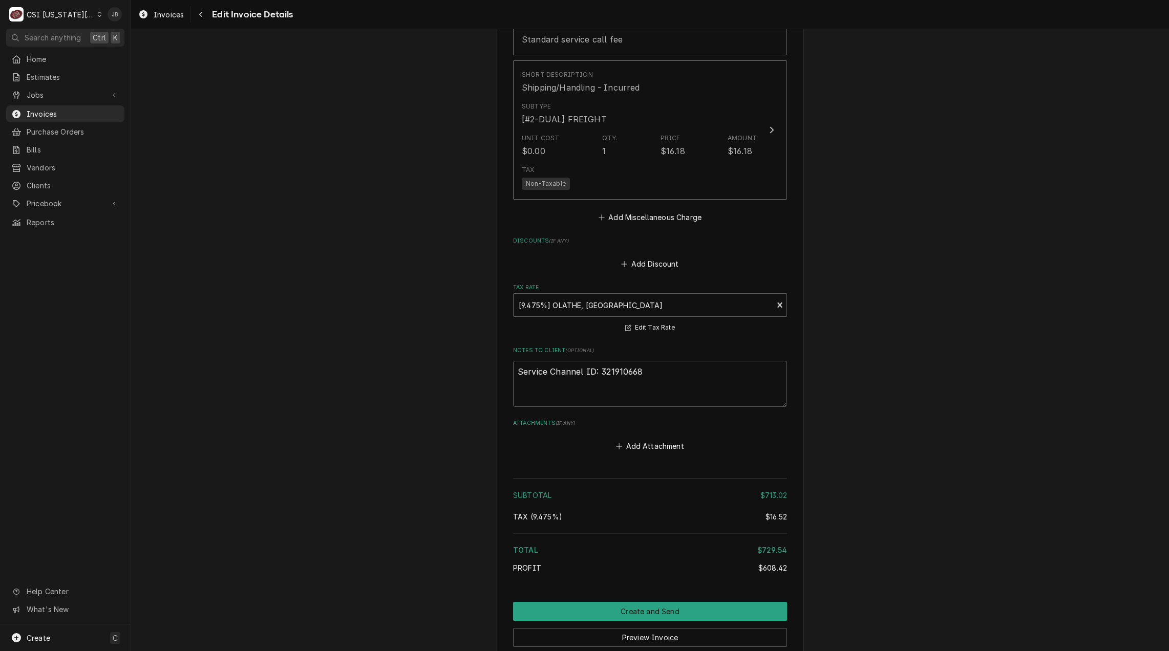
scroll to position [2138, 0]
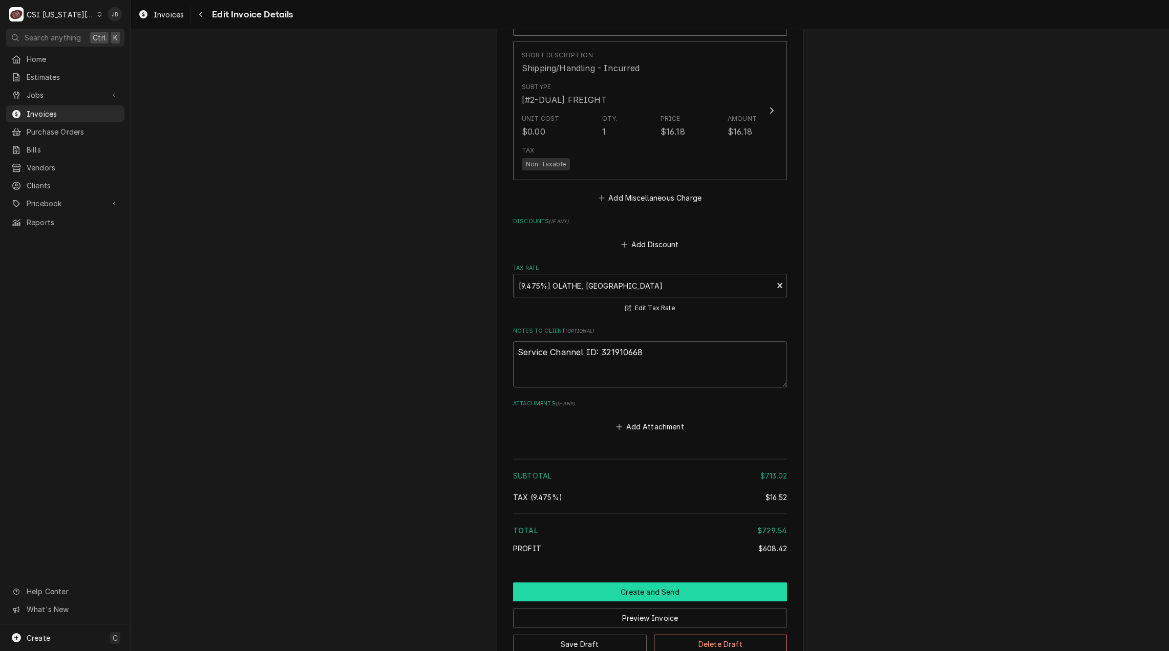
click at [606, 583] on button "Create and Send" at bounding box center [650, 592] width 274 height 19
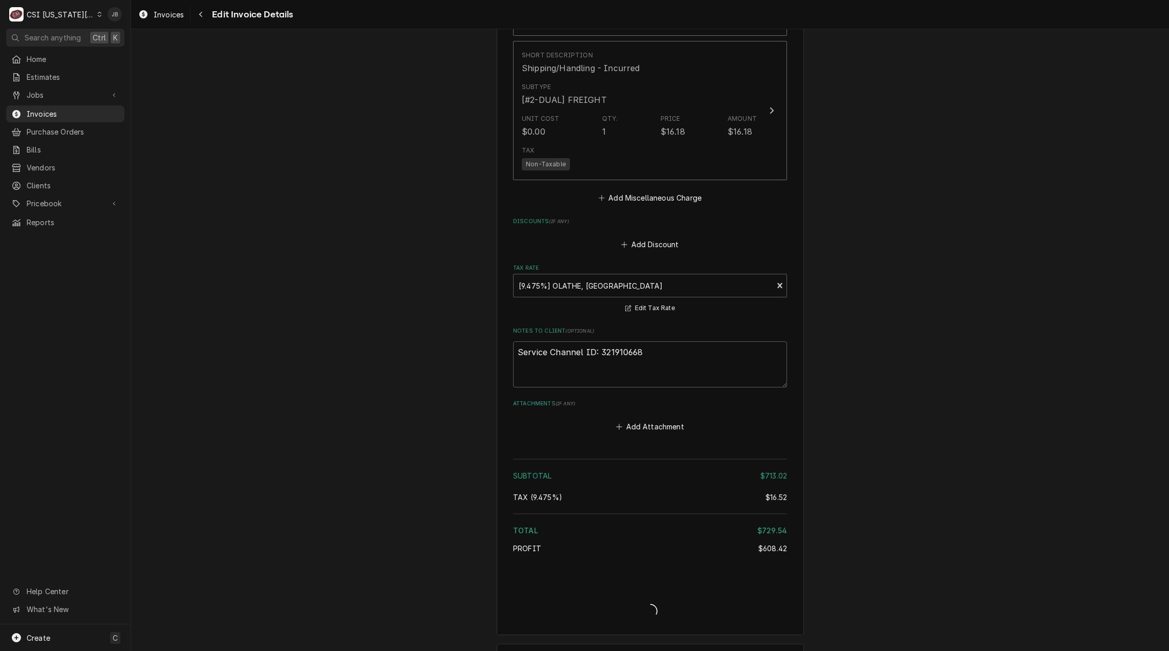
type textarea "x"
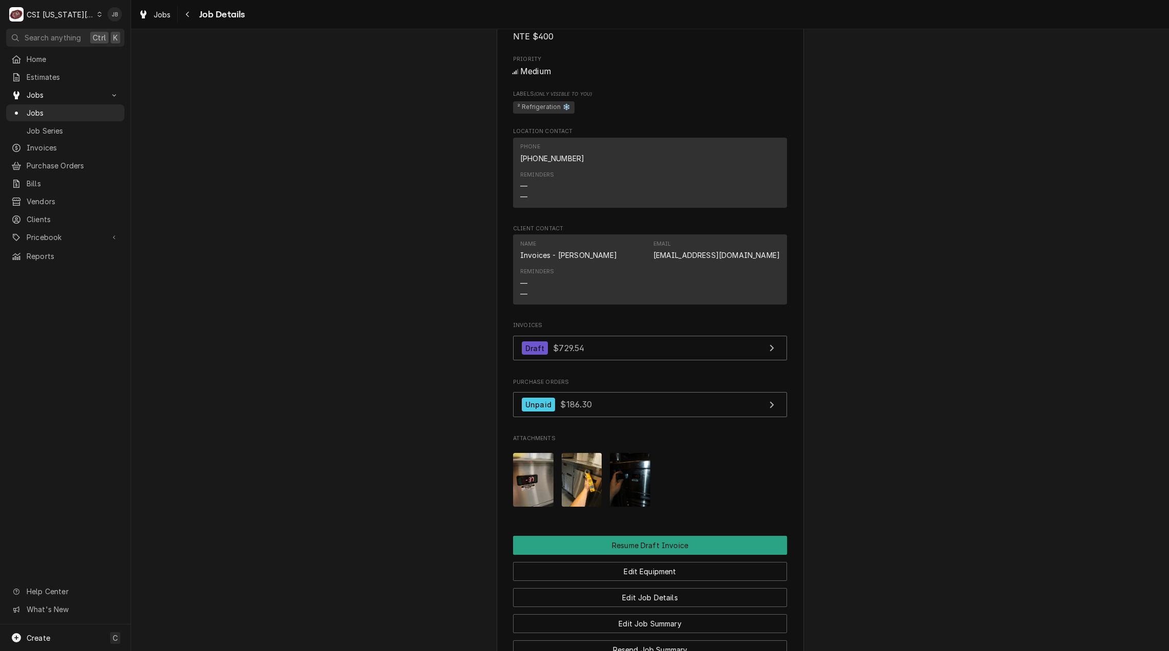
scroll to position [1178, 0]
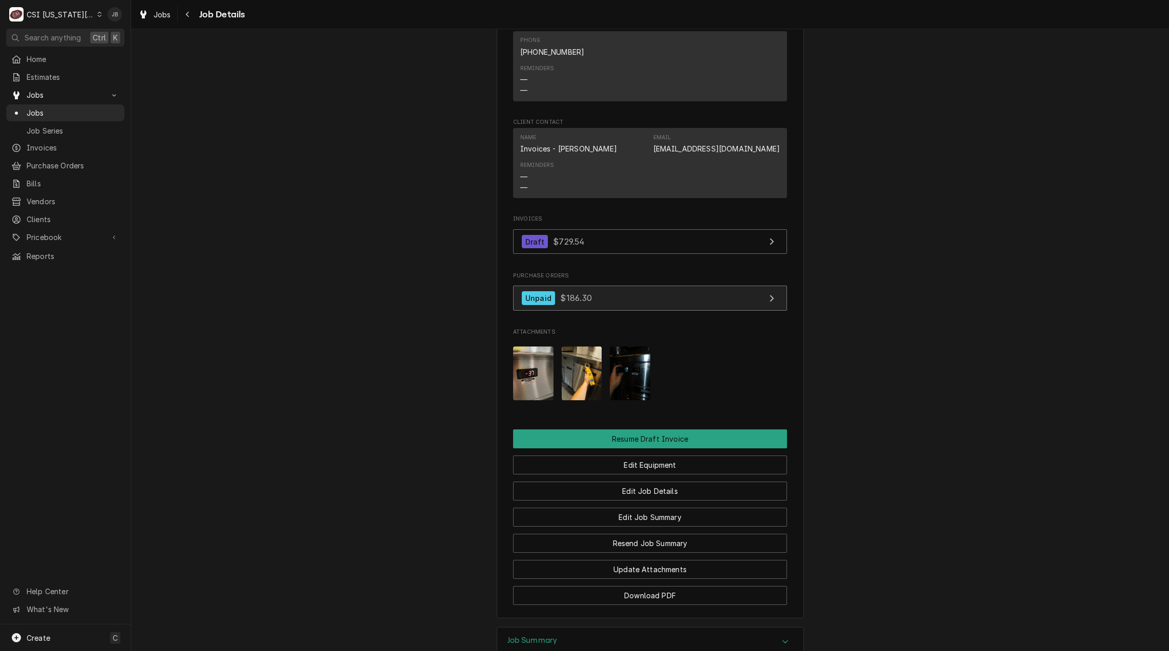
click at [552, 305] on div "Unpaid $186.30" at bounding box center [557, 298] width 71 height 14
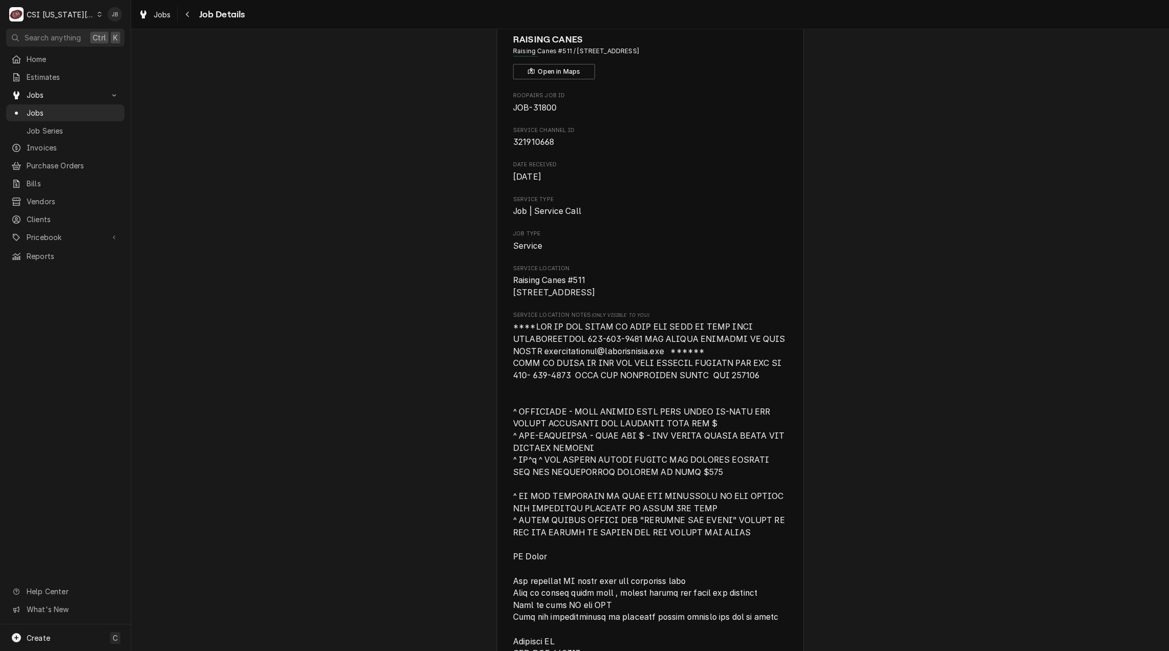
scroll to position [0, 0]
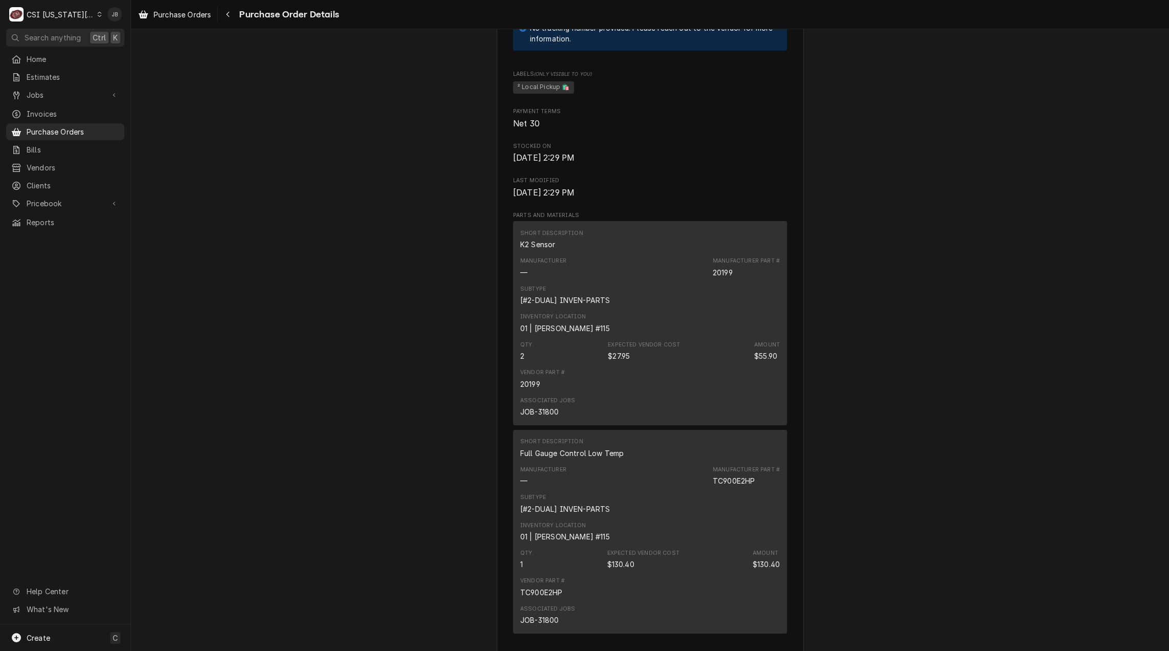
scroll to position [717, 0]
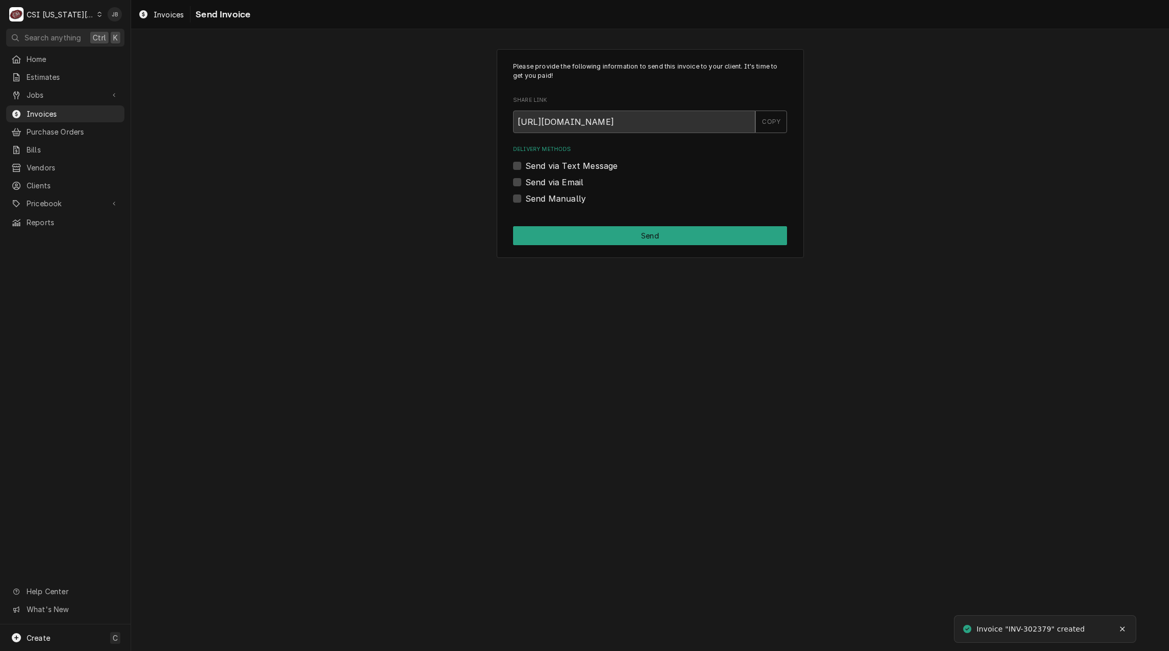
click at [552, 180] on label "Send via Email" at bounding box center [554, 182] width 58 height 12
click at [552, 180] on input "Send via Email" at bounding box center [662, 187] width 274 height 23
checkbox input "true"
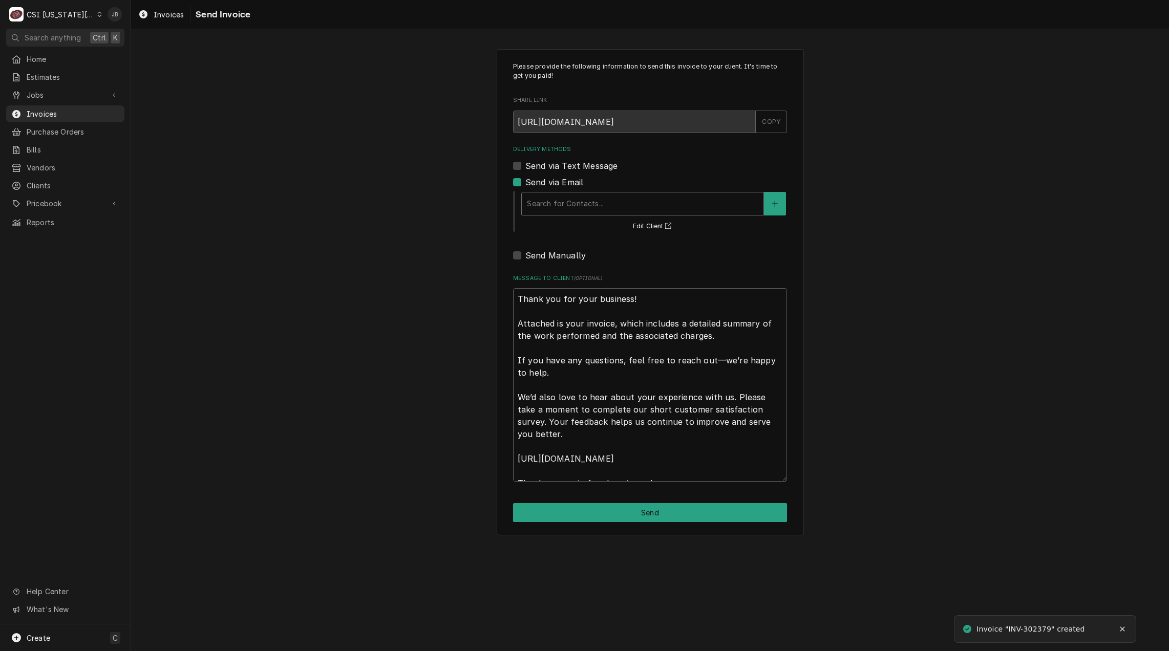
click at [578, 195] on div "Delivery Methods" at bounding box center [642, 204] width 231 height 18
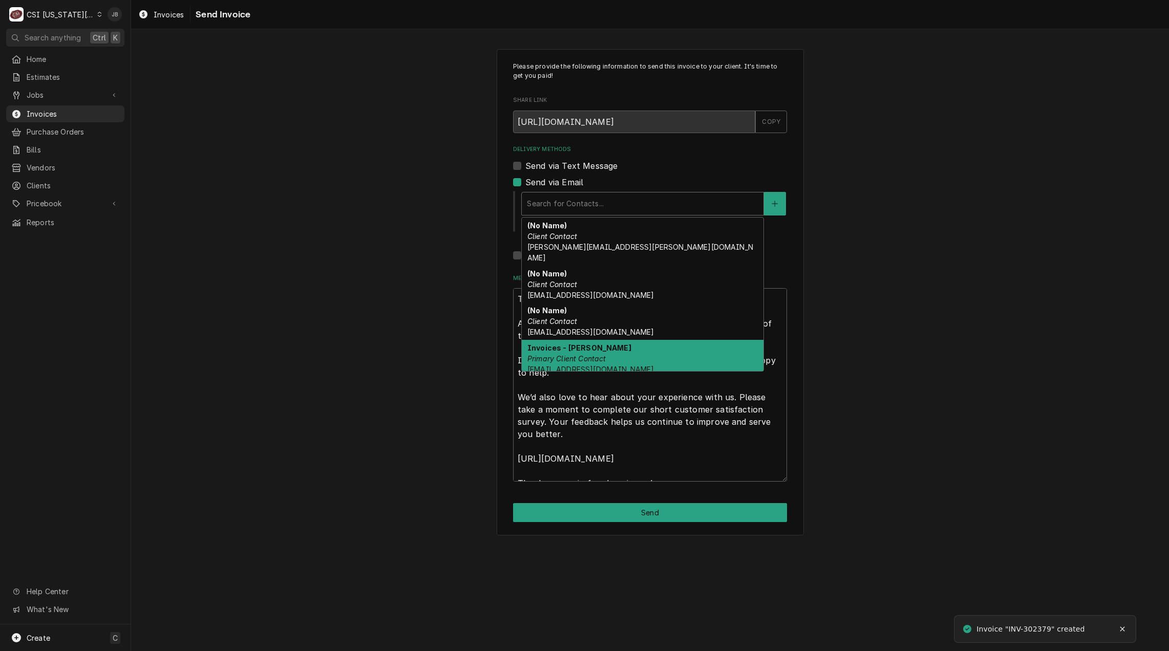
click at [582, 354] on em "Primary Client Contact" at bounding box center [566, 358] width 79 height 9
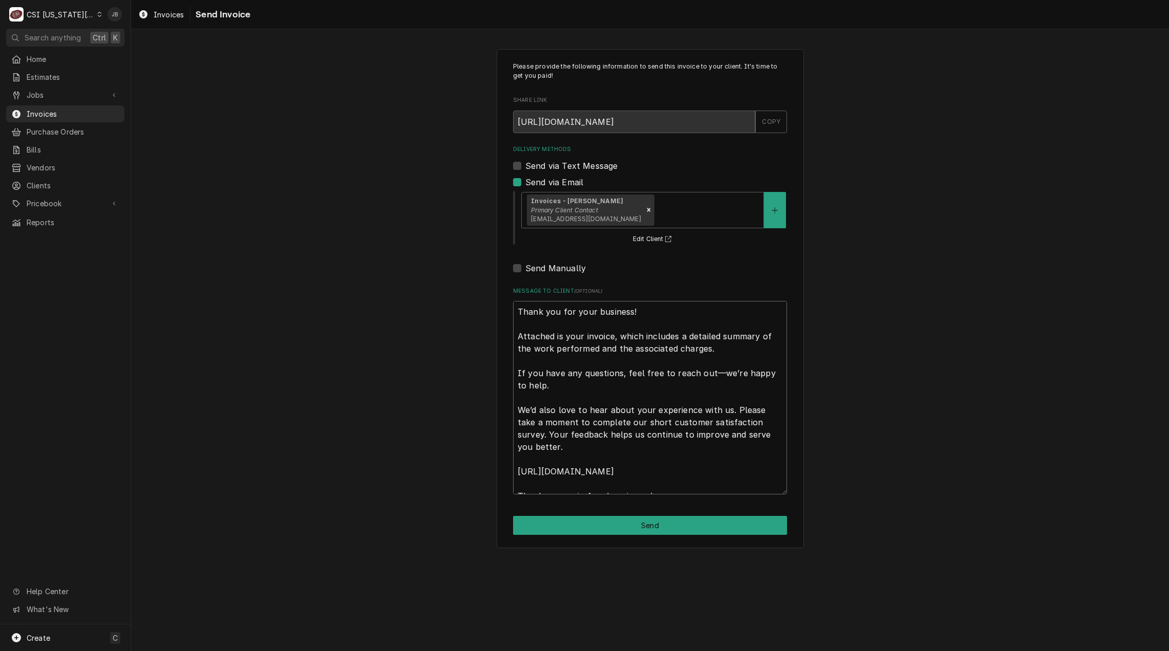
scroll to position [12, 0]
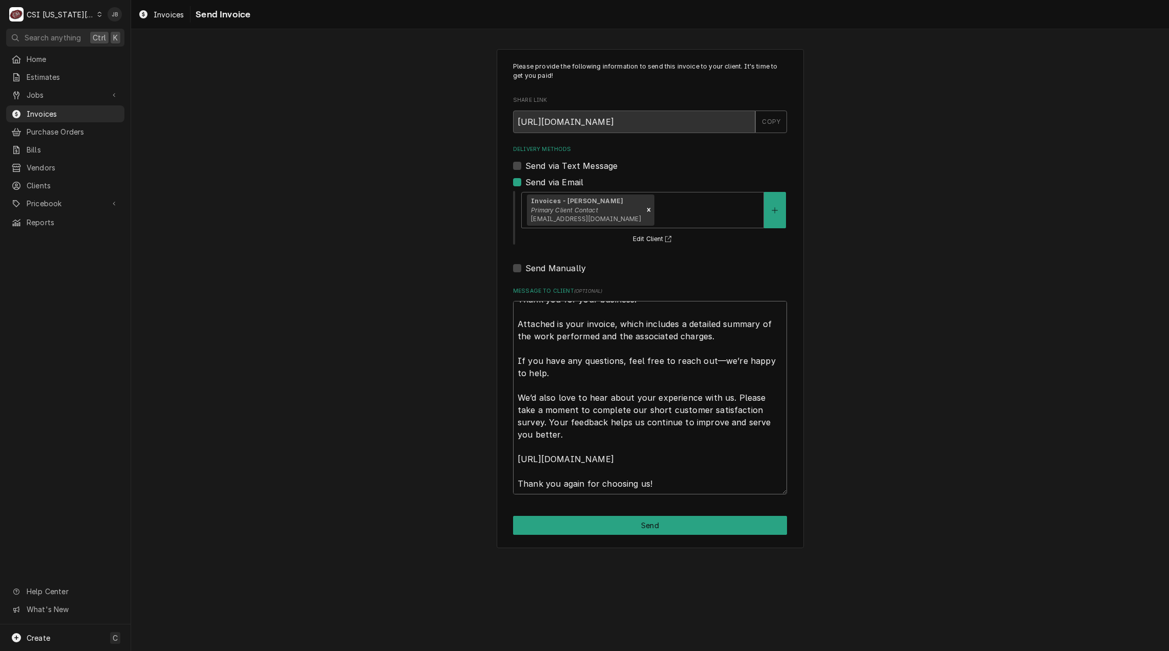
drag, startPoint x: 515, startPoint y: 310, endPoint x: 889, endPoint y: 606, distance: 476.9
click at [889, 606] on div "Please provide the following information to send this invoice to your client. I…" at bounding box center [650, 340] width 1038 height 622
type textarea "x"
type textarea "a"
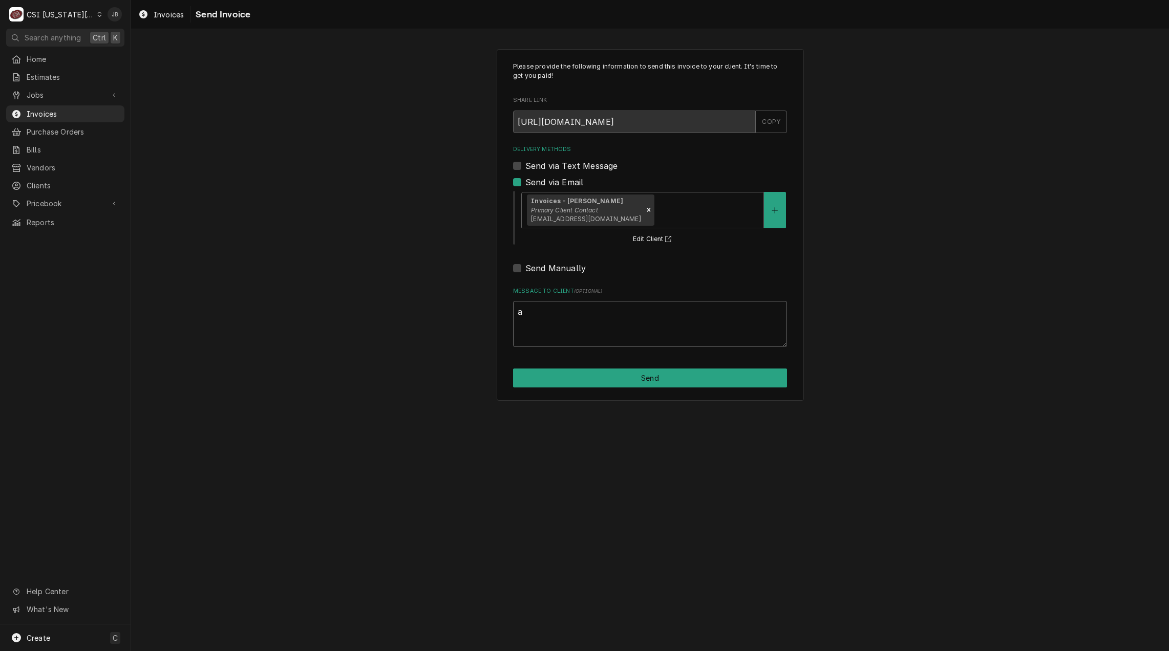
scroll to position [0, 0]
type textarea "x"
type textarea "ap"
type textarea "x"
type textarea "app"
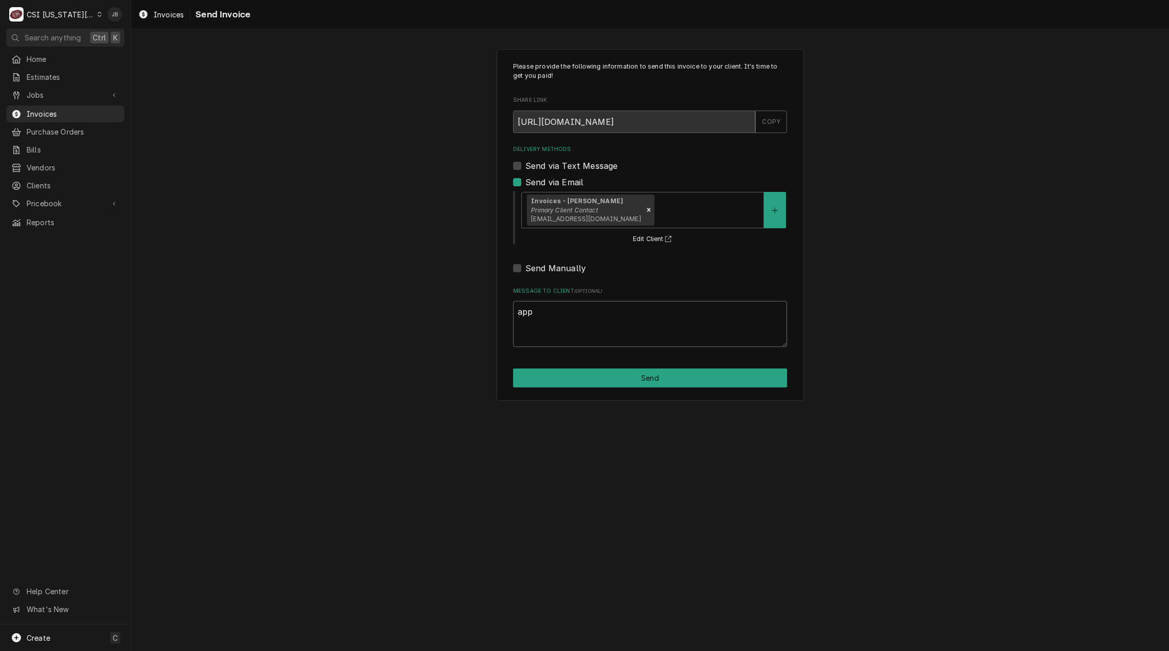
type textarea "x"
type textarea "appr"
type textarea "x"
type textarea "appro"
type textarea "x"
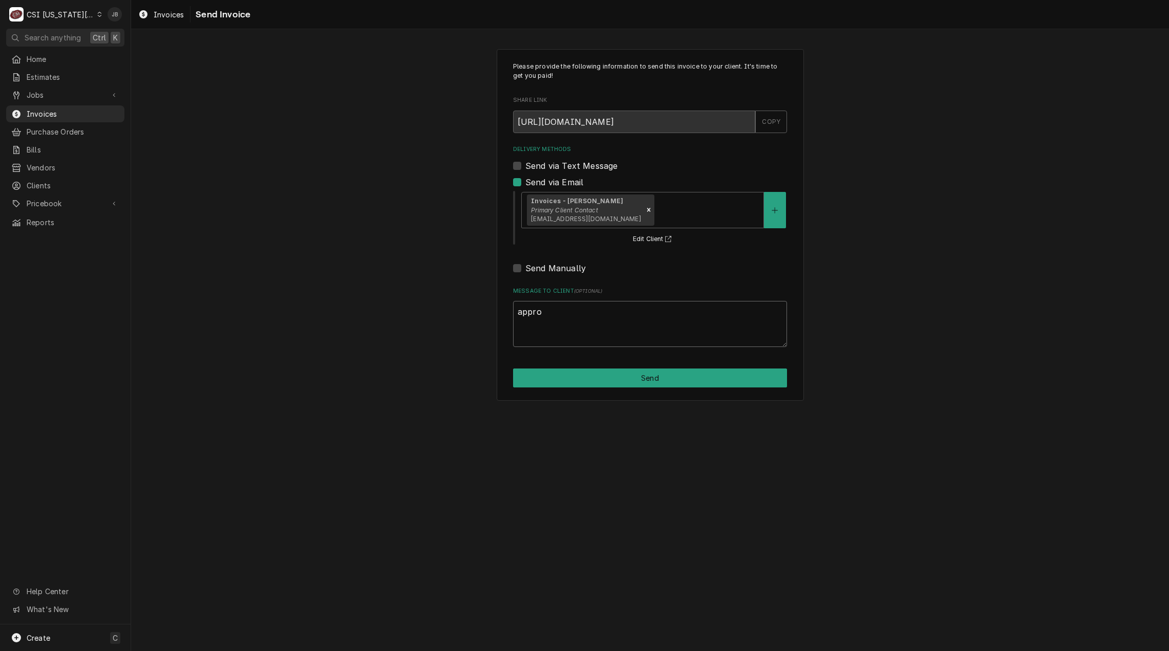
type textarea "approv"
type textarea "x"
type textarea "approve"
type textarea "x"
type textarea "approved"
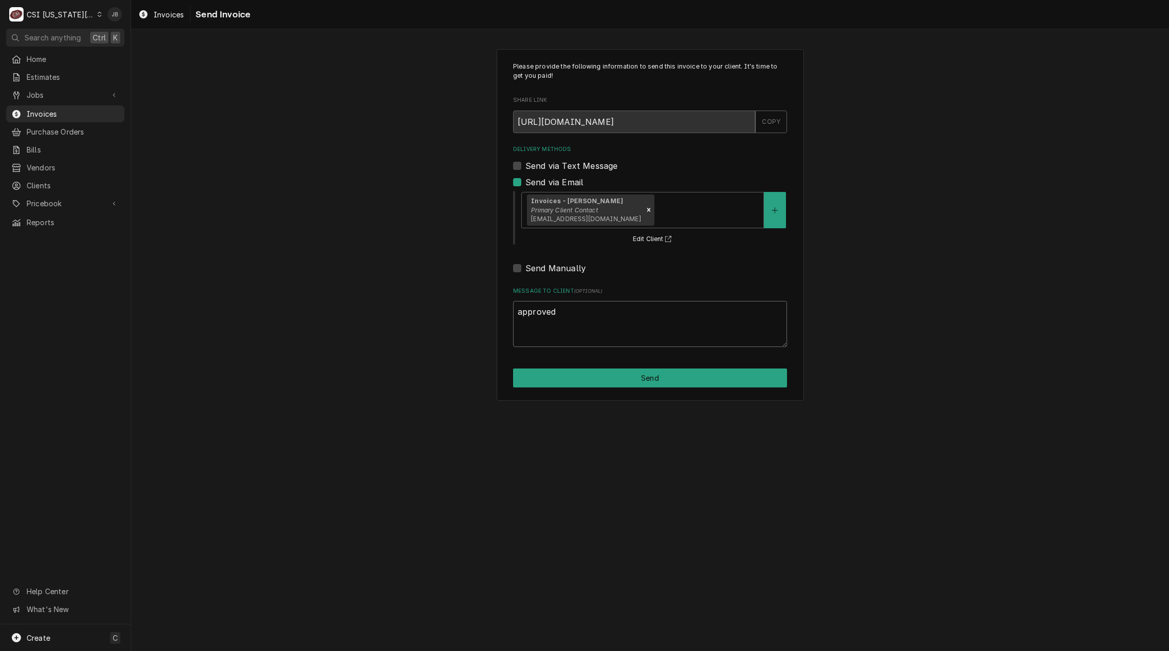
type textarea "x"
type textarea "approved"
click at [611, 385] on button "Send" at bounding box center [650, 378] width 274 height 19
type textarea "x"
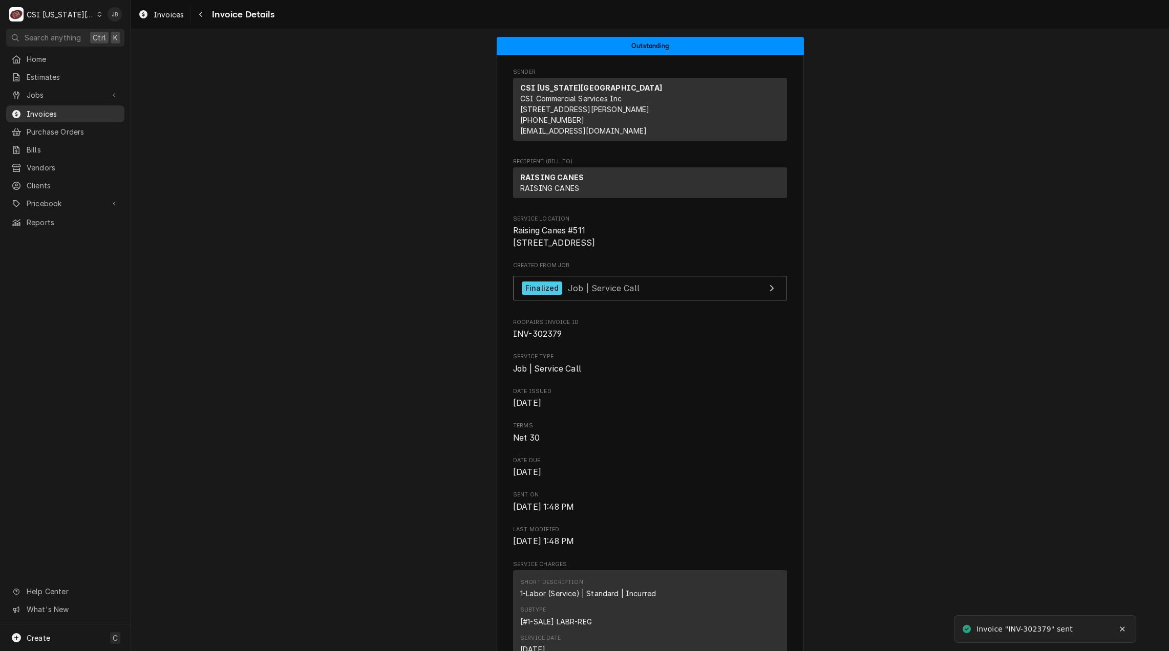
click at [60, 111] on span "Invoices" at bounding box center [73, 114] width 93 height 11
